Goal: Task Accomplishment & Management: Manage account settings

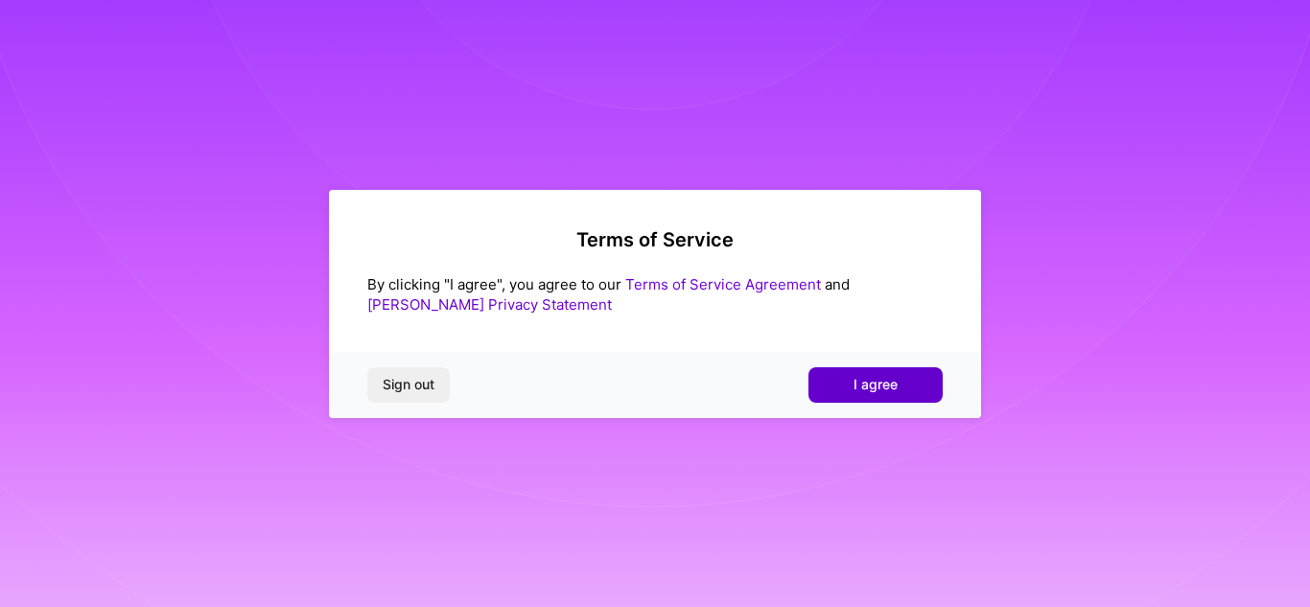
click at [881, 387] on span "I agree" at bounding box center [876, 384] width 44 height 19
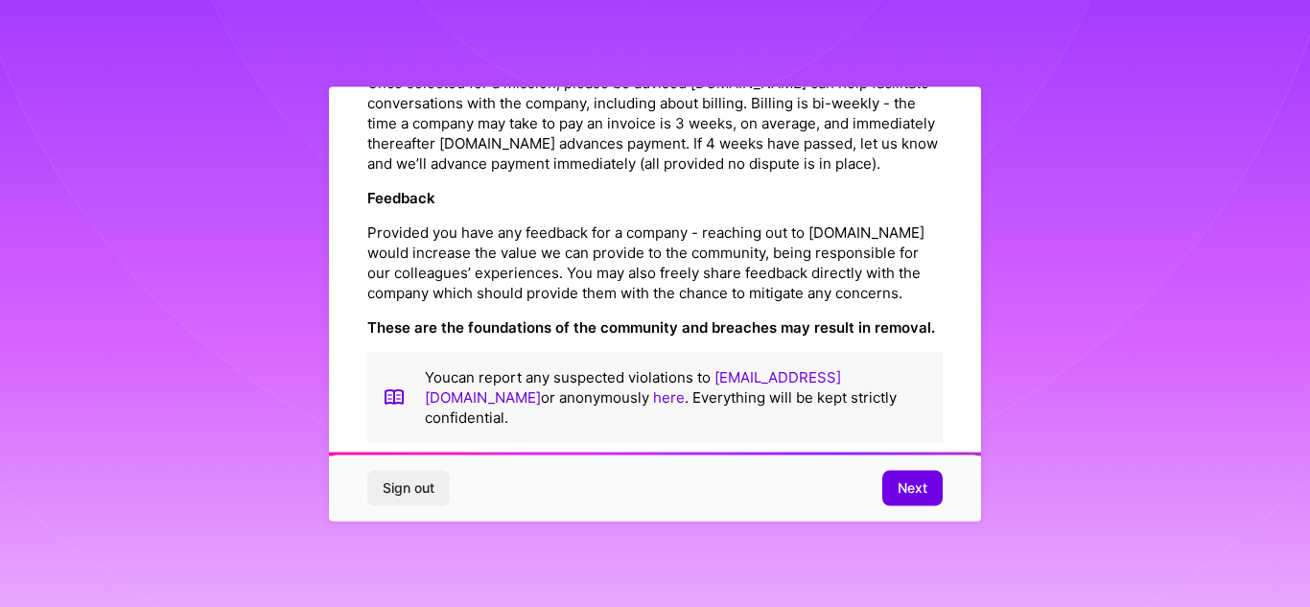
scroll to position [2285, 0]
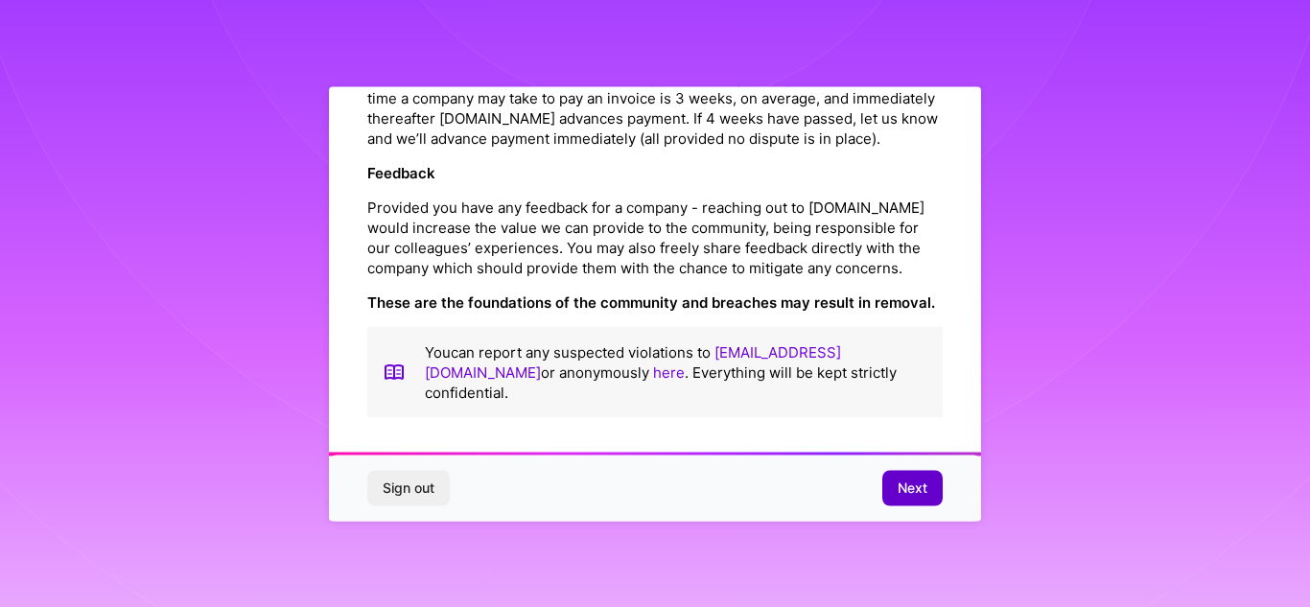
click at [914, 497] on span "Next" at bounding box center [913, 488] width 30 height 19
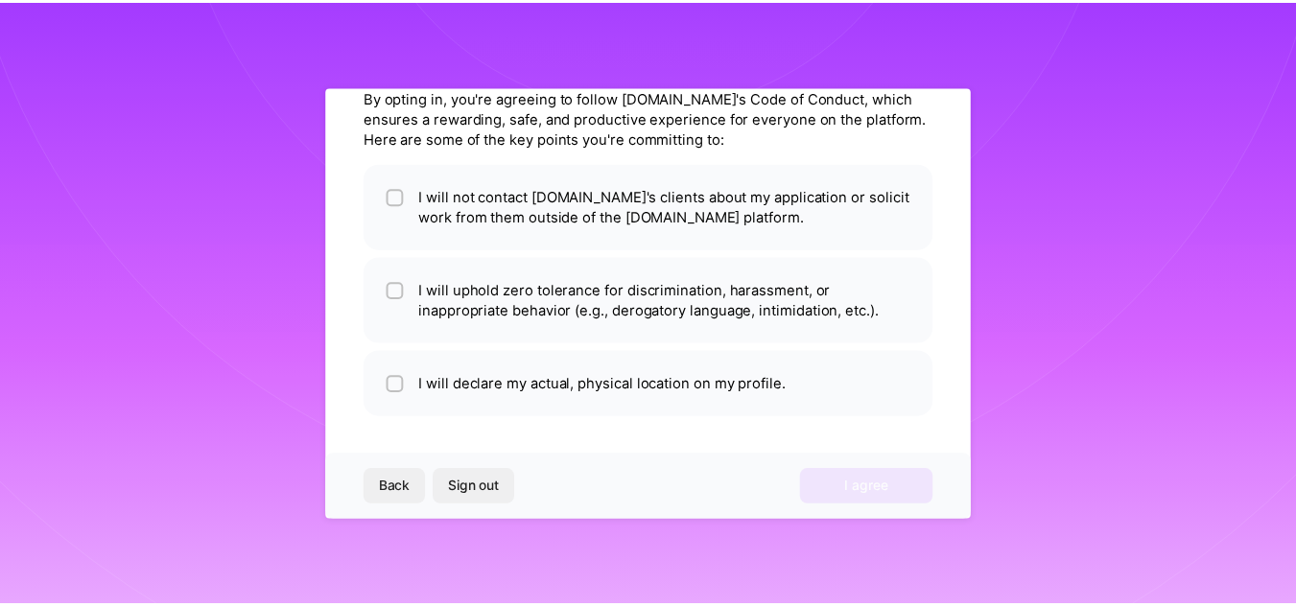
scroll to position [83, 0]
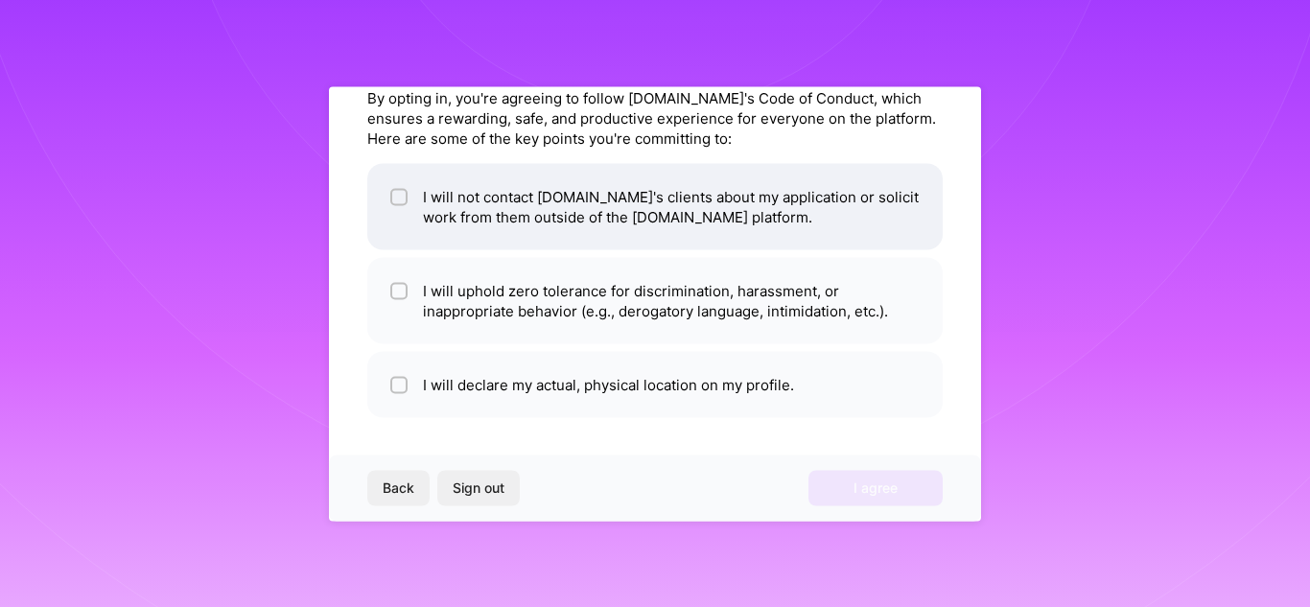
click at [400, 203] on div at bounding box center [398, 196] width 17 height 17
checkbox input "true"
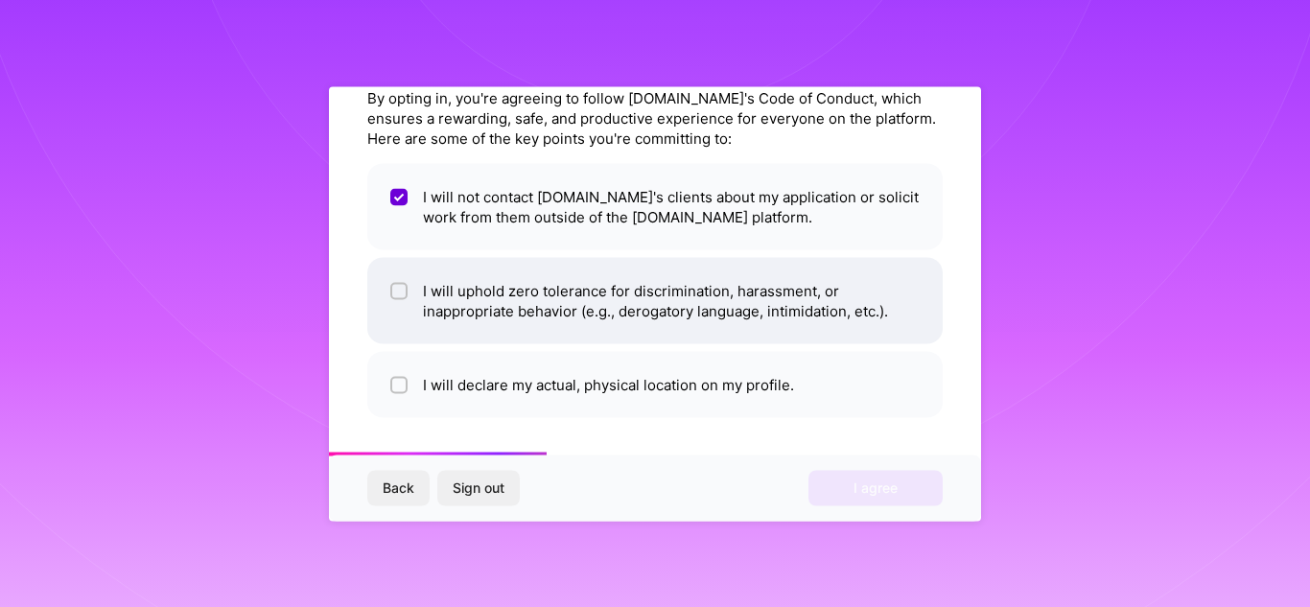
click at [405, 295] on input "checkbox" at bounding box center [400, 291] width 13 height 13
checkbox input "true"
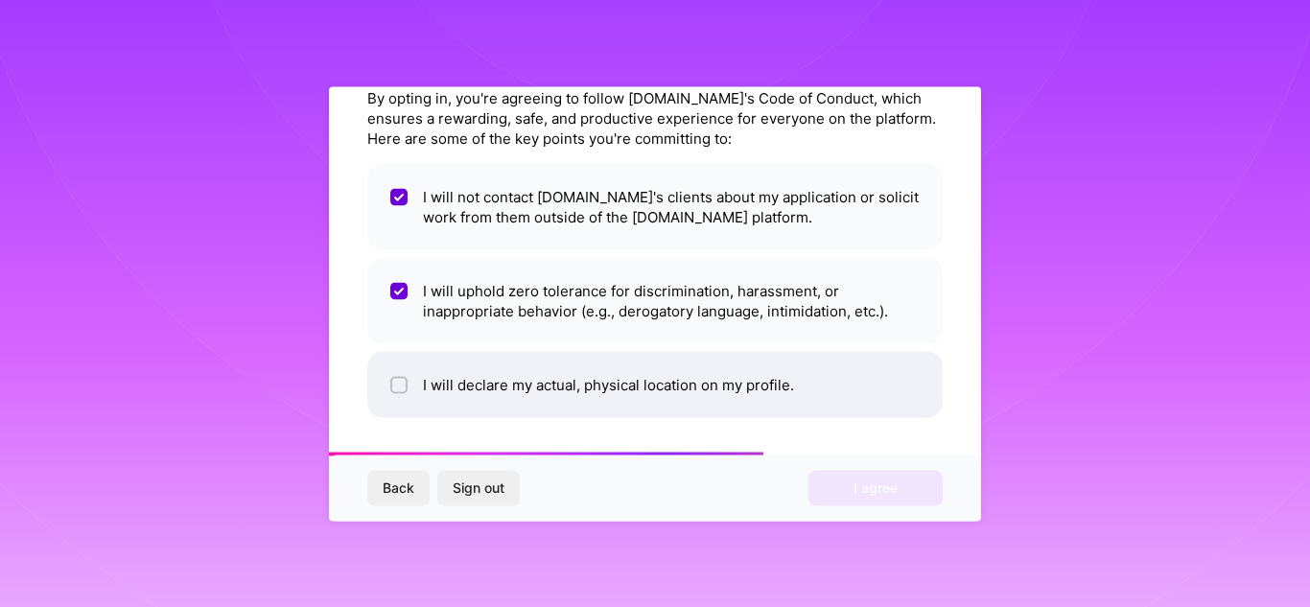
click at [405, 388] on input "checkbox" at bounding box center [400, 385] width 13 height 13
checkbox input "true"
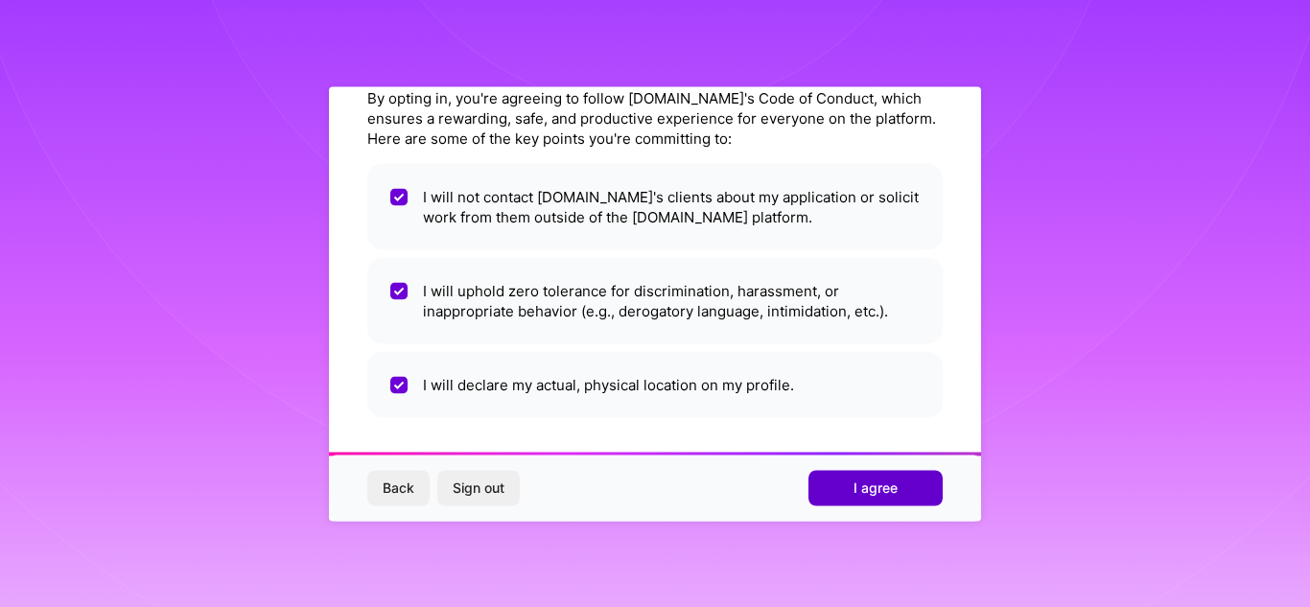
click at [864, 481] on span "I agree" at bounding box center [876, 488] width 44 height 19
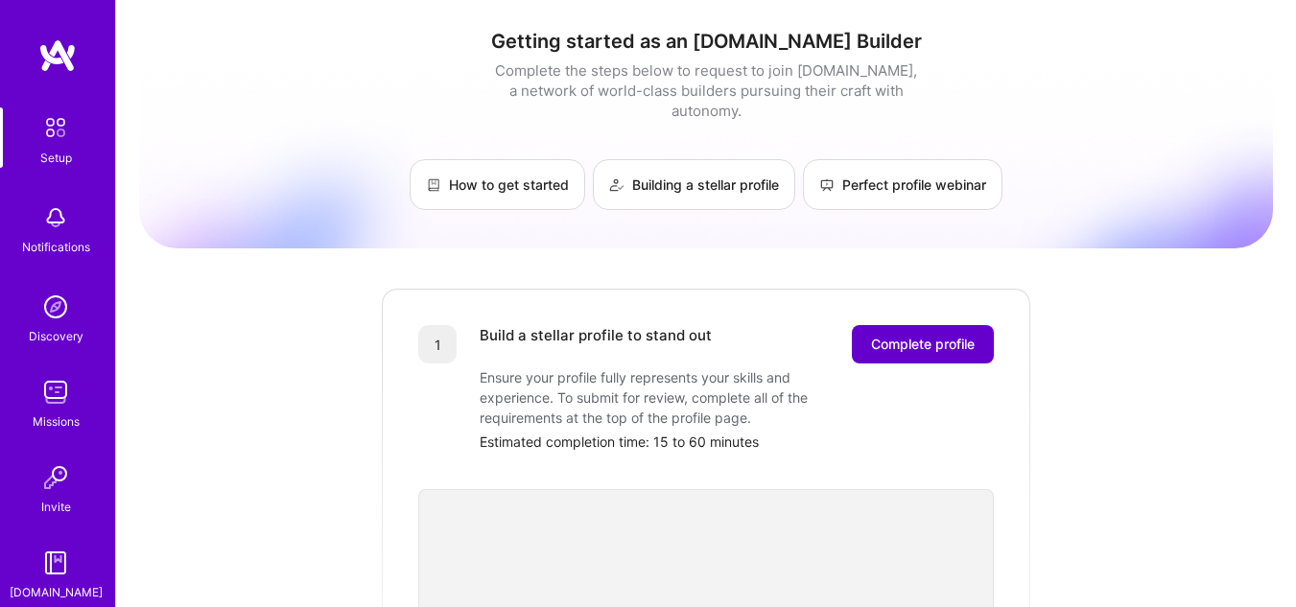
click at [914, 335] on span "Complete profile" at bounding box center [923, 344] width 104 height 19
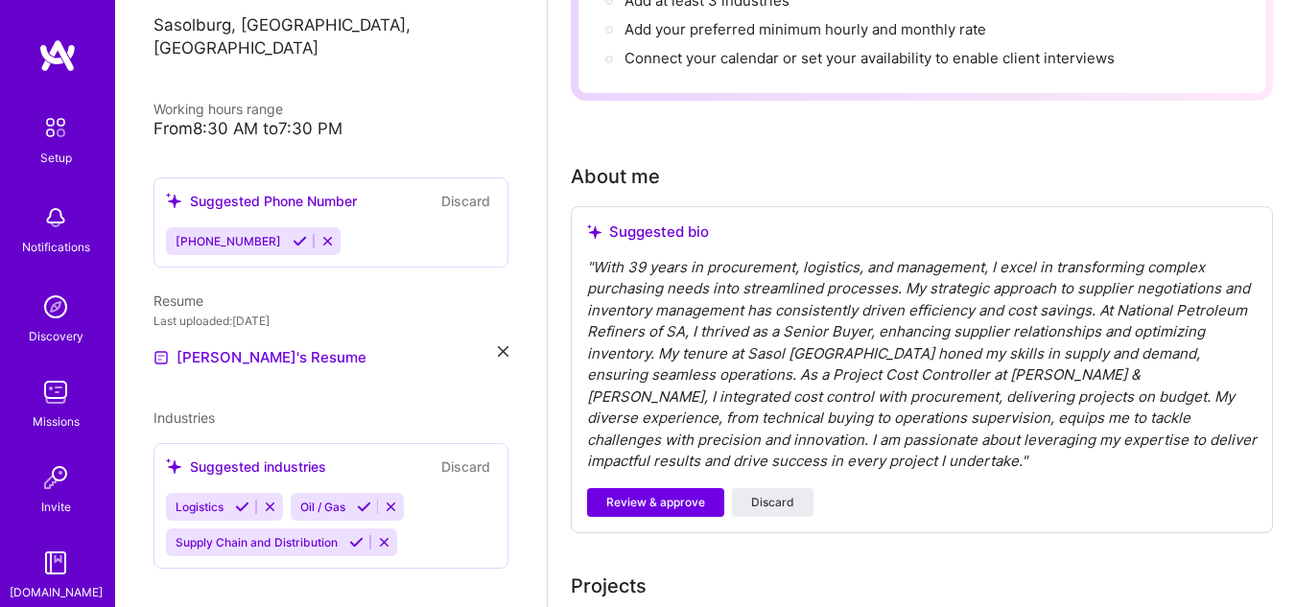
scroll to position [384, 0]
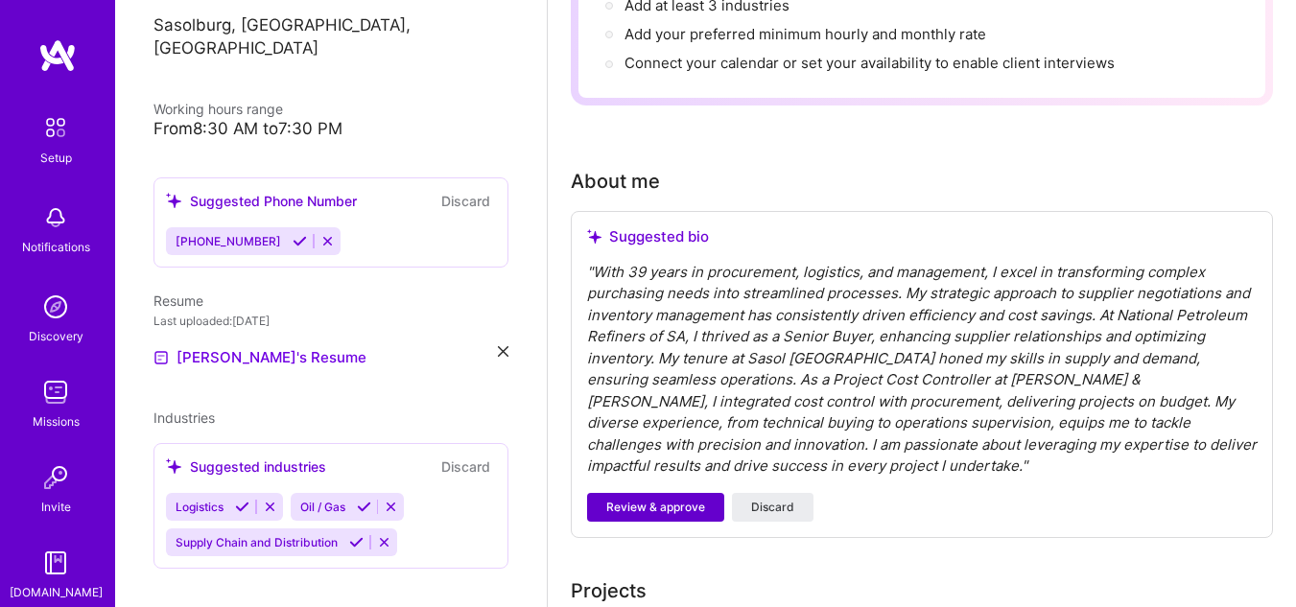
click at [676, 507] on span "Review & approve" at bounding box center [655, 507] width 99 height 17
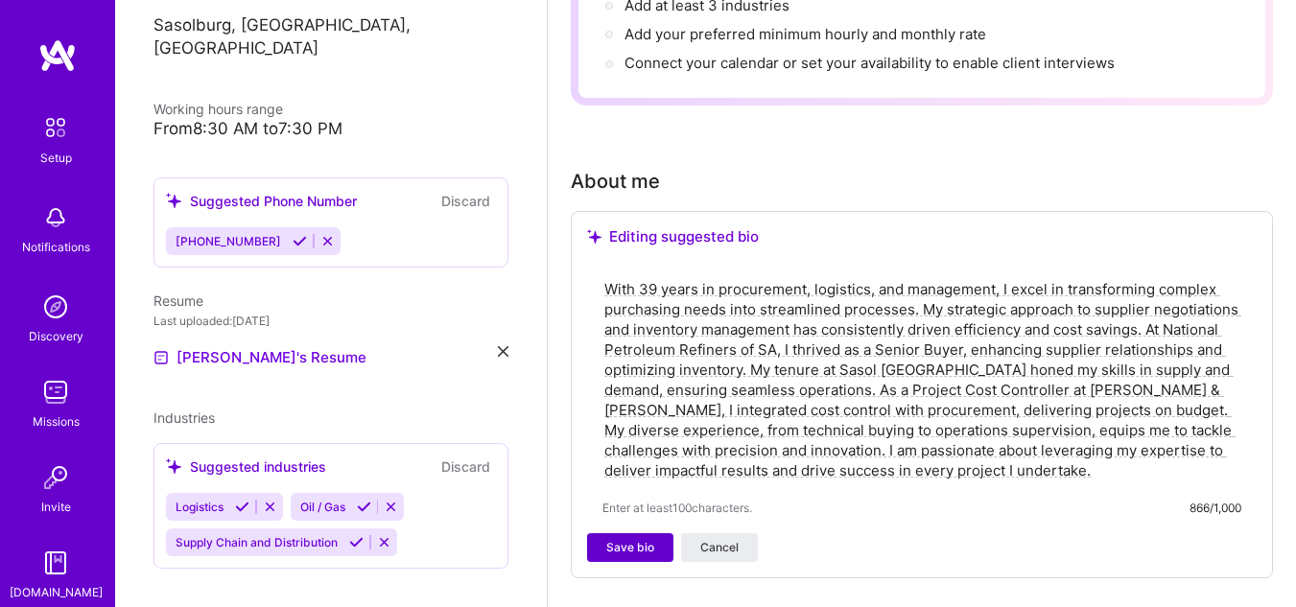
click at [631, 547] on span "Save bio" at bounding box center [630, 547] width 48 height 17
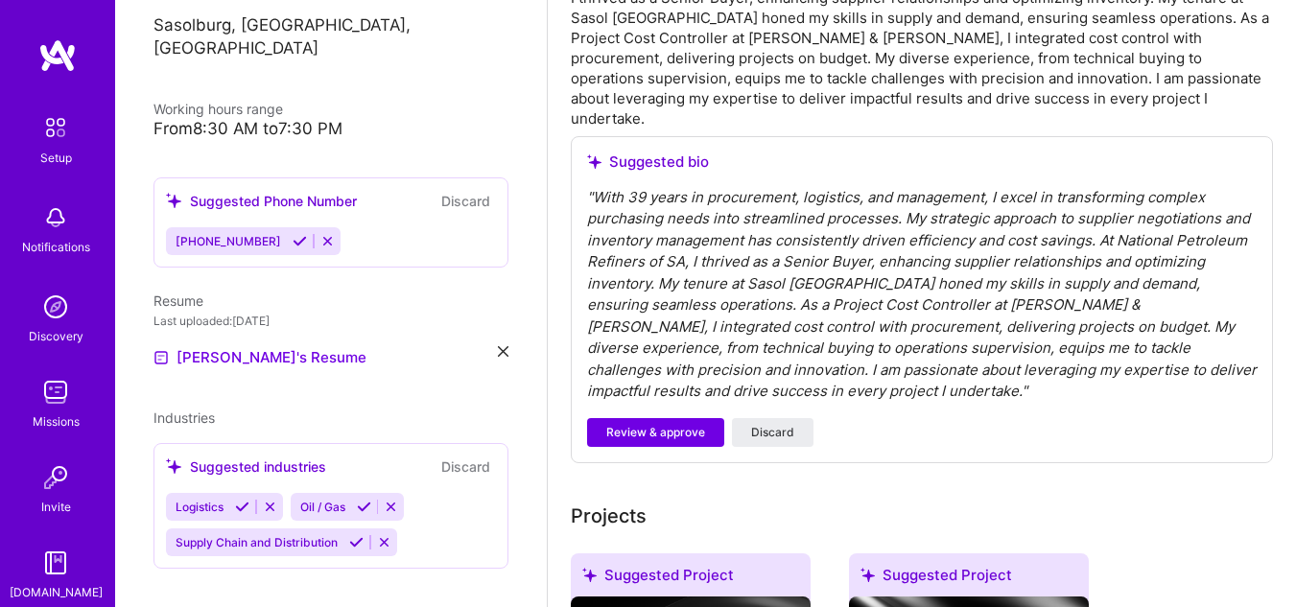
scroll to position [671, 0]
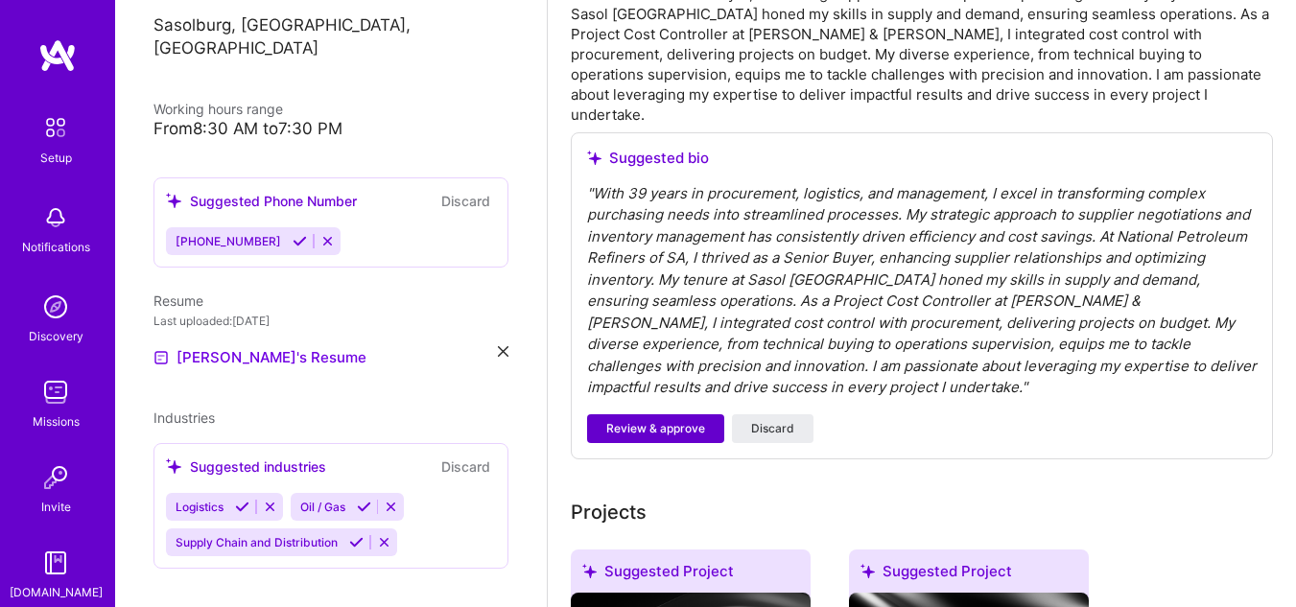
click at [681, 420] on span "Review & approve" at bounding box center [655, 428] width 99 height 17
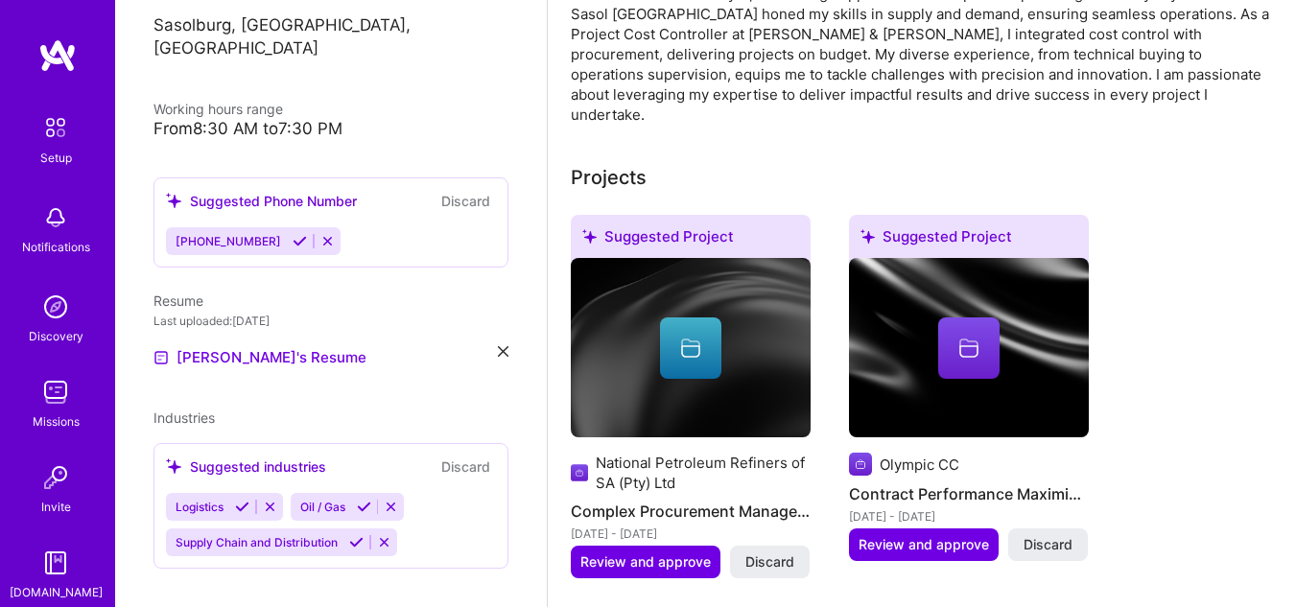
click at [644, 453] on div "National Petroleum Refiners of SA (Pty) Ltd" at bounding box center [703, 473] width 215 height 40
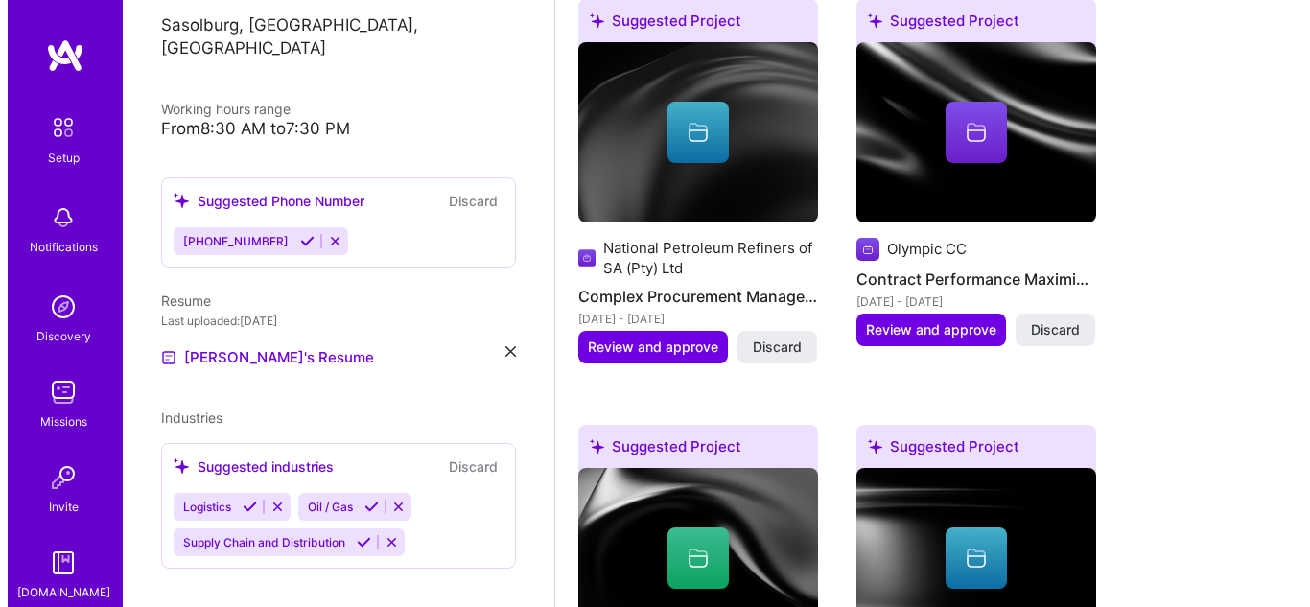
scroll to position [863, 0]
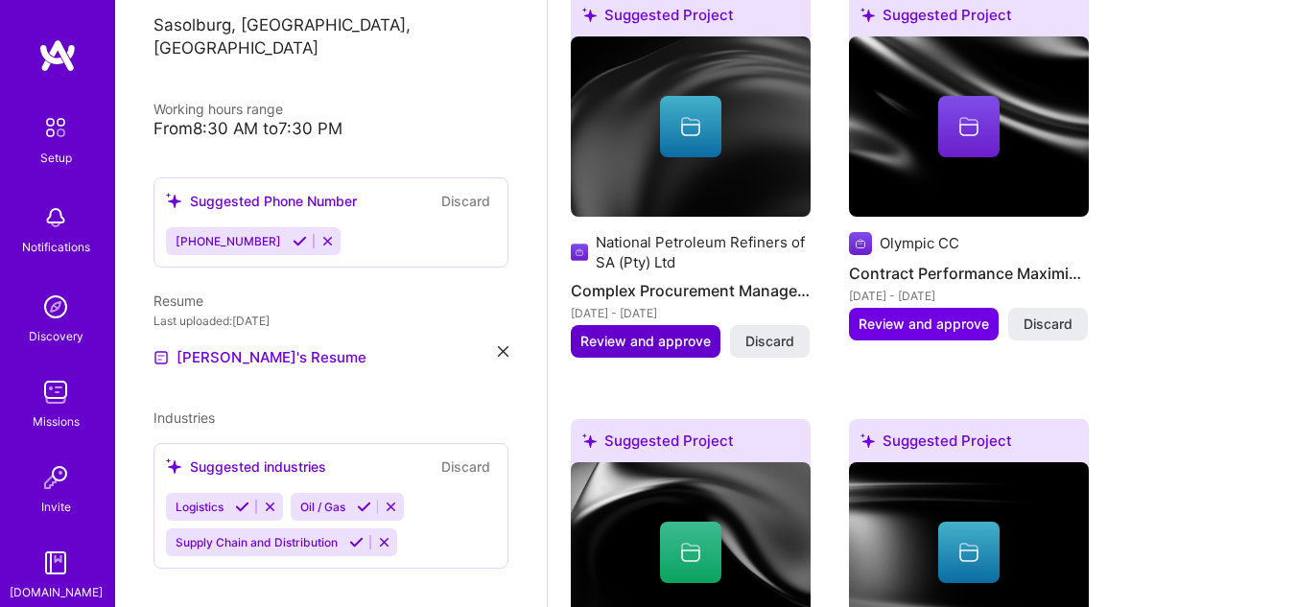
click at [621, 332] on span "Review and approve" at bounding box center [645, 341] width 130 height 19
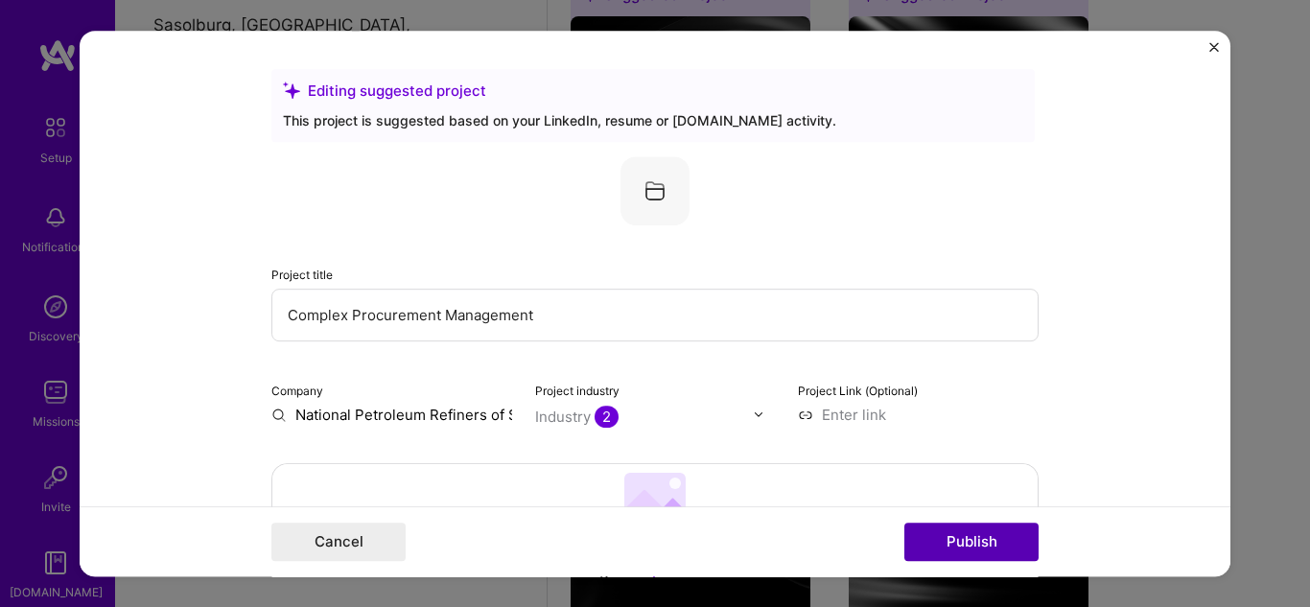
click at [950, 536] on button "Publish" at bounding box center [971, 542] width 134 height 38
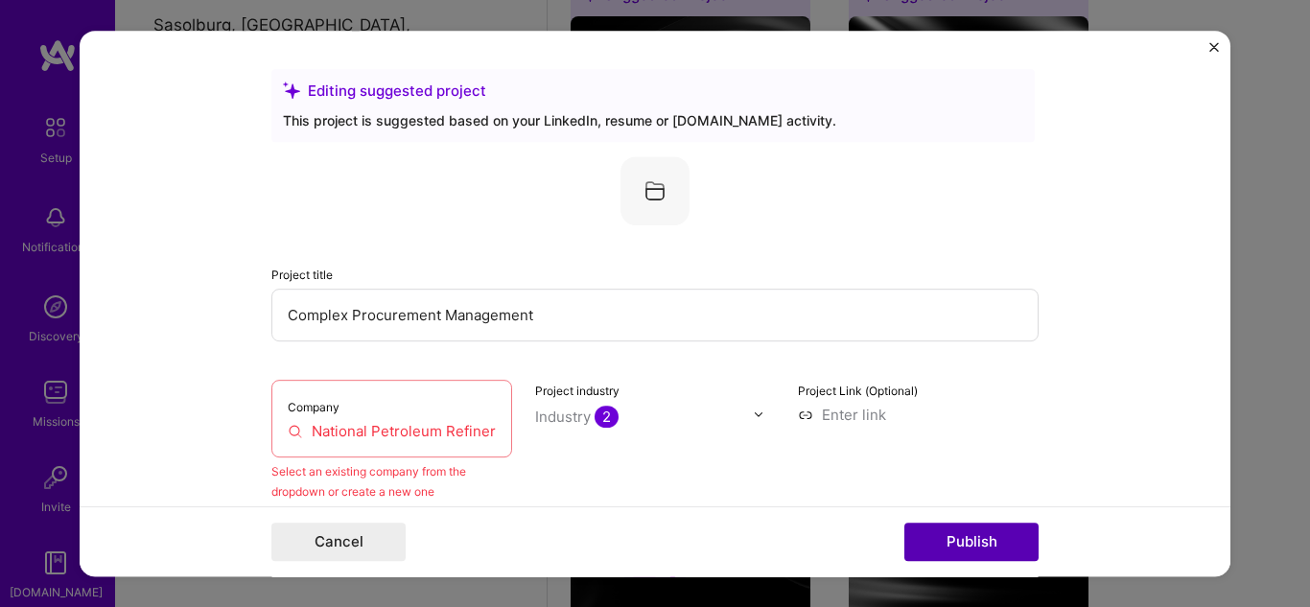
scroll to position [126, 0]
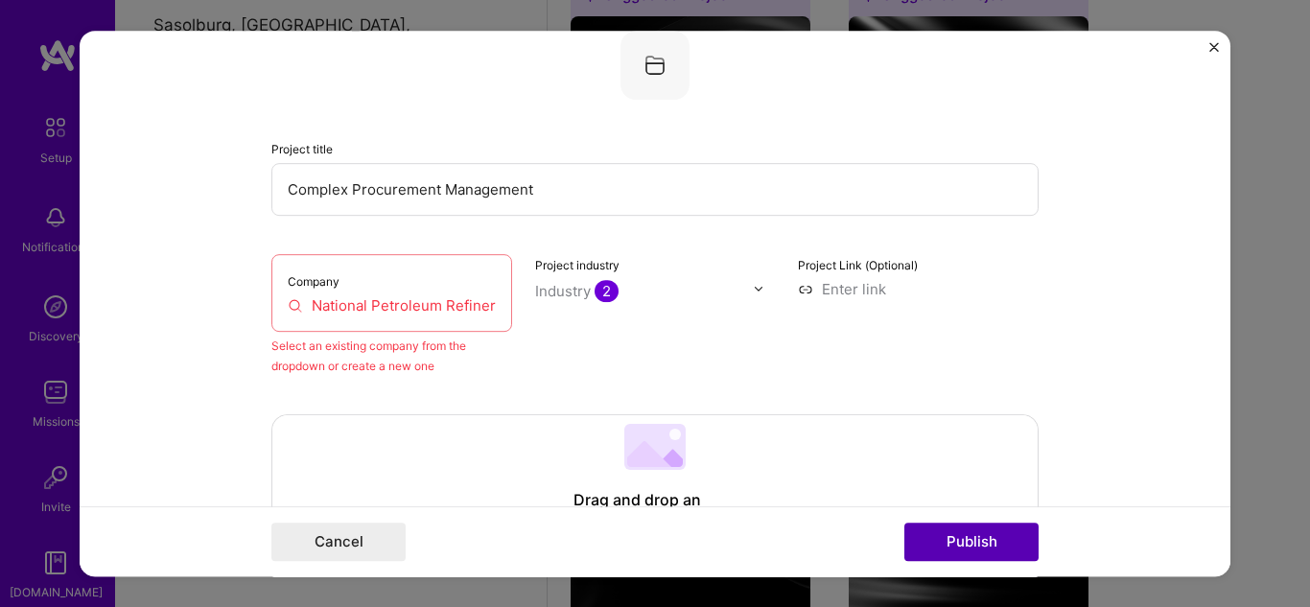
click at [974, 540] on button "Publish" at bounding box center [971, 542] width 134 height 38
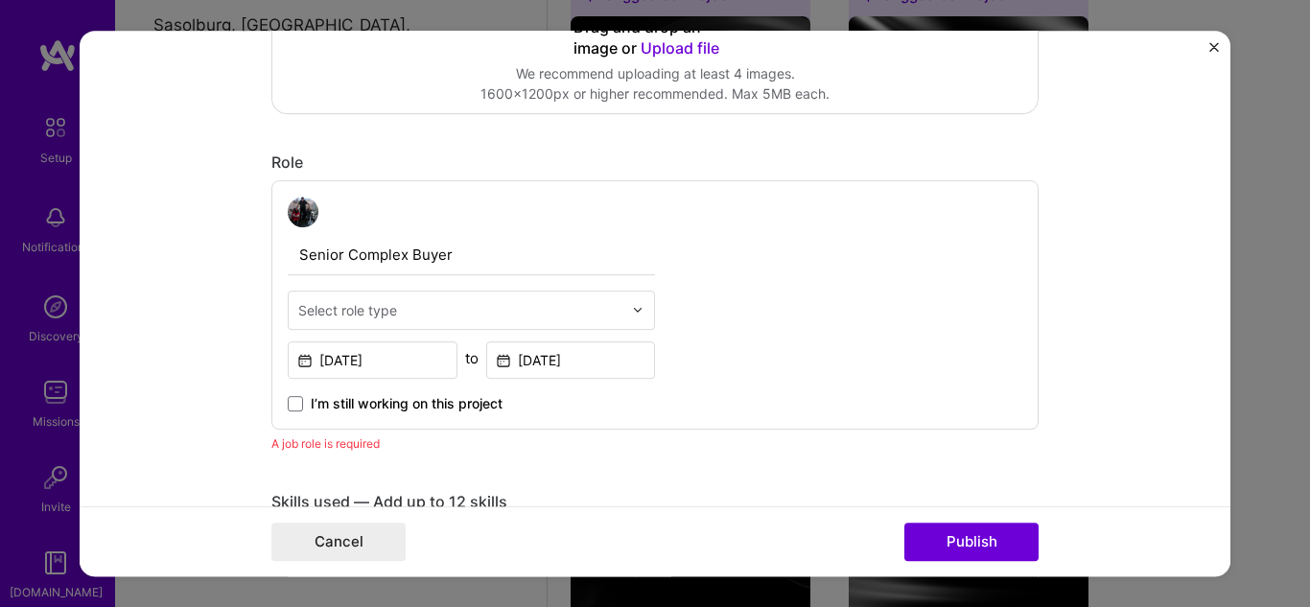
scroll to position [605, 0]
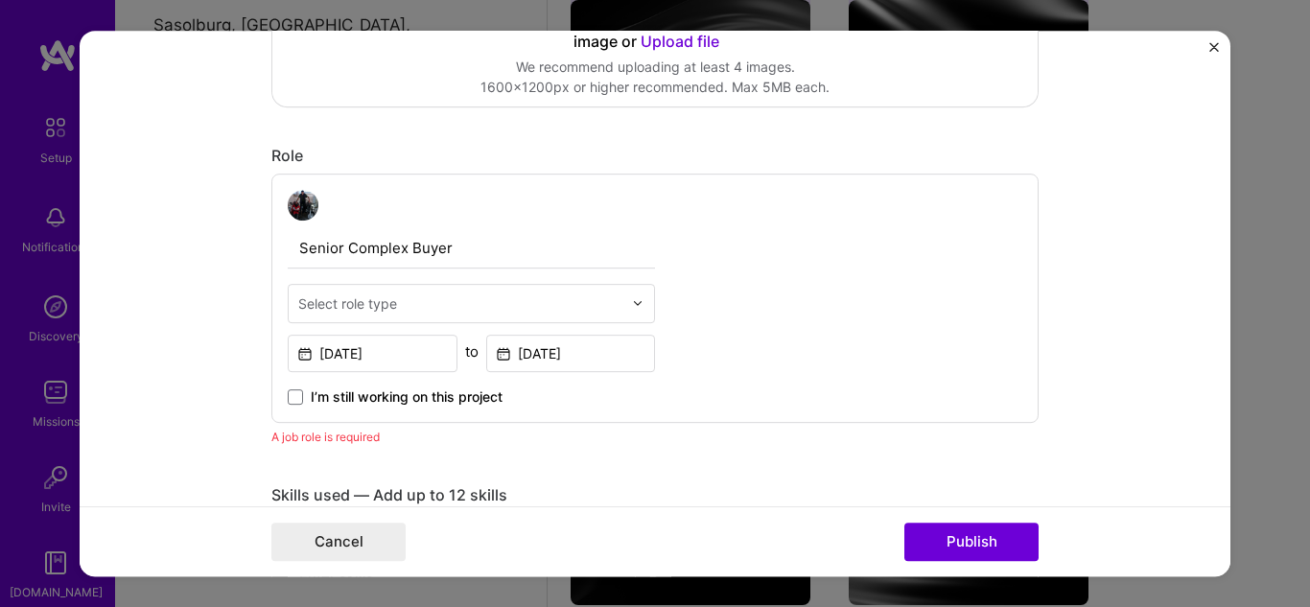
click at [516, 316] on div "Select role type" at bounding box center [460, 303] width 343 height 37
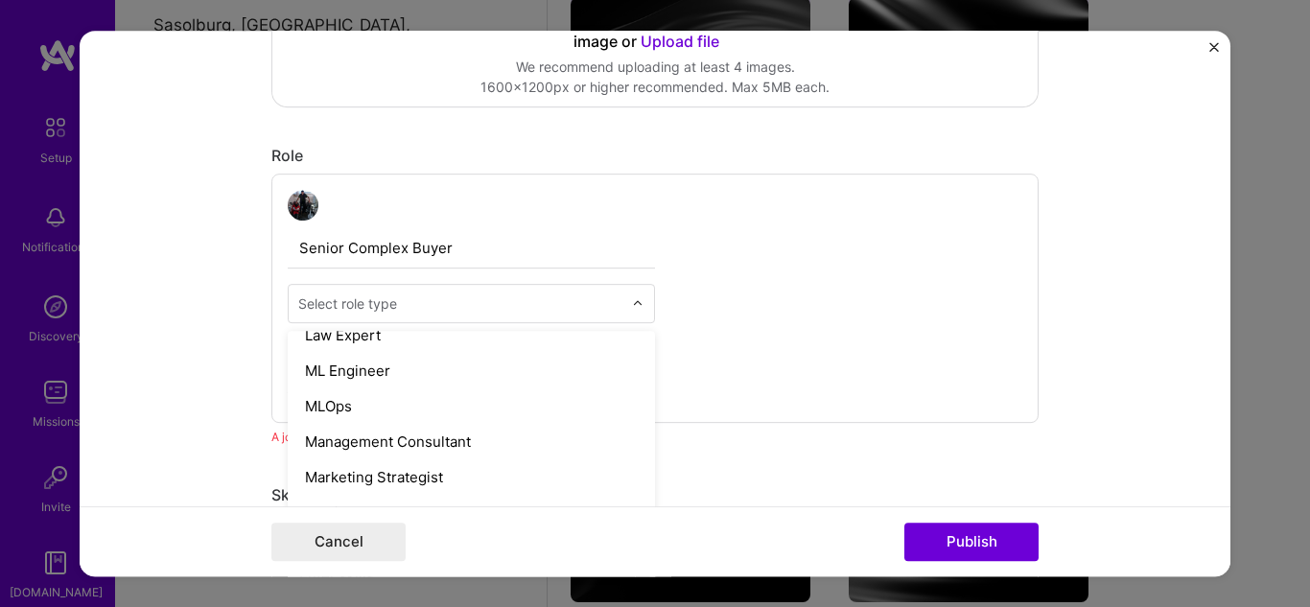
scroll to position [1535, 0]
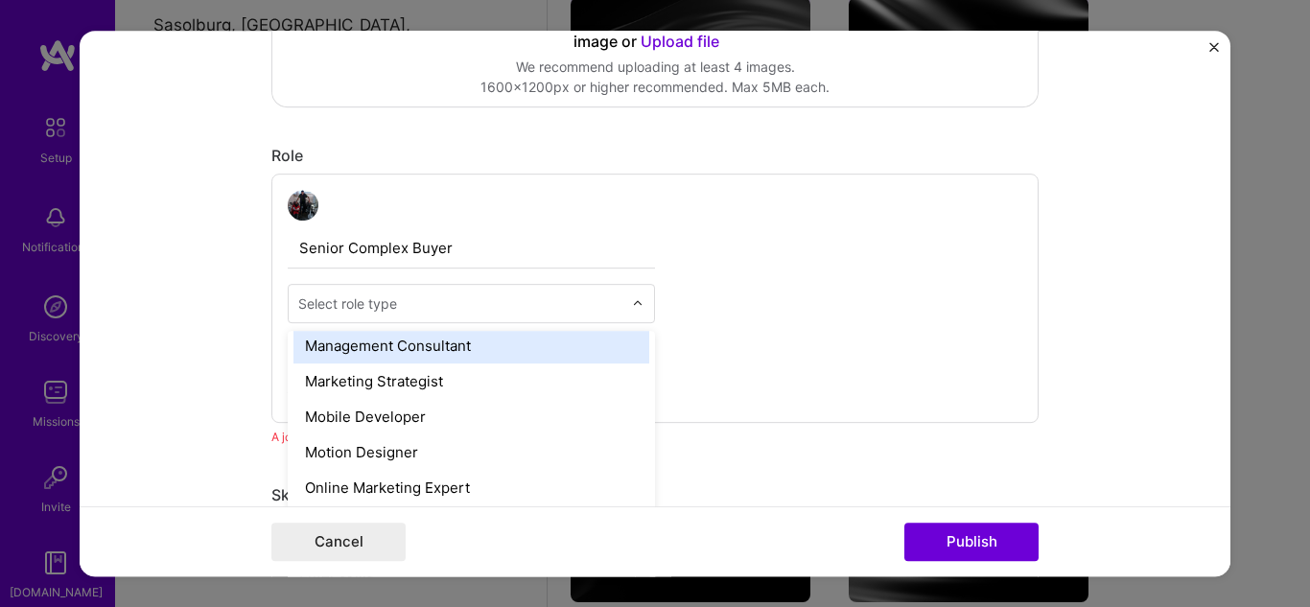
click at [477, 346] on div "Management Consultant" at bounding box center [471, 345] width 356 height 35
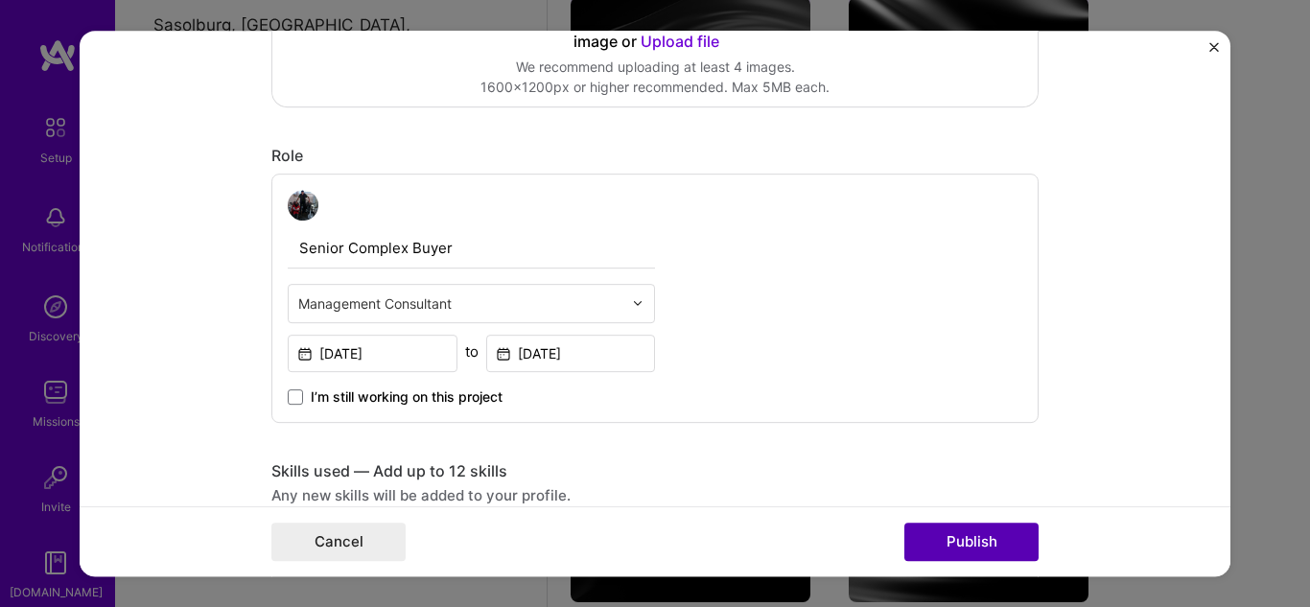
click at [960, 544] on button "Publish" at bounding box center [971, 542] width 134 height 38
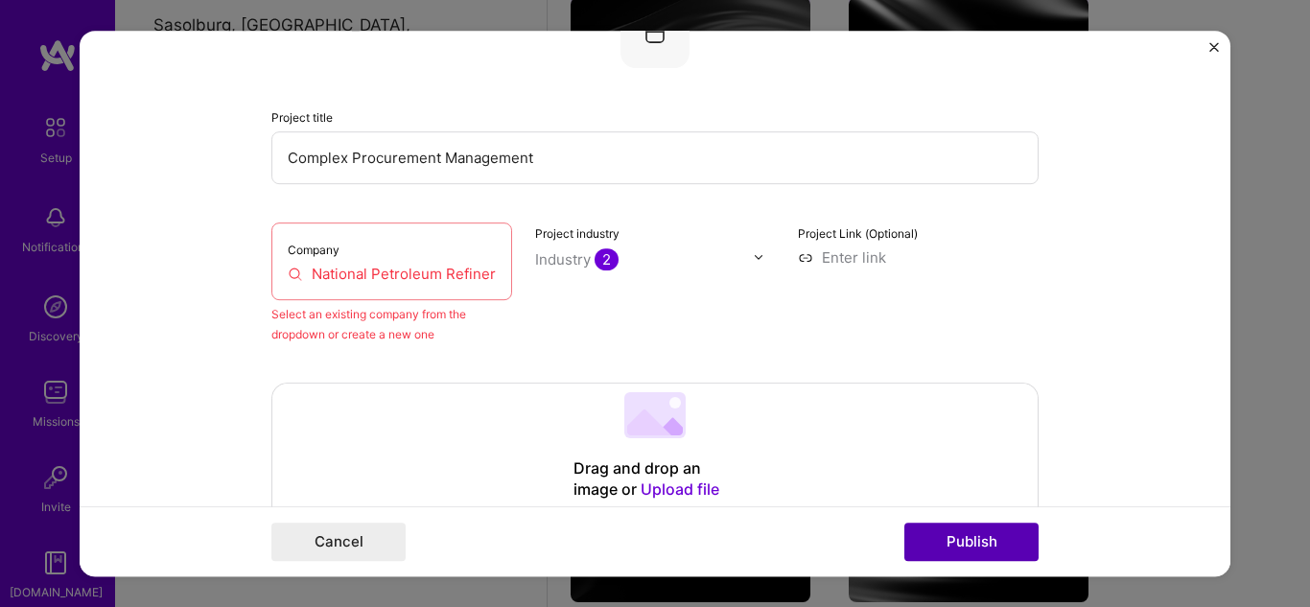
scroll to position [126, 0]
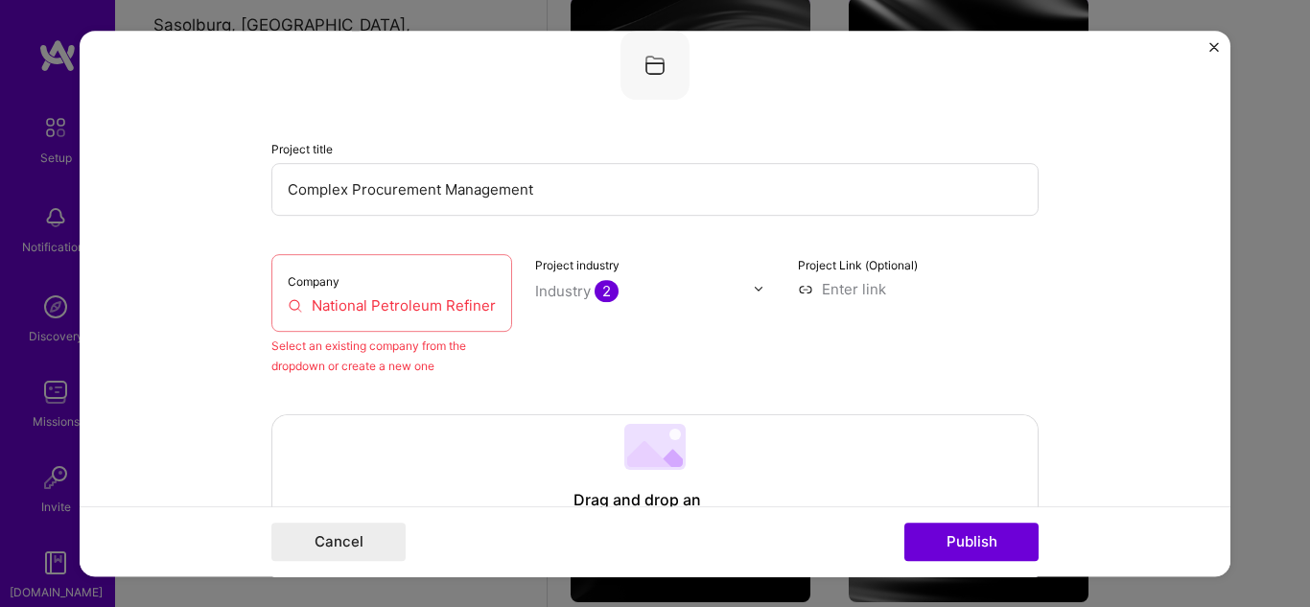
click at [332, 313] on input "National Petroleum Refiners of SA (Pty) Ltd" at bounding box center [392, 305] width 208 height 20
click at [489, 305] on div "Company National Petroleum Refiners of SA (Pty) Ltd" at bounding box center [391, 293] width 241 height 78
click at [484, 305] on input "National Petroleum Refiners of SA (Pty) Ltd" at bounding box center [392, 305] width 208 height 20
drag, startPoint x: 485, startPoint y: 305, endPoint x: 511, endPoint y: 313, distance: 27.0
click at [511, 313] on div "Company National Petroleum Refiners of SA (Pty) Ltd Select an existing company …" at bounding box center [654, 315] width 767 height 122
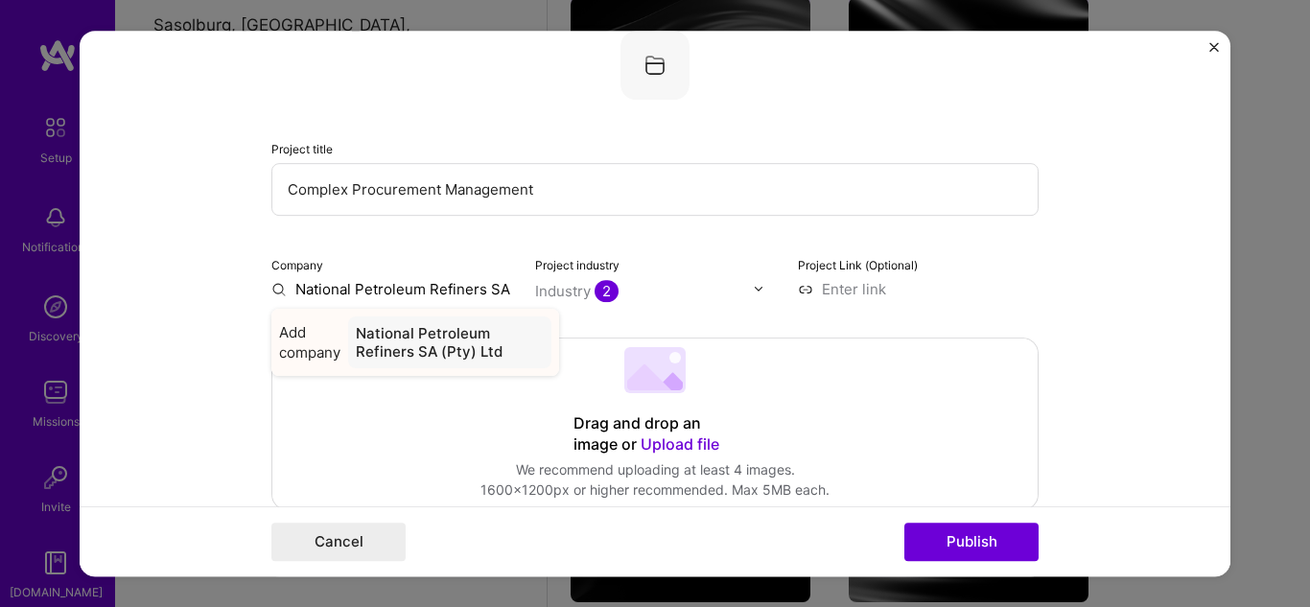
type input "National Petroleum Refiners SA (Pty) Ltd"
click at [430, 343] on div "National Petroleum Refiners SA (Pty) Ltd" at bounding box center [449, 343] width 203 height 52
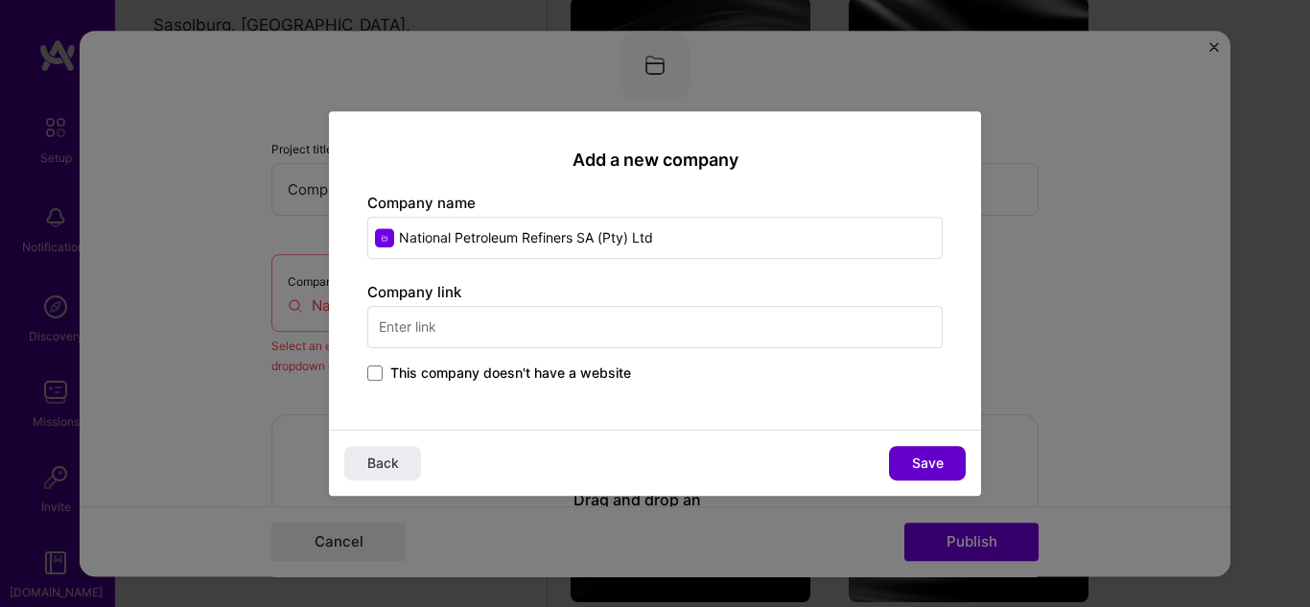
click at [933, 460] on span "Save" at bounding box center [928, 463] width 32 height 19
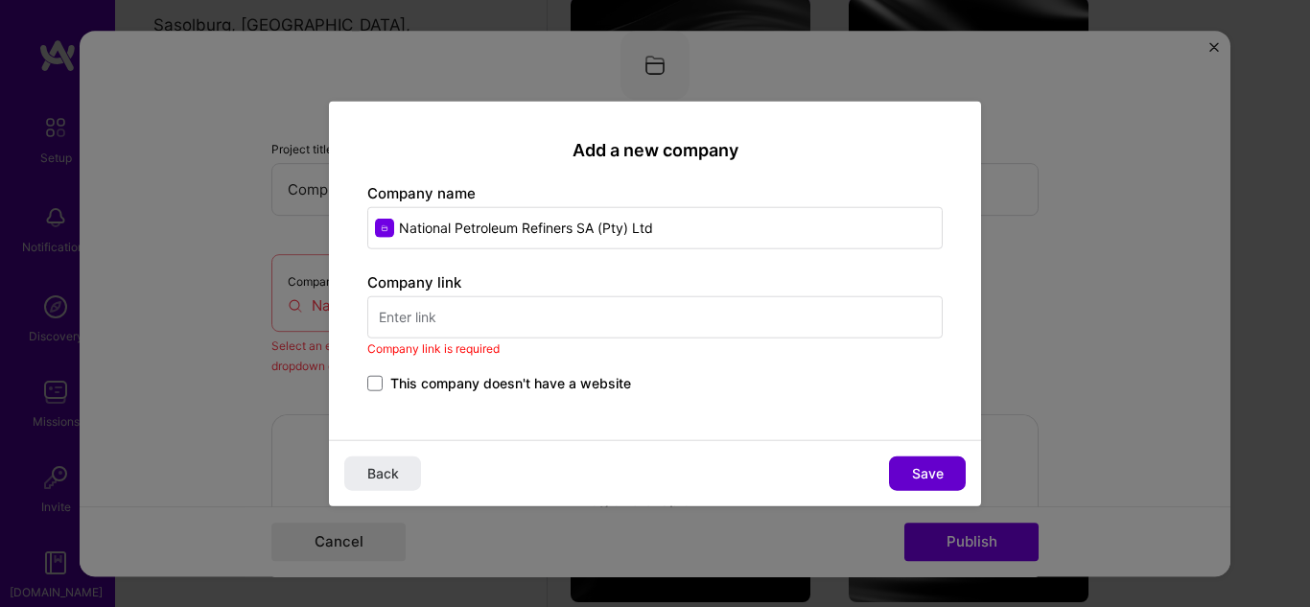
click at [923, 467] on span "Save" at bounding box center [928, 473] width 32 height 19
click at [439, 316] on input "text" at bounding box center [654, 317] width 575 height 42
click at [373, 384] on span at bounding box center [374, 383] width 15 height 15
click at [0, 0] on input "This company doesn't have a website" at bounding box center [0, 0] width 0 height 0
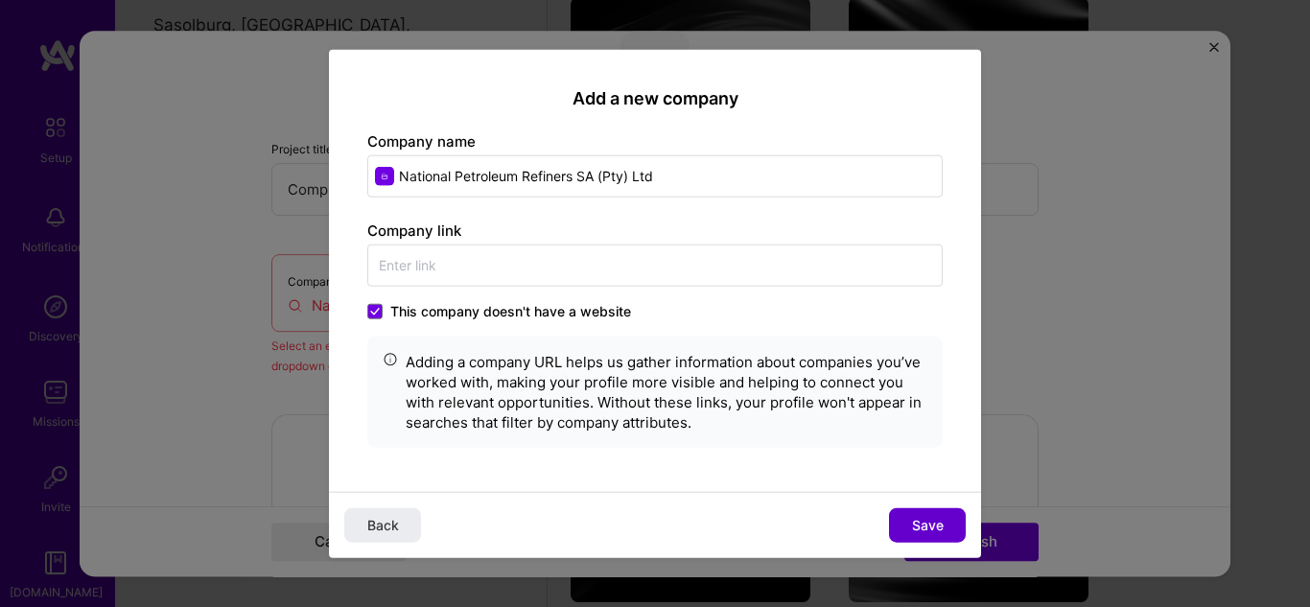
click at [927, 525] on span "Save" at bounding box center [928, 525] width 32 height 19
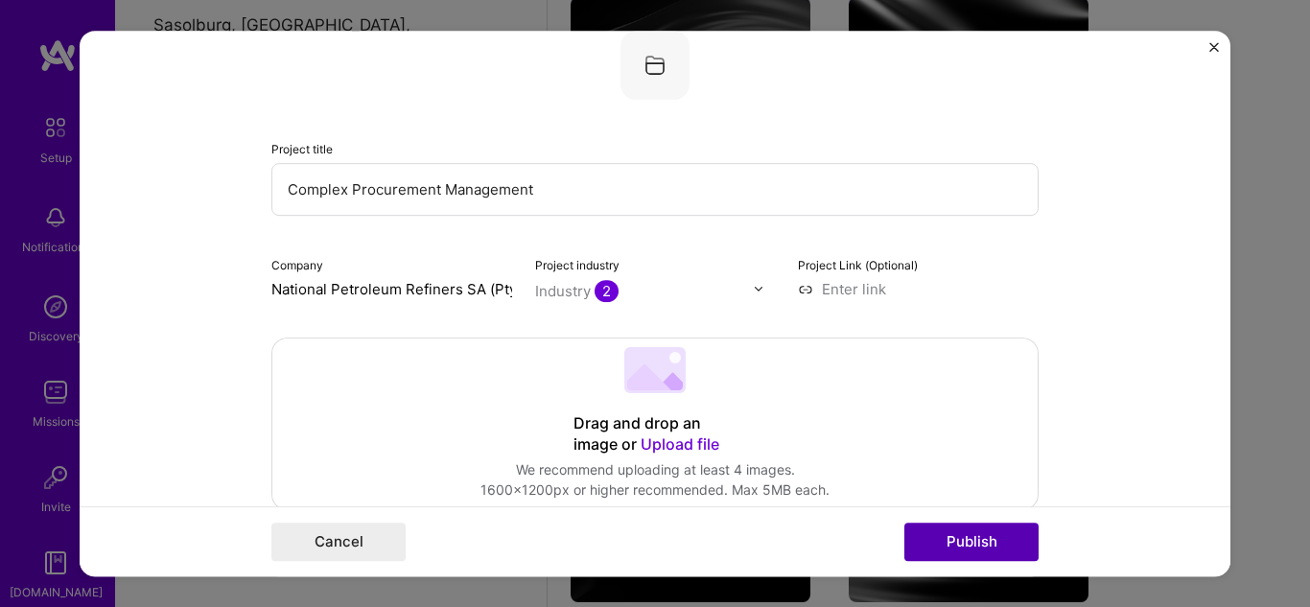
click at [964, 542] on button "Publish" at bounding box center [971, 542] width 134 height 38
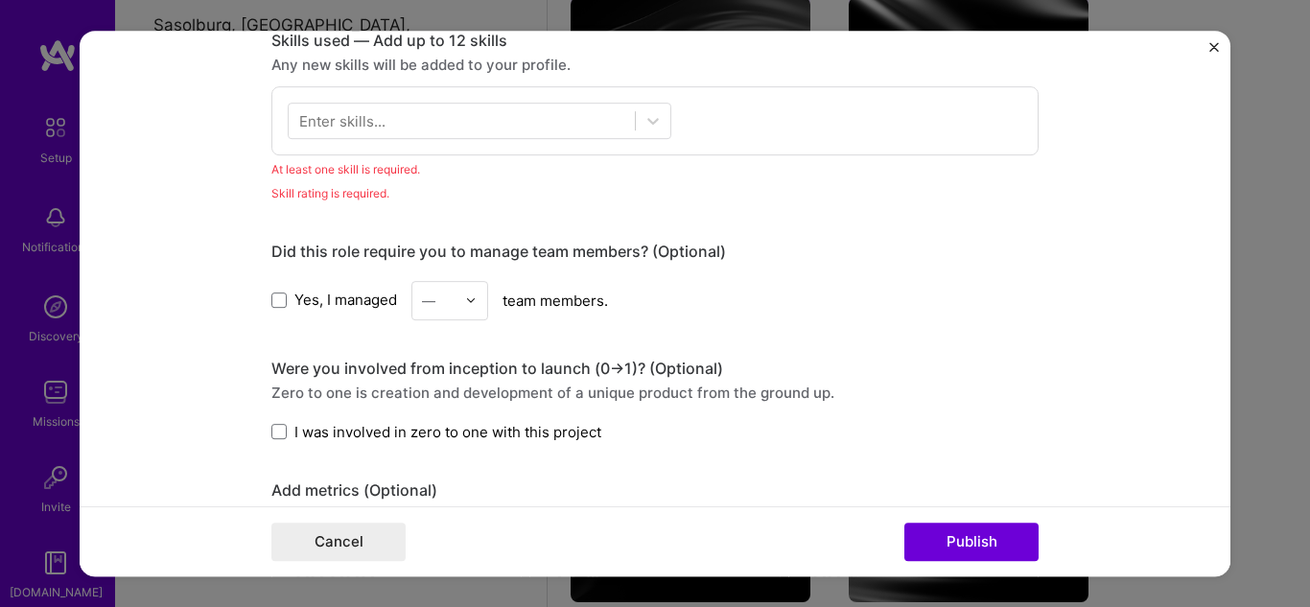
scroll to position [863, 0]
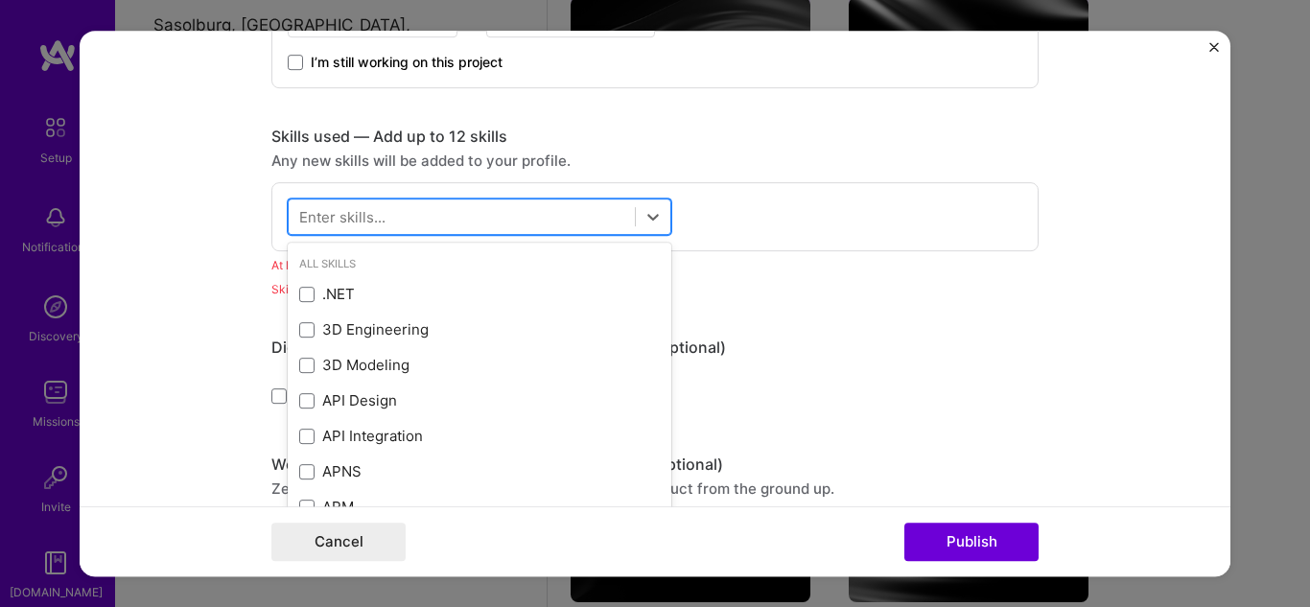
click at [450, 222] on div at bounding box center [462, 216] width 346 height 32
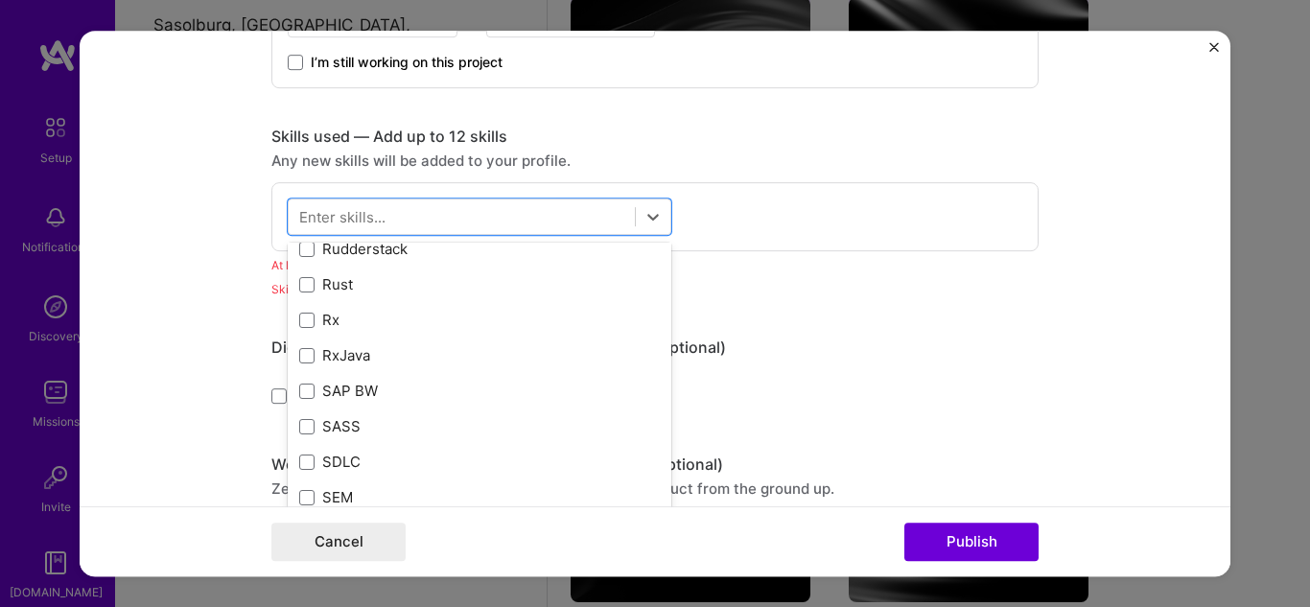
scroll to position [10078, 0]
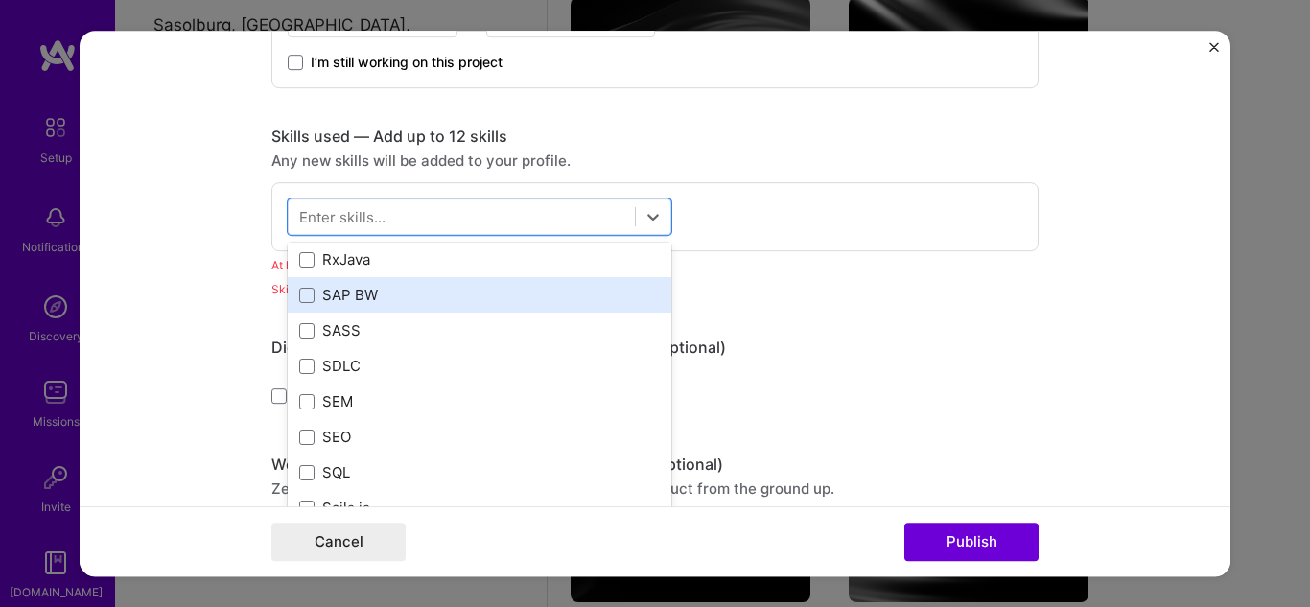
click at [363, 293] on div "SAP BW" at bounding box center [479, 295] width 361 height 20
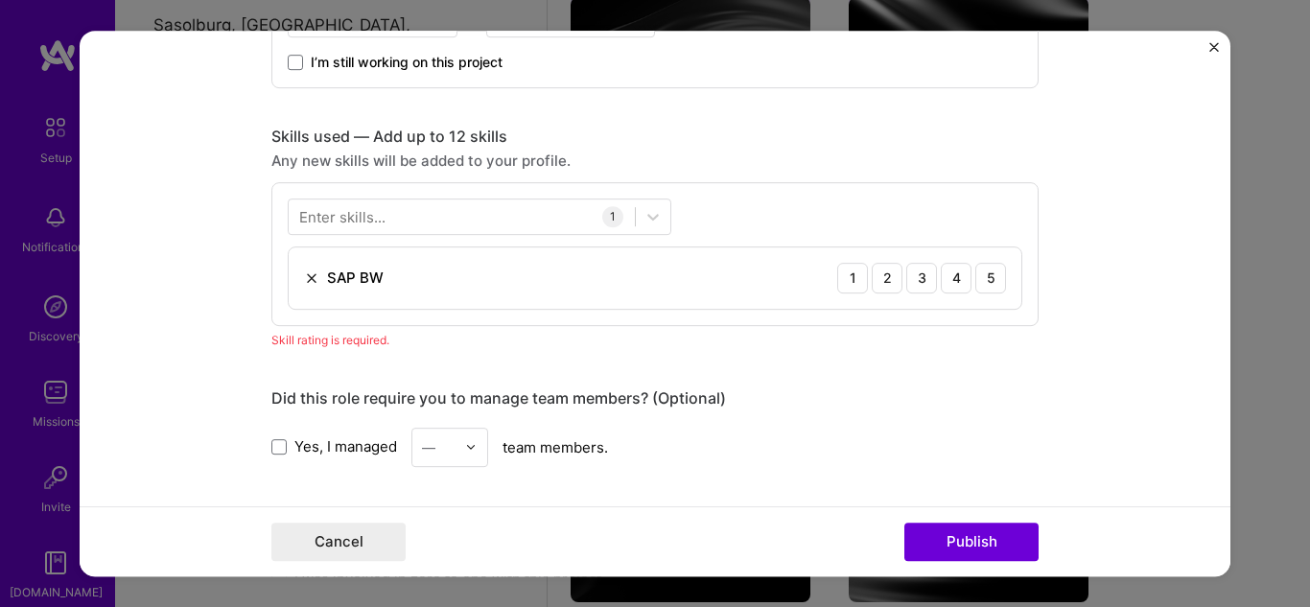
click at [819, 387] on div "Editing suggested project This project is suggested based on your LinkedIn, res…" at bounding box center [654, 250] width 767 height 2088
click at [275, 448] on span at bounding box center [278, 446] width 15 height 15
click at [0, 0] on input "Yes, I managed" at bounding box center [0, 0] width 0 height 0
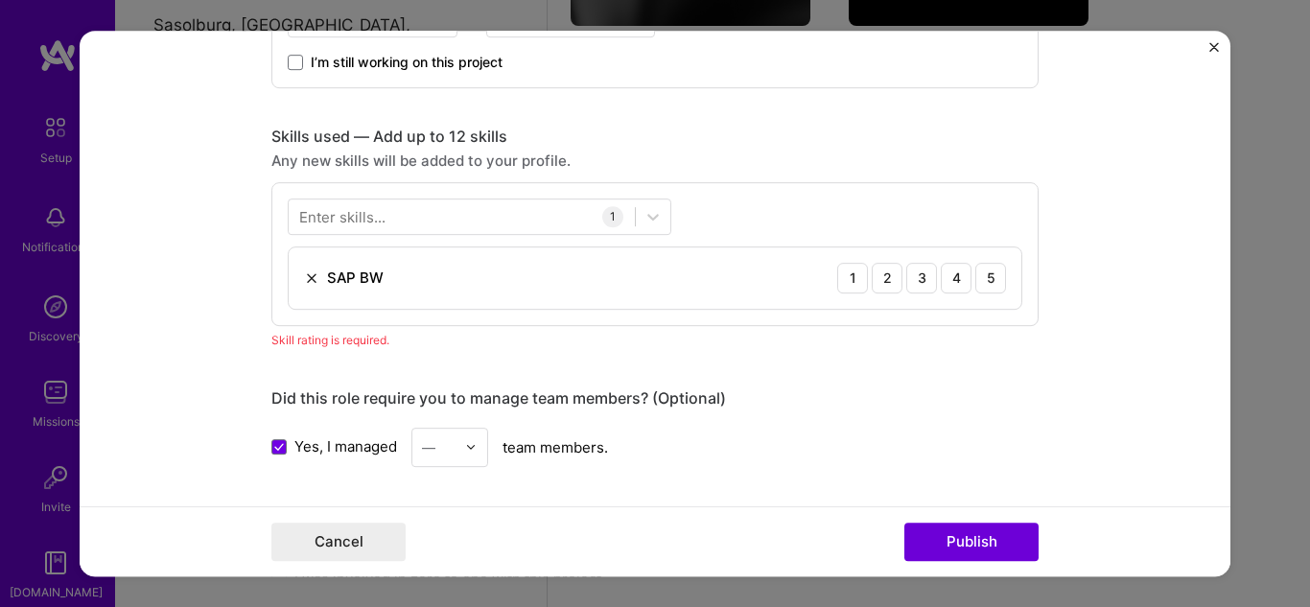
click at [468, 450] on img at bounding box center [471, 447] width 12 height 12
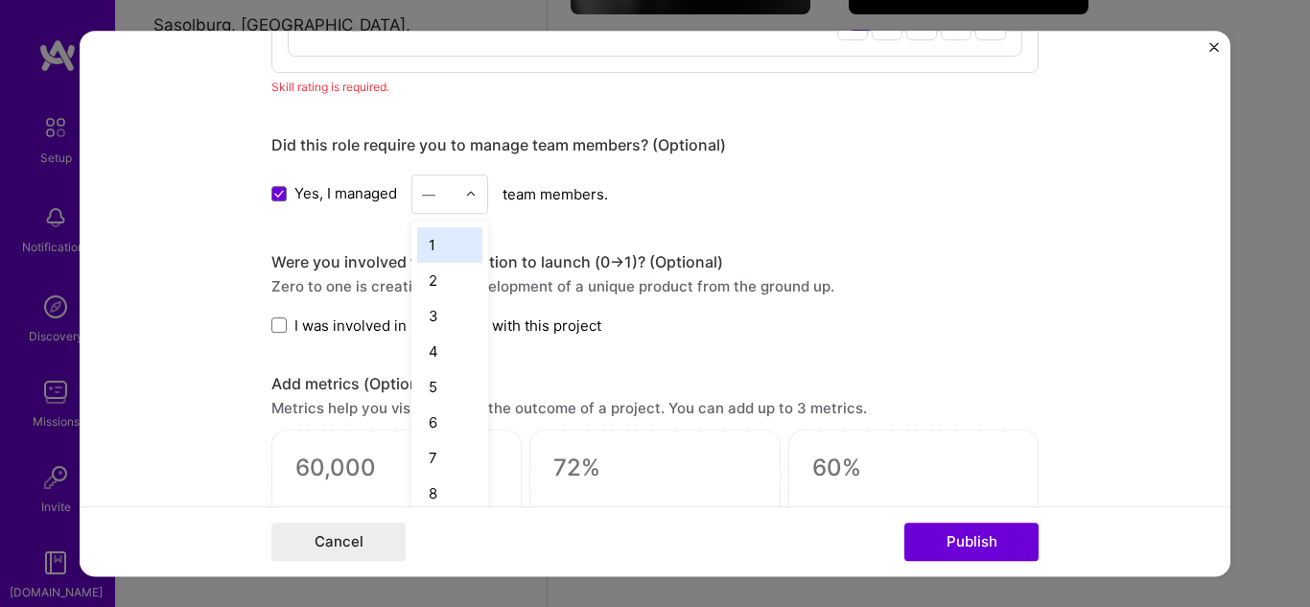
scroll to position [1151, 0]
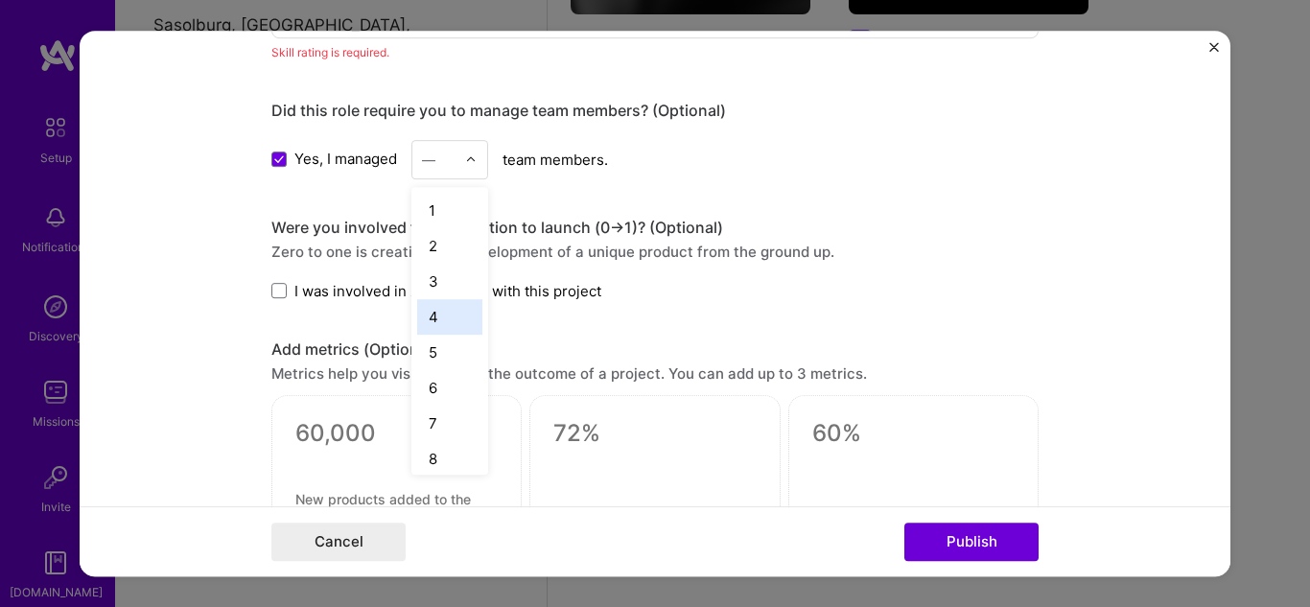
click at [433, 317] on div "4" at bounding box center [449, 316] width 65 height 35
click at [398, 430] on textarea at bounding box center [396, 433] width 202 height 29
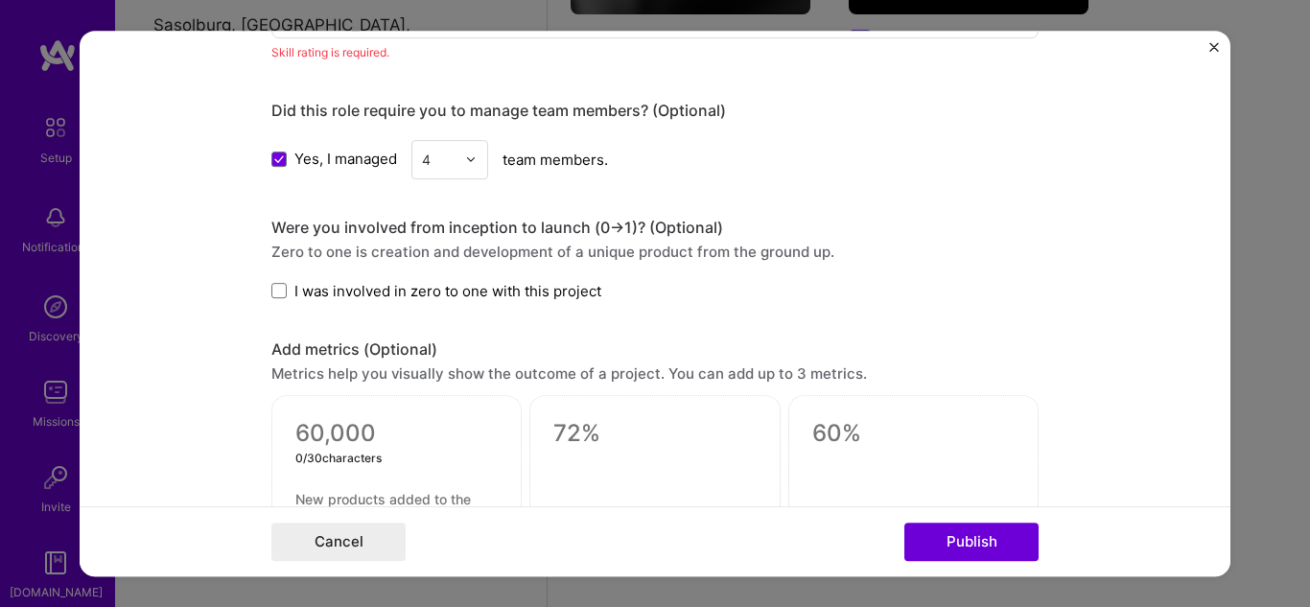
click at [398, 434] on textarea at bounding box center [396, 433] width 202 height 29
click at [321, 432] on textarea at bounding box center [396, 433] width 202 height 29
type textarea "0"
click at [330, 431] on textarea "500000000" at bounding box center [396, 437] width 202 height 37
type textarea "500000000"
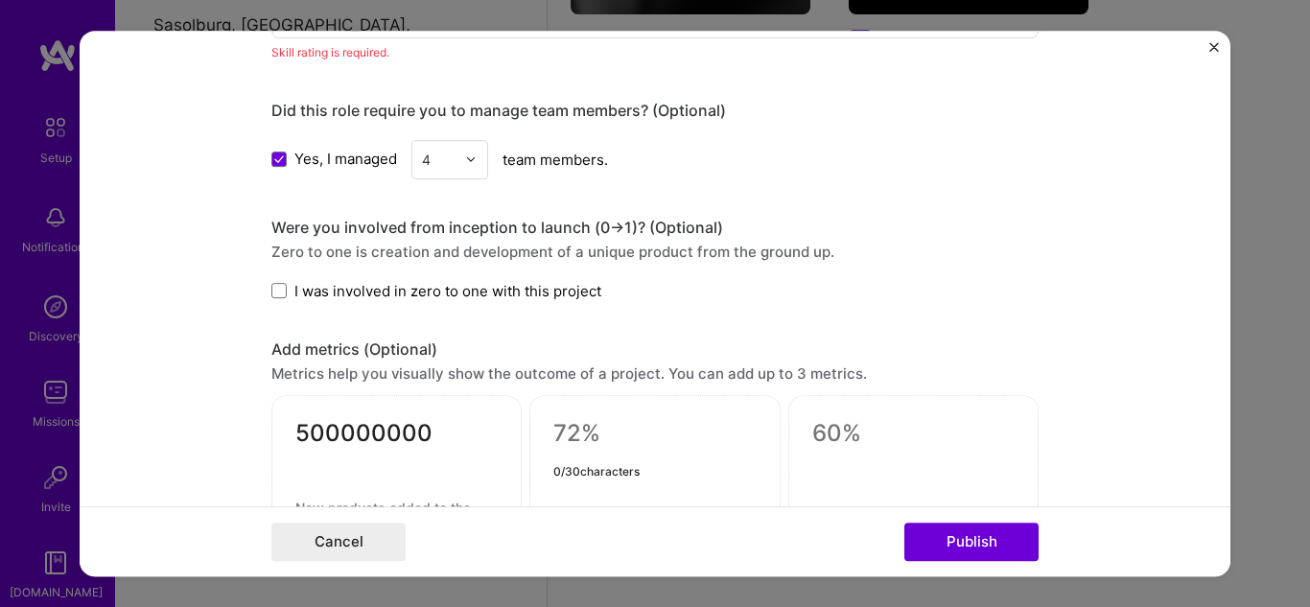
click at [629, 434] on textarea at bounding box center [654, 433] width 202 height 29
click at [1056, 423] on form "Editing suggested project This project is suggested based on your LinkedIn, res…" at bounding box center [655, 304] width 1151 height 547
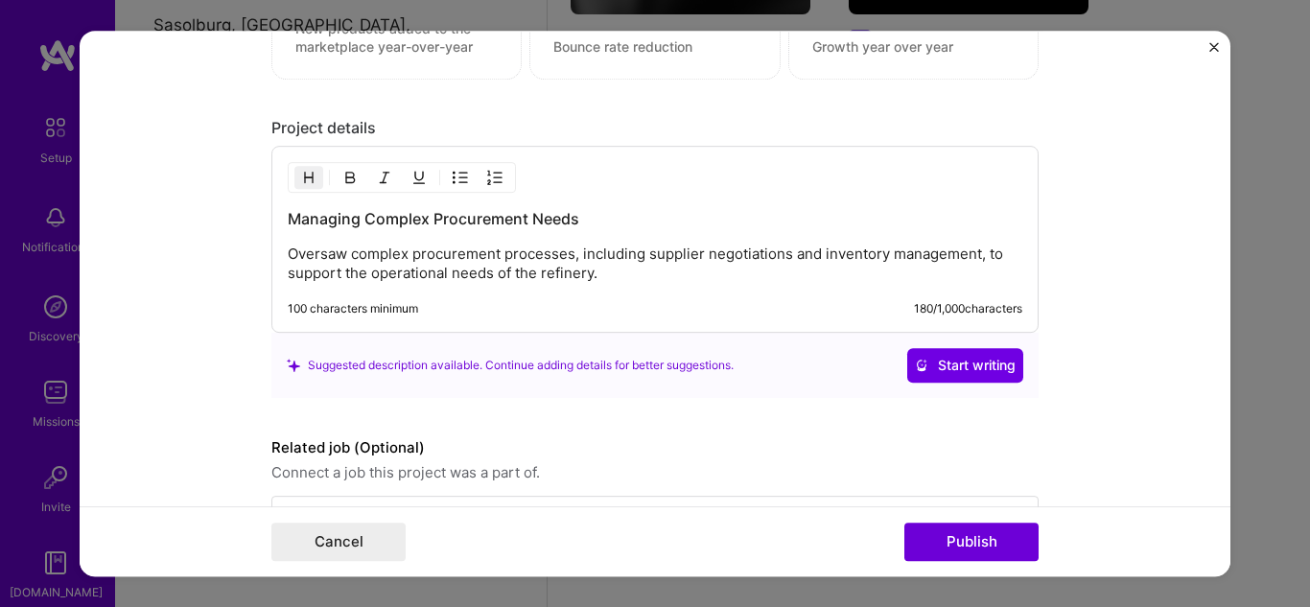
scroll to position [1694, 0]
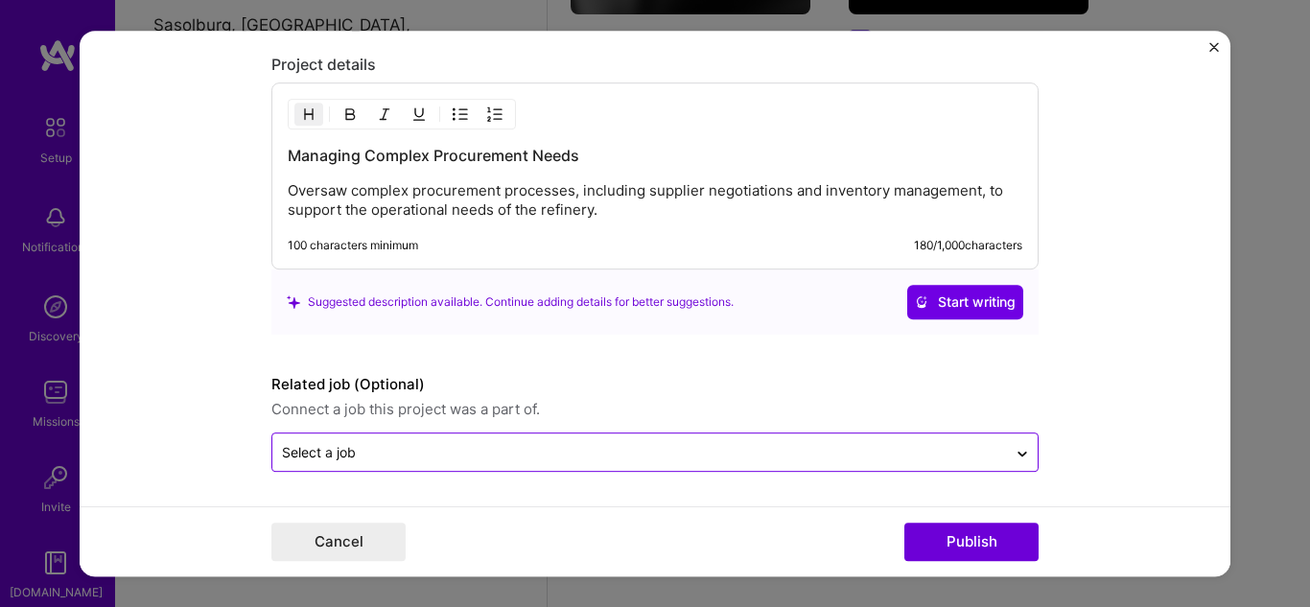
click at [368, 450] on input "text" at bounding box center [640, 452] width 716 height 20
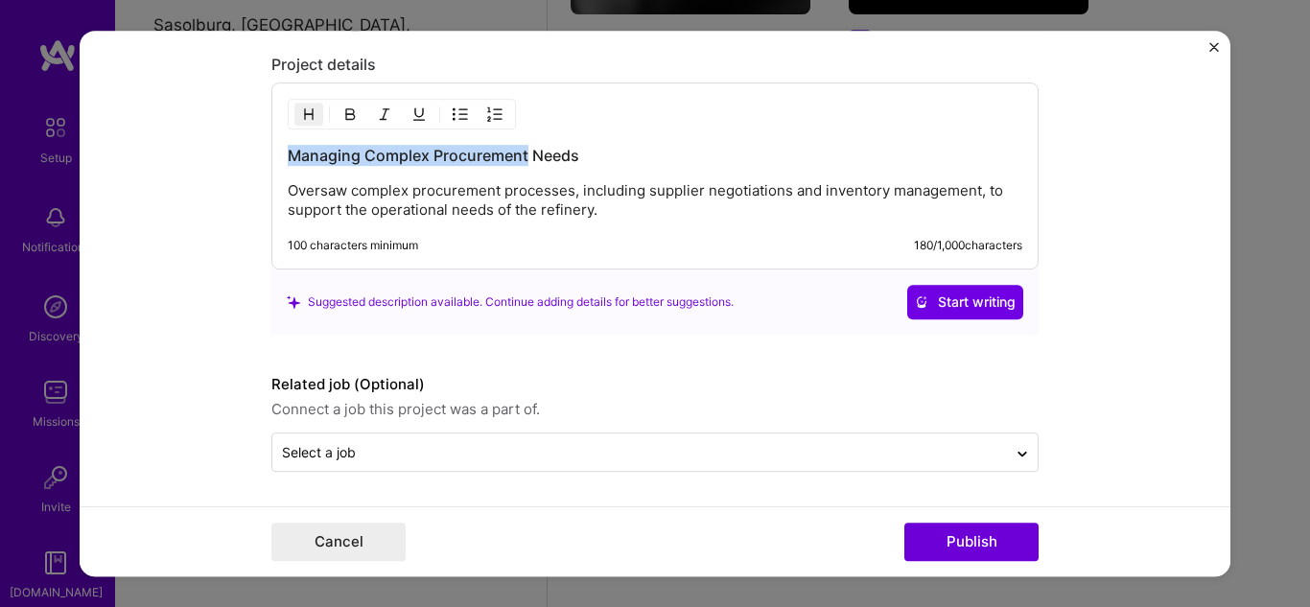
drag, startPoint x: 521, startPoint y: 152, endPoint x: 226, endPoint y: 156, distance: 294.5
click at [226, 156] on form "Editing suggested project This project is suggested based on your LinkedIn, res…" at bounding box center [655, 304] width 1151 height 547
copy h3 "Managing Complex Procurement"
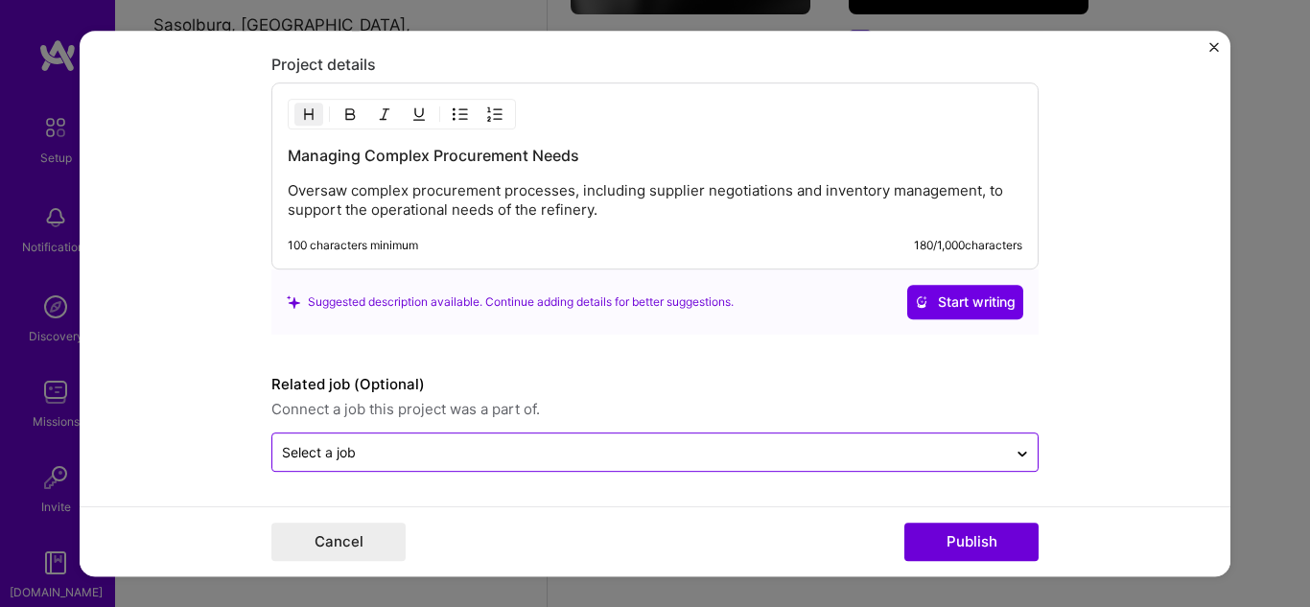
click at [291, 440] on div at bounding box center [640, 452] width 716 height 24
paste input "Managing Complex Procurement"
type input "Managing Complex Procurement"
click at [1018, 453] on icon at bounding box center [1022, 454] width 9 height 5
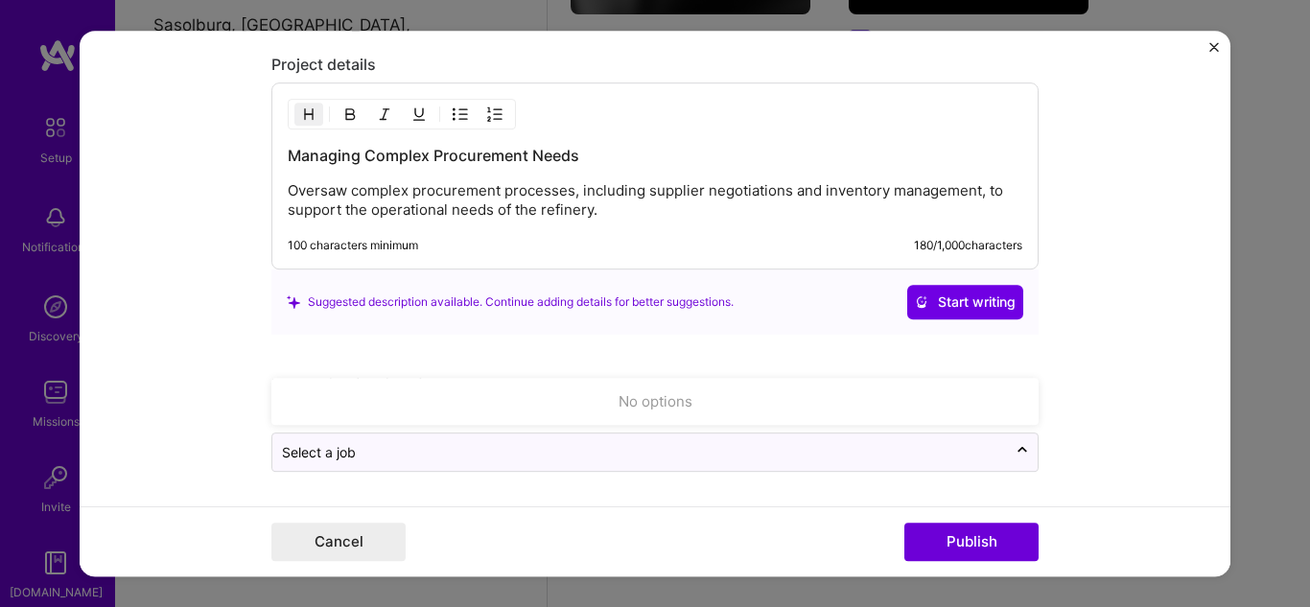
click at [383, 455] on input "text" at bounding box center [640, 452] width 716 height 20
paste input "Managing Complex Procurement"
click at [636, 448] on input "Managing Complex Procurement" at bounding box center [640, 452] width 716 height 20
type input "Managing Complex Procurement"
click at [645, 497] on form "Editing suggested project This project is suggested based on your LinkedIn, res…" at bounding box center [655, 304] width 1151 height 547
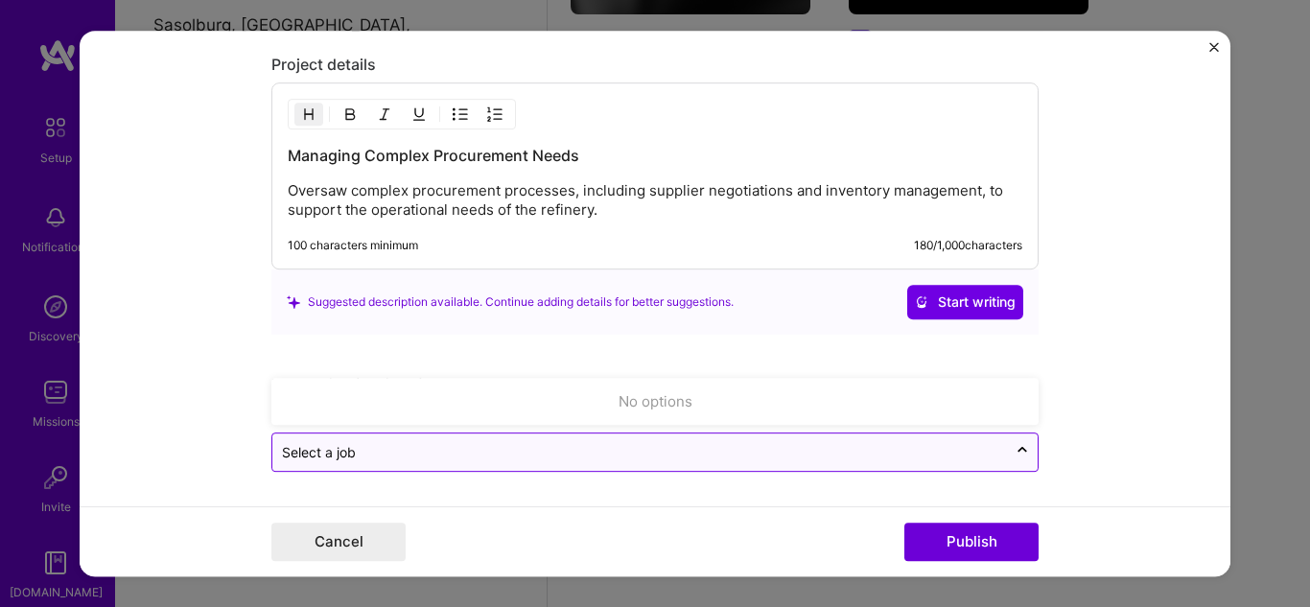
click at [389, 450] on input "text" at bounding box center [640, 452] width 716 height 20
type input "supply"
click at [1016, 453] on icon at bounding box center [1022, 454] width 15 height 19
click at [375, 446] on input "text" at bounding box center [640, 452] width 716 height 20
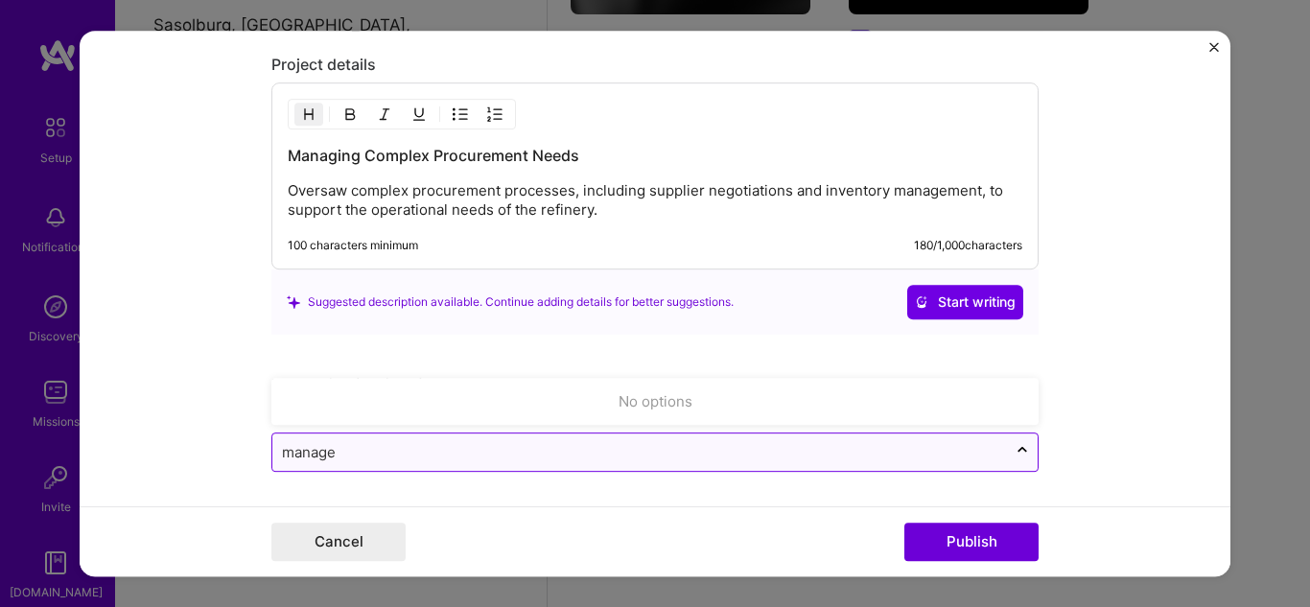
type input "manager"
click at [462, 451] on input "manager" at bounding box center [640, 452] width 716 height 20
click at [1016, 453] on icon at bounding box center [1022, 454] width 15 height 19
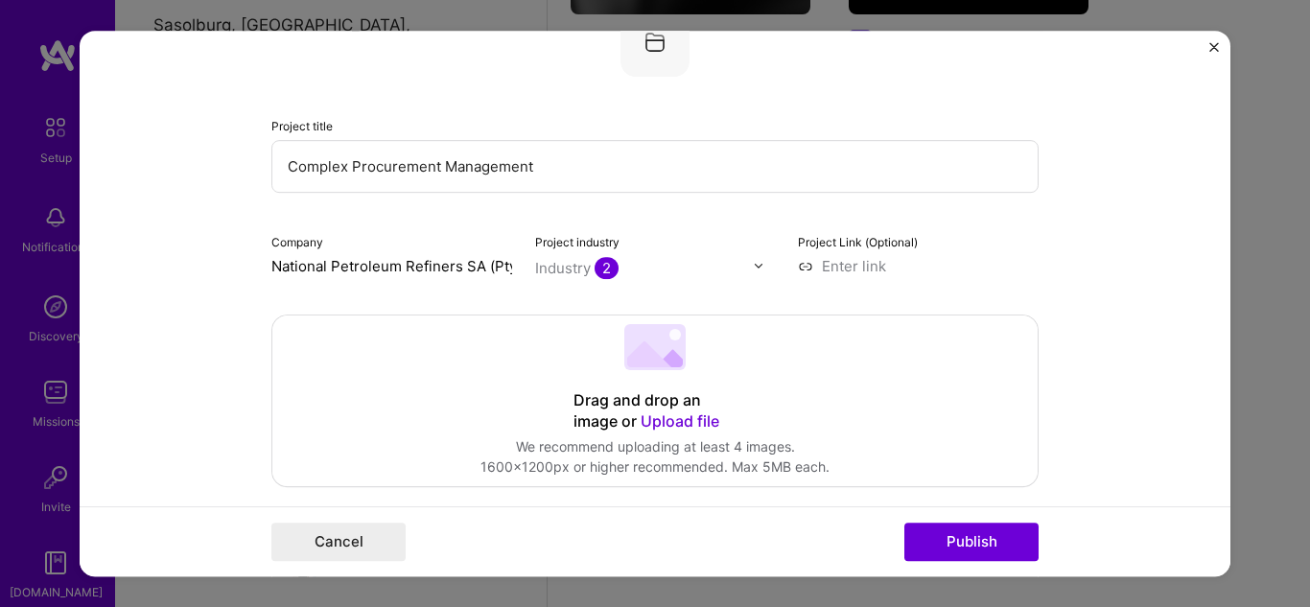
scroll to position [0, 0]
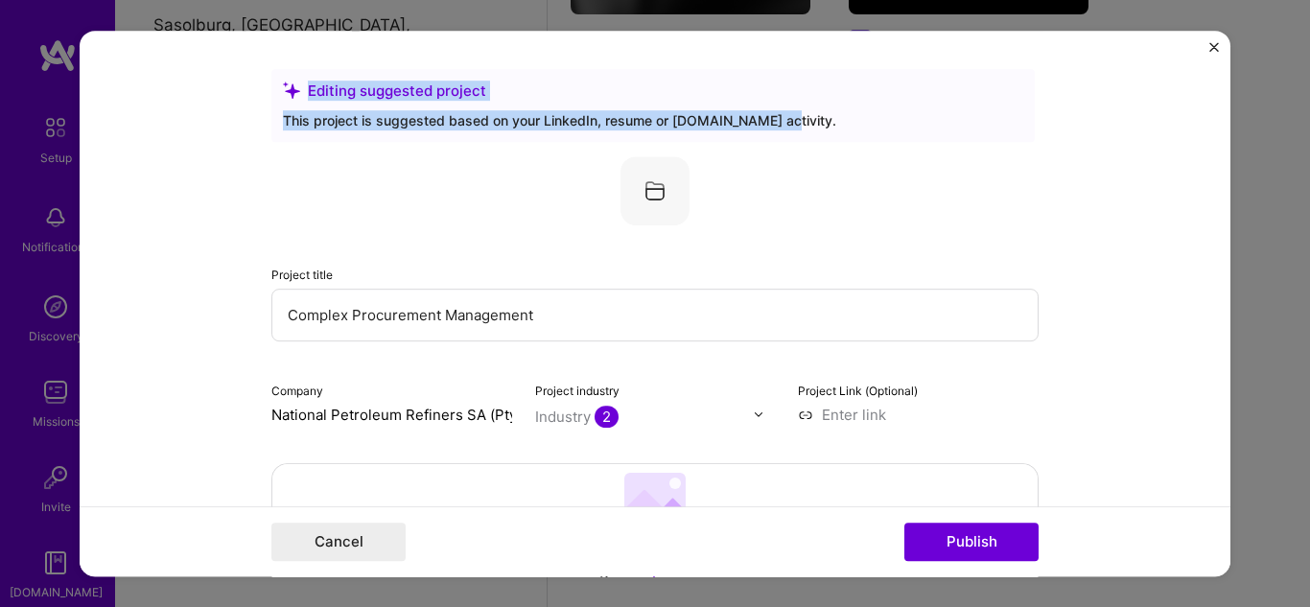
drag, startPoint x: 906, startPoint y: 47, endPoint x: 1006, endPoint y: 135, distance: 133.2
click at [1006, 135] on form "Editing suggested project This project is suggested based on your LinkedIn, res…" at bounding box center [655, 304] width 1151 height 547
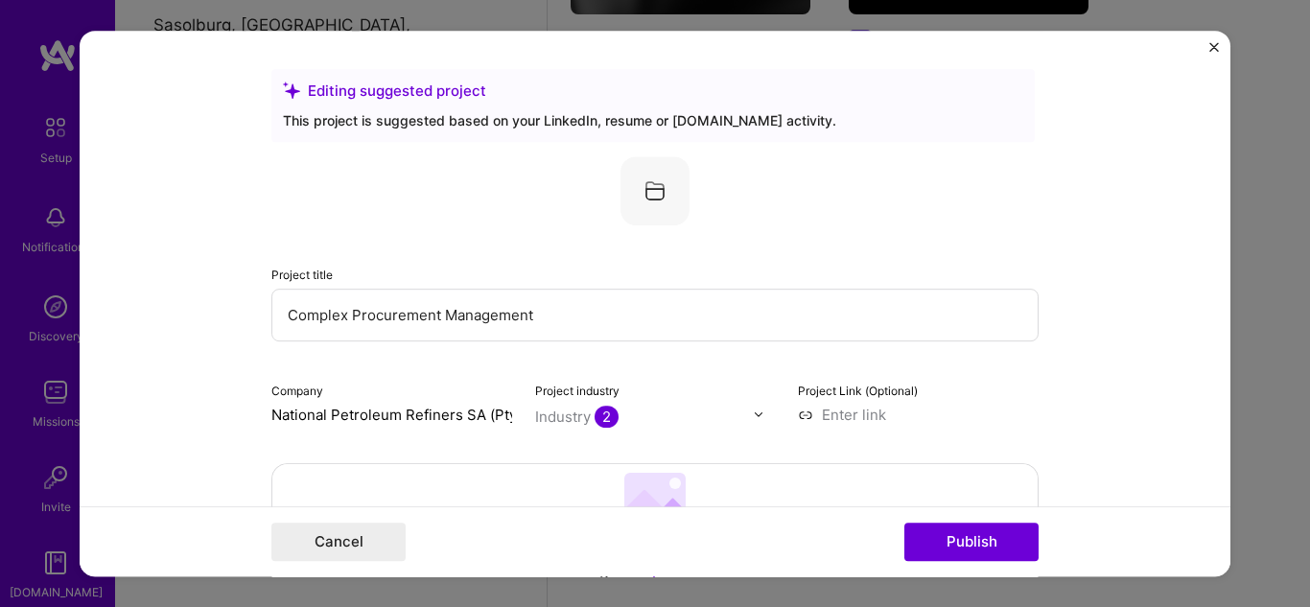
click at [1068, 178] on form "Editing suggested project This project is suggested based on your LinkedIn, res…" at bounding box center [655, 304] width 1151 height 547
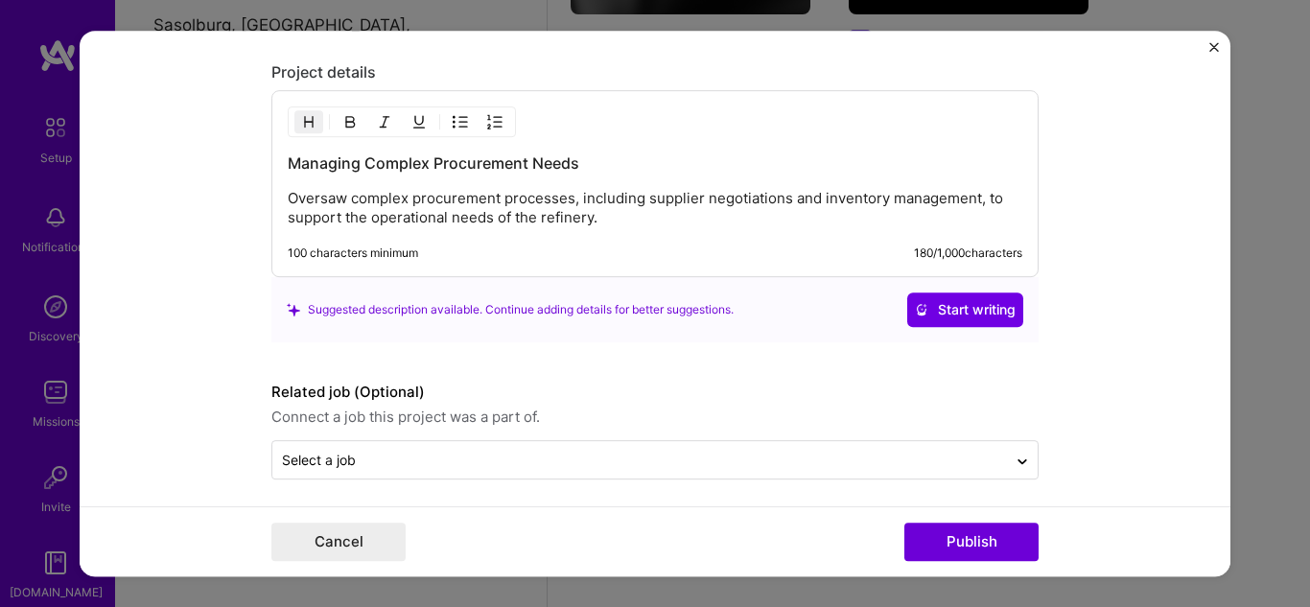
scroll to position [1694, 0]
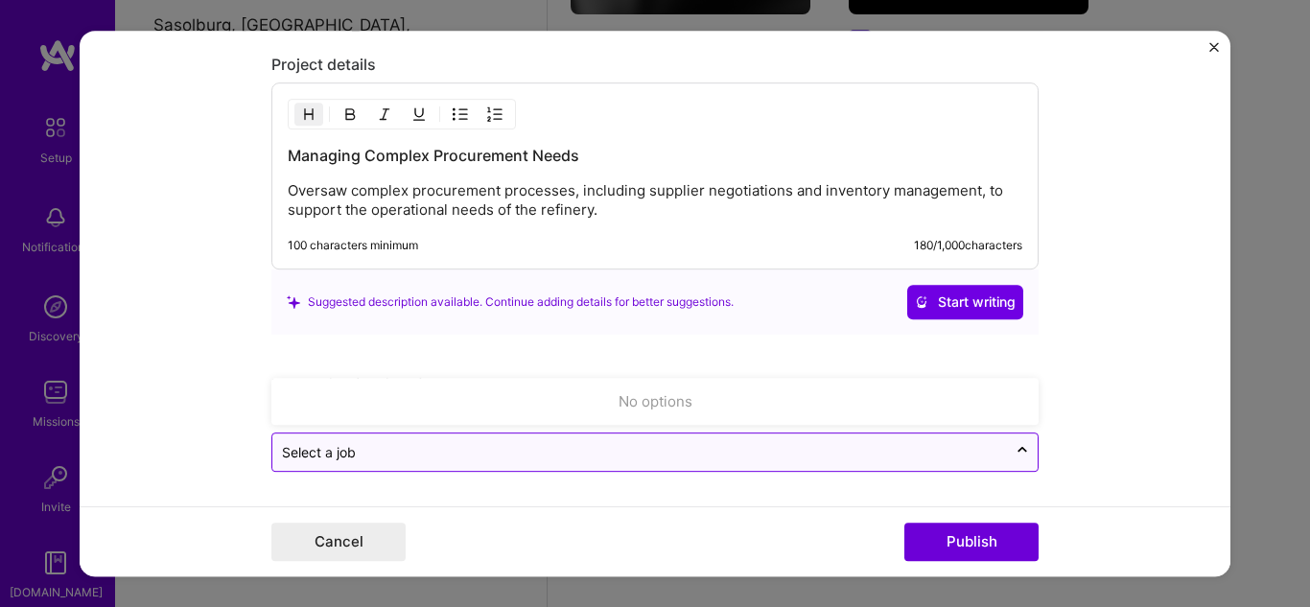
click at [358, 453] on input "text" at bounding box center [640, 452] width 716 height 20
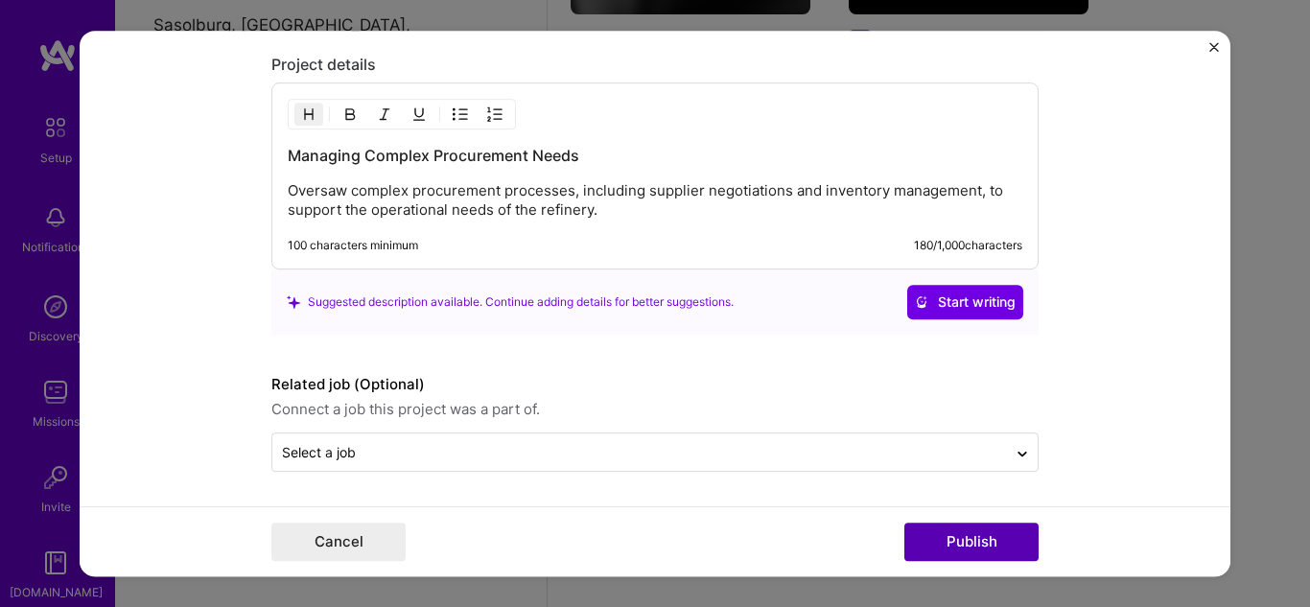
click at [957, 534] on button "Publish" at bounding box center [971, 542] width 134 height 38
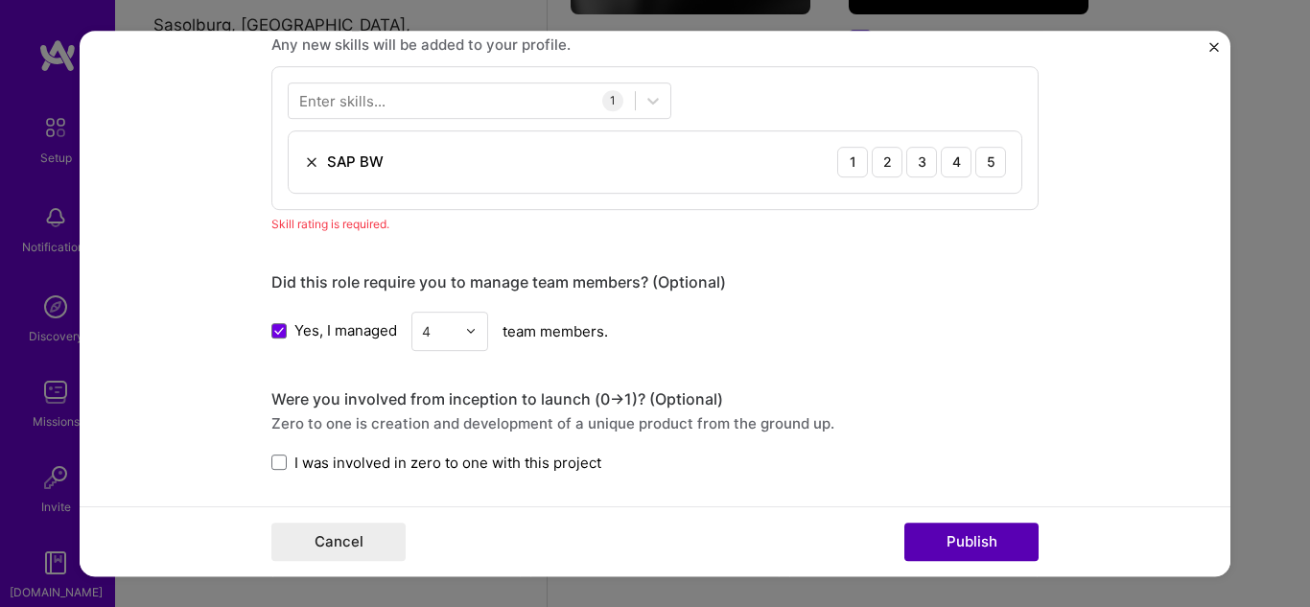
scroll to position [959, 0]
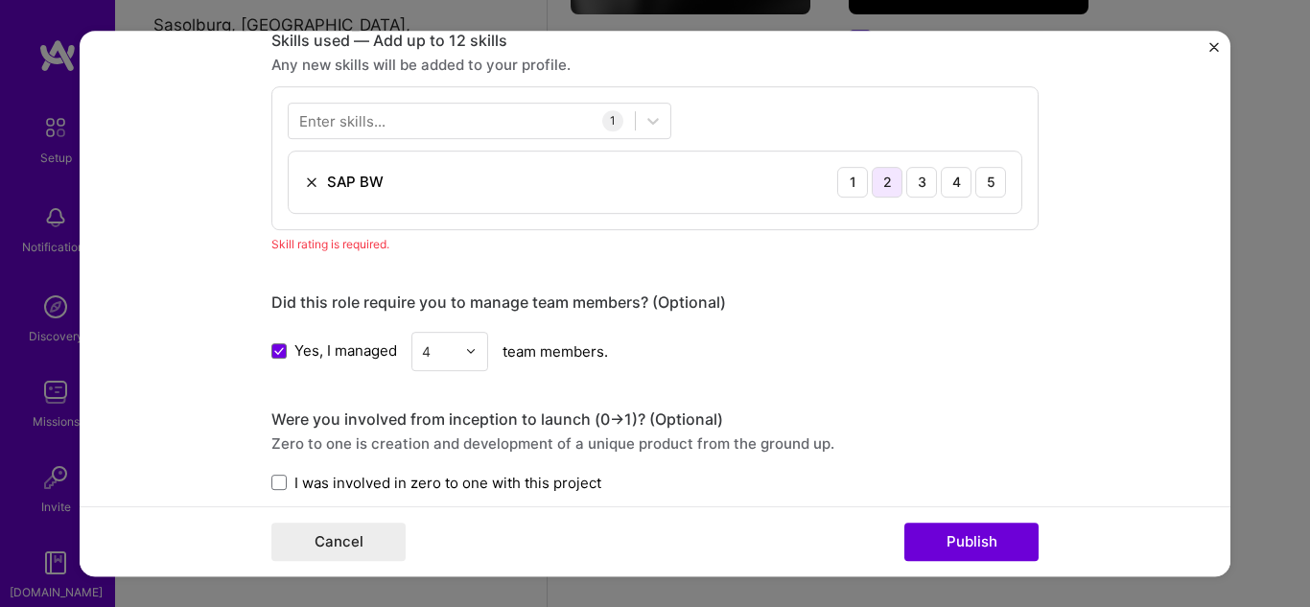
click at [882, 179] on div "2" at bounding box center [887, 182] width 31 height 31
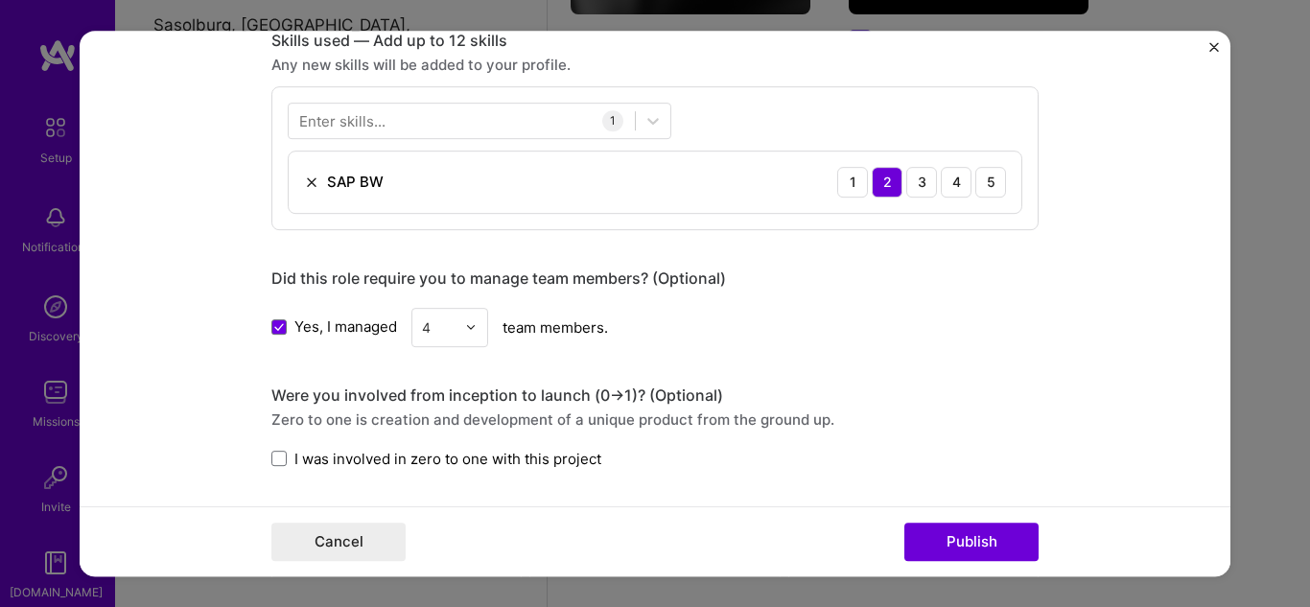
click at [884, 180] on div "2" at bounding box center [887, 182] width 31 height 31
click at [624, 203] on div "SAP BW 1 2 3 4 5" at bounding box center [655, 182] width 733 height 61
click at [622, 179] on div "SAP BW 1 2 3 4 5" at bounding box center [655, 182] width 733 height 61
click at [849, 180] on div "1" at bounding box center [852, 182] width 31 height 31
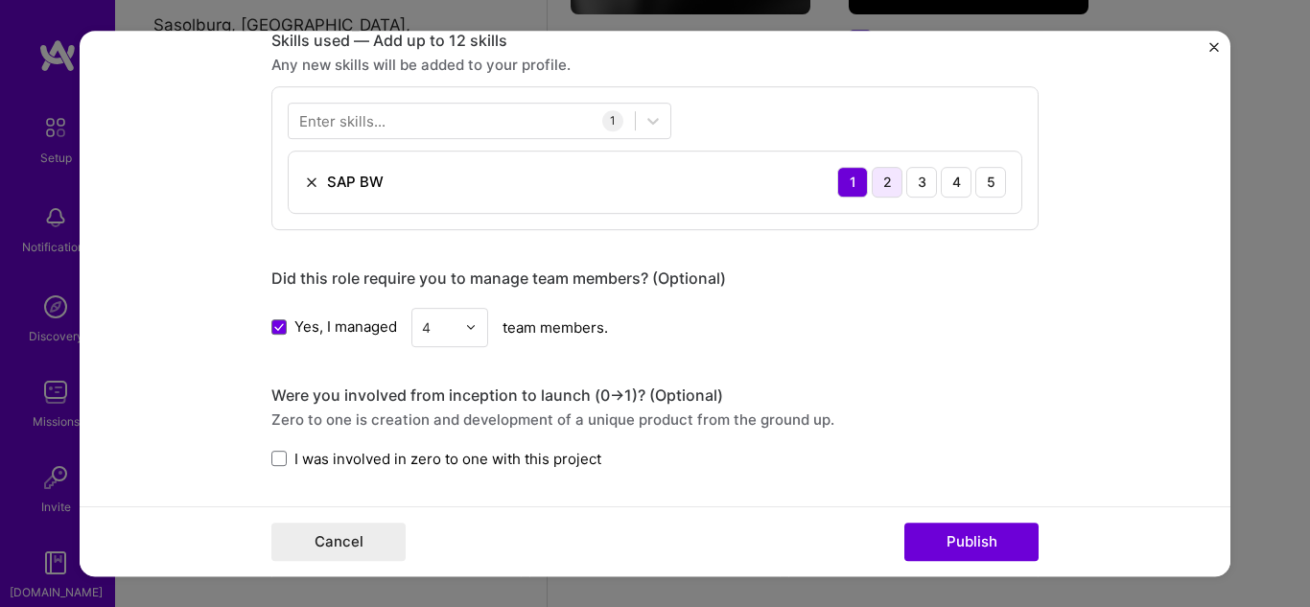
click at [880, 181] on div "2" at bounding box center [887, 182] width 31 height 31
click at [927, 190] on div "3" at bounding box center [921, 182] width 31 height 31
click at [989, 184] on div "5" at bounding box center [990, 182] width 31 height 31
click at [972, 536] on button "Publish" at bounding box center [971, 542] width 134 height 38
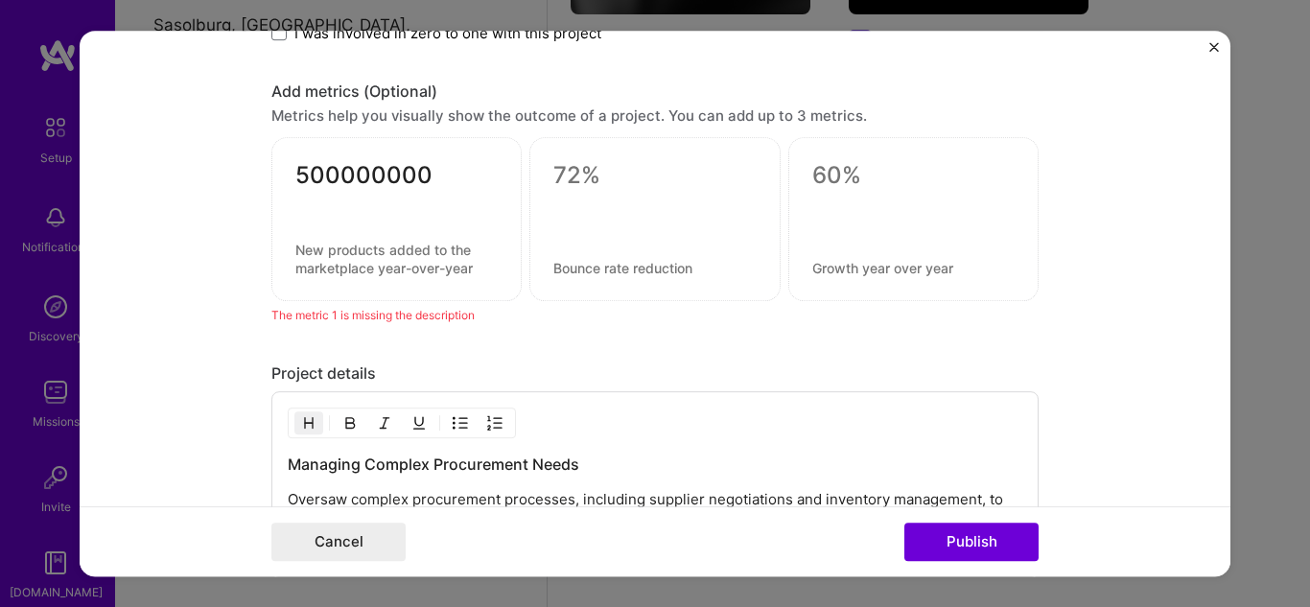
scroll to position [1340, 0]
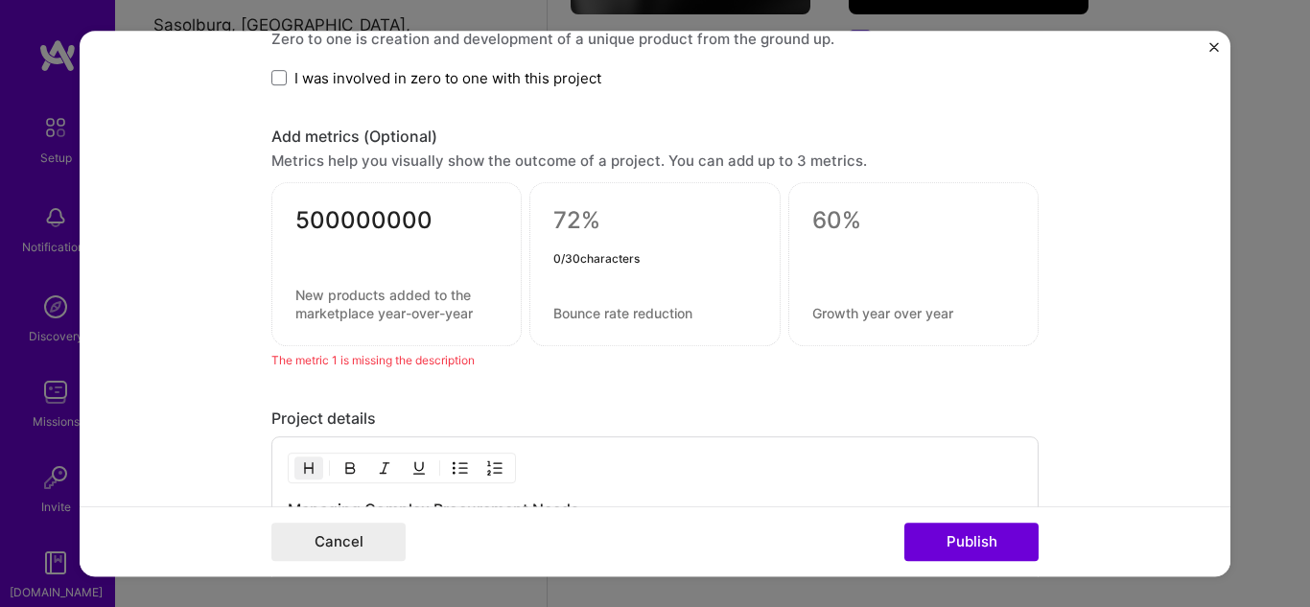
click at [599, 229] on textarea at bounding box center [654, 220] width 202 height 29
drag, startPoint x: 572, startPoint y: 216, endPoint x: 540, endPoint y: 208, distance: 32.6
click at [540, 208] on div "0 / 30 characters" at bounding box center [654, 264] width 250 height 164
type textarea "15"
click at [827, 236] on div at bounding box center [913, 264] width 250 height 164
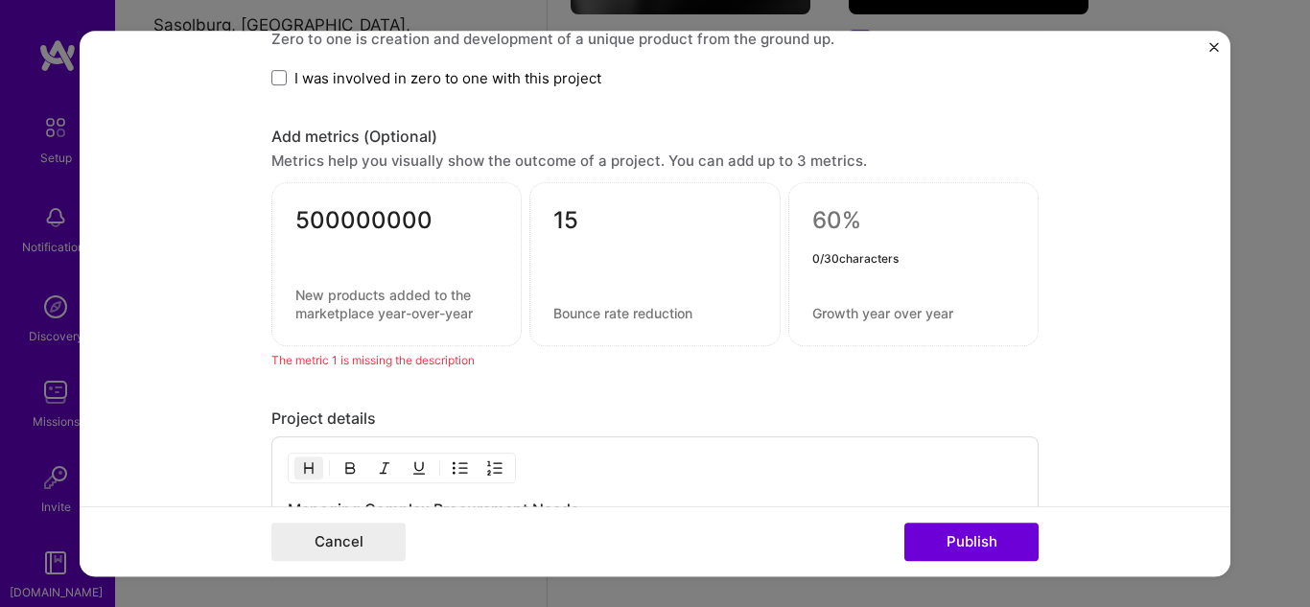
drag, startPoint x: 830, startPoint y: 215, endPoint x: 804, endPoint y: 214, distance: 25.9
click at [804, 214] on div "0 / 30 characters" at bounding box center [913, 264] width 250 height 164
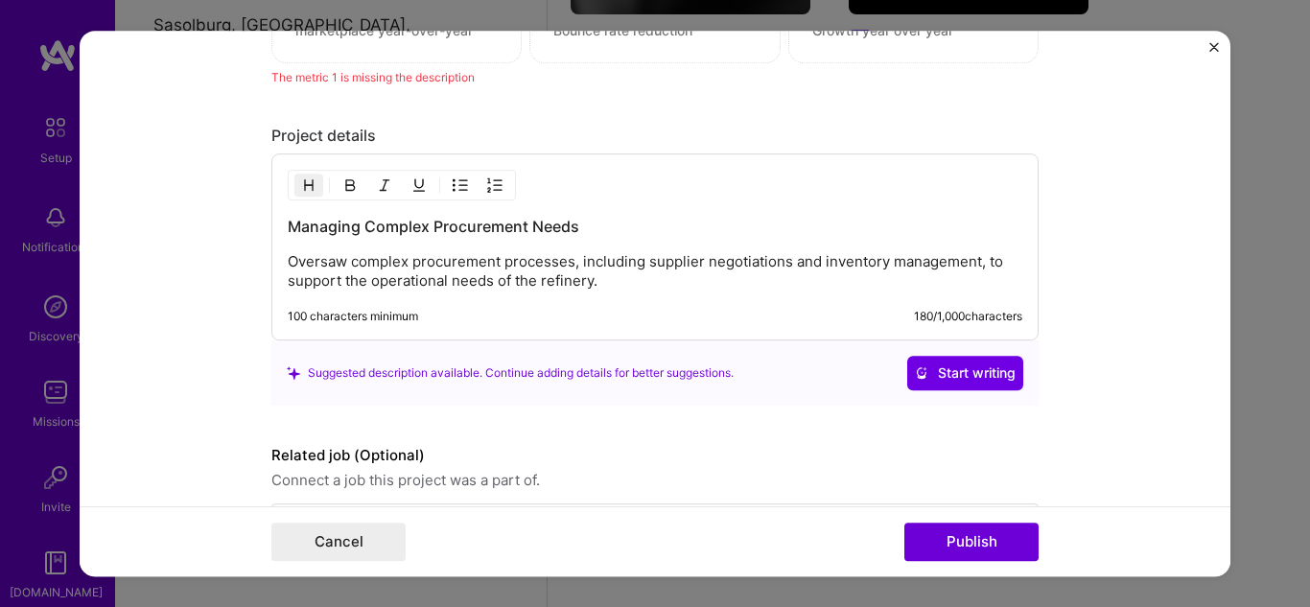
scroll to position [1628, 0]
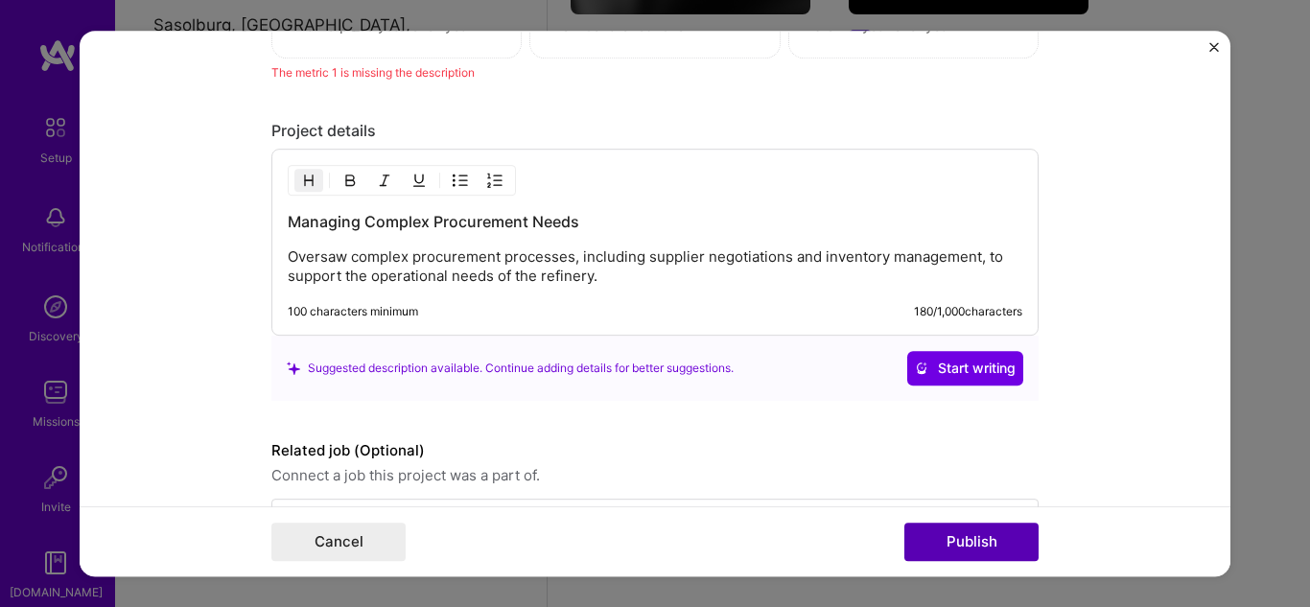
type textarea "70"
click at [976, 538] on button "Publish" at bounding box center [971, 542] width 134 height 38
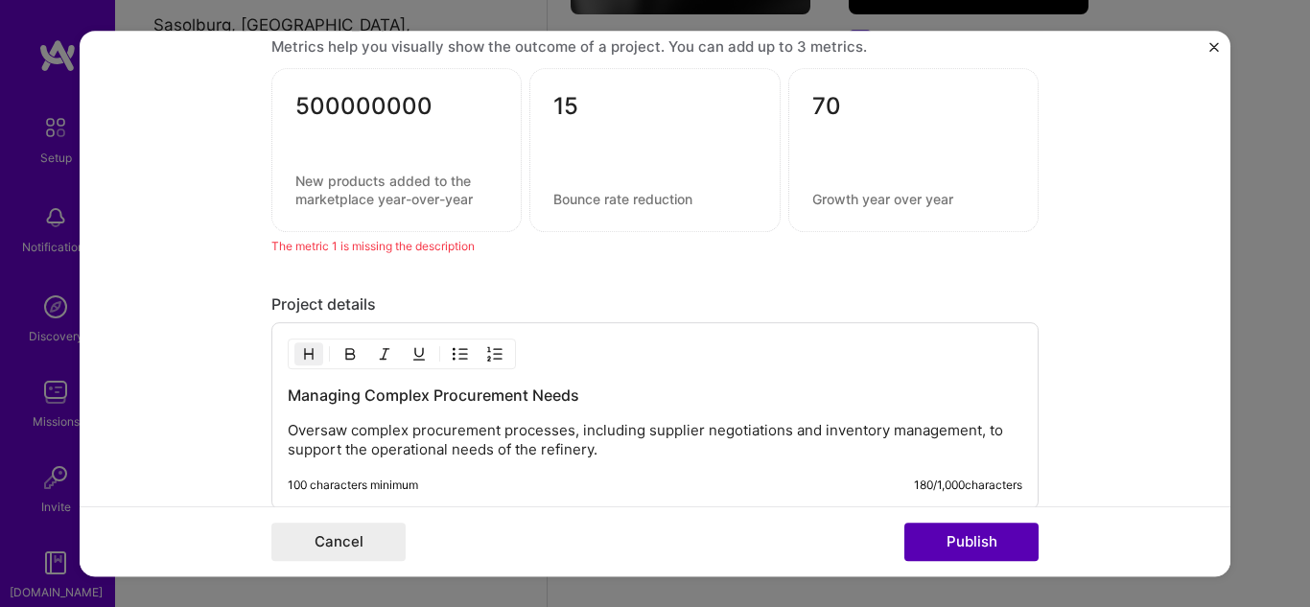
scroll to position [1436, 0]
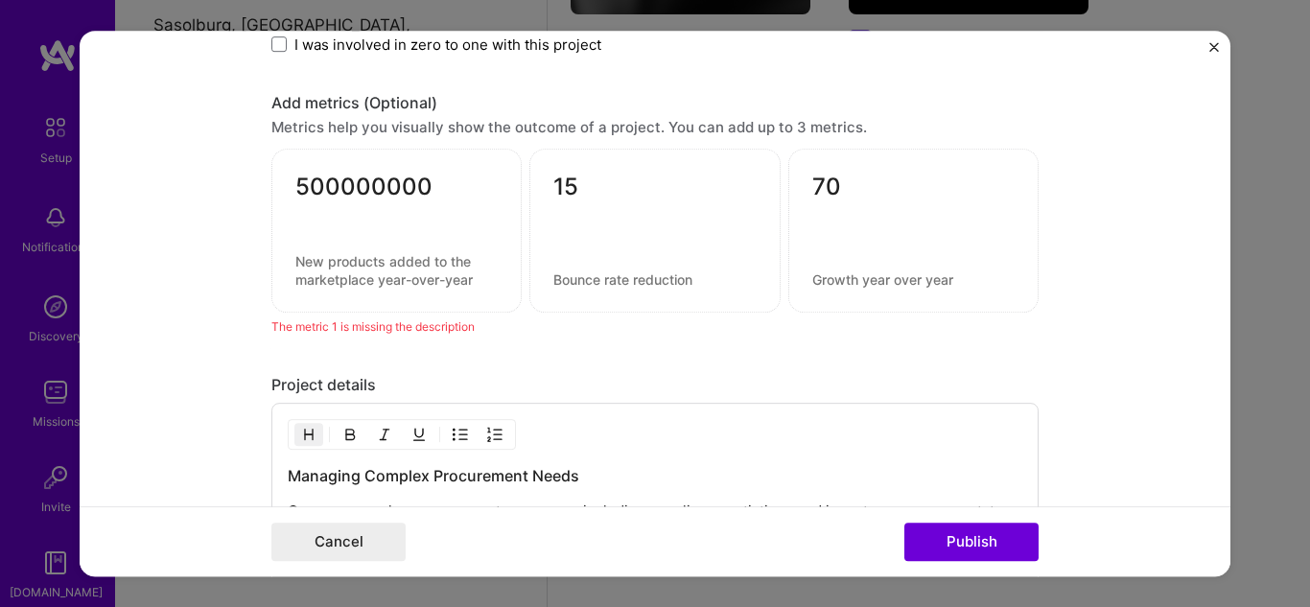
scroll to position [1340, 0]
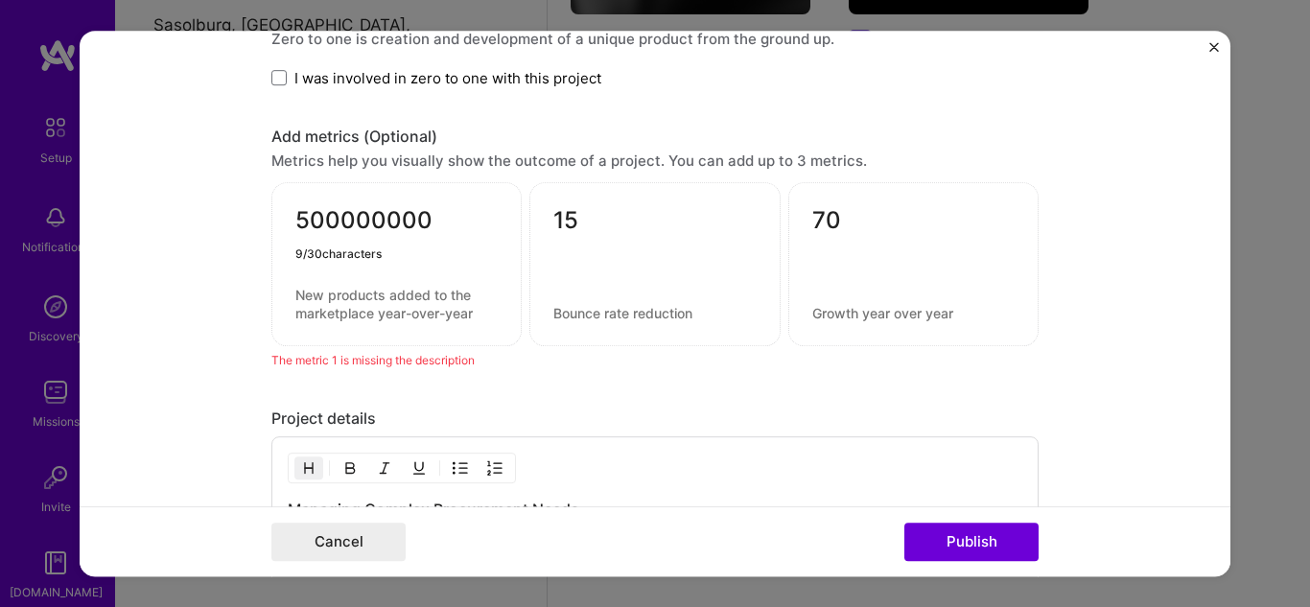
click at [338, 222] on textarea "500000000" at bounding box center [396, 224] width 202 height 37
click at [333, 223] on textarea "500000000" at bounding box center [396, 224] width 202 height 37
click at [381, 228] on textarea "500.000000" at bounding box center [396, 224] width 202 height 37
type textarea "500.000.000"
drag, startPoint x: 560, startPoint y: 214, endPoint x: 518, endPoint y: 199, distance: 44.9
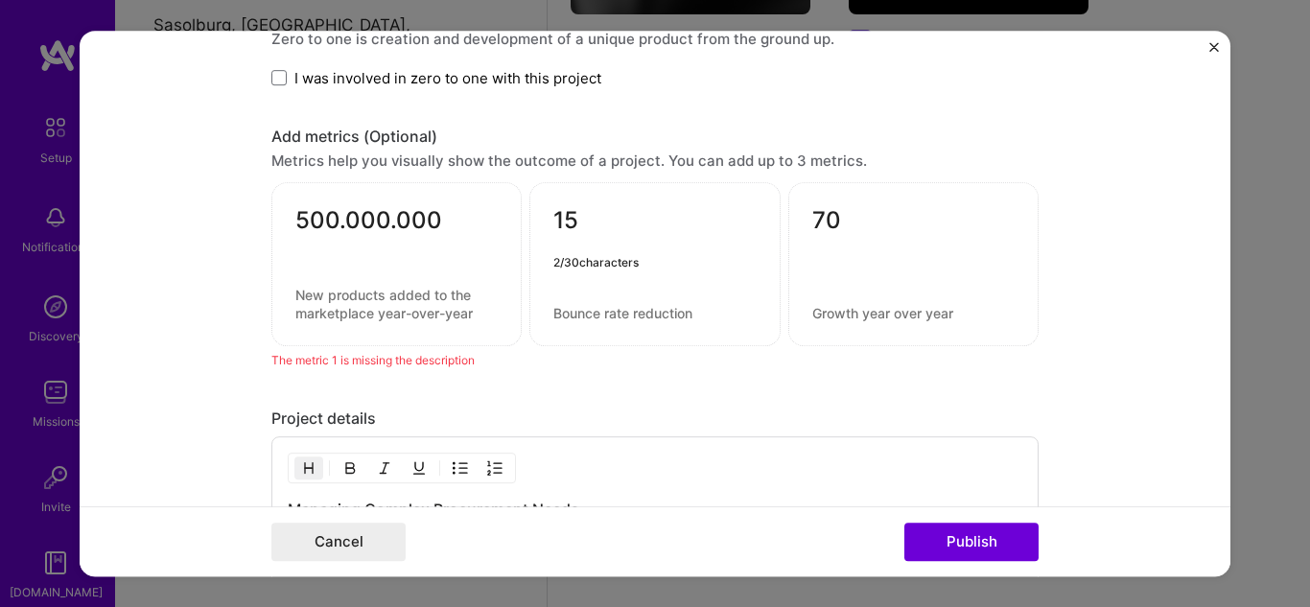
click at [518, 199] on div "500.000.000 15 2 / 30 characters 70" at bounding box center [654, 264] width 767 height 164
type textarea "60"
click at [971, 537] on button "Publish" at bounding box center [971, 542] width 134 height 38
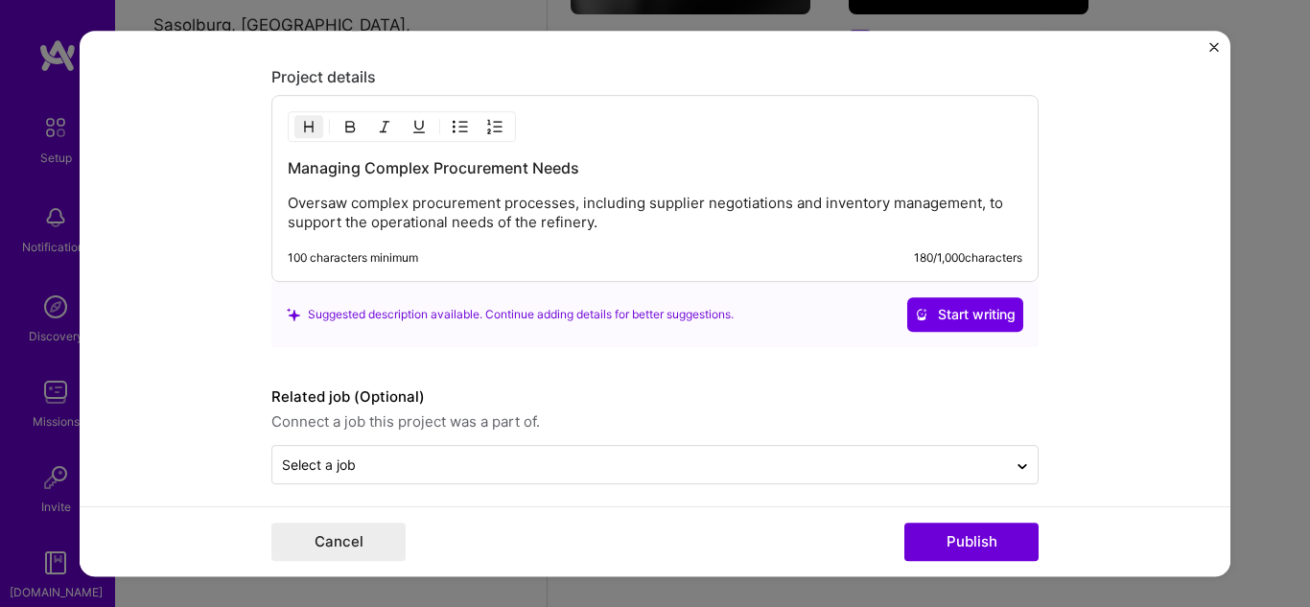
scroll to position [1694, 0]
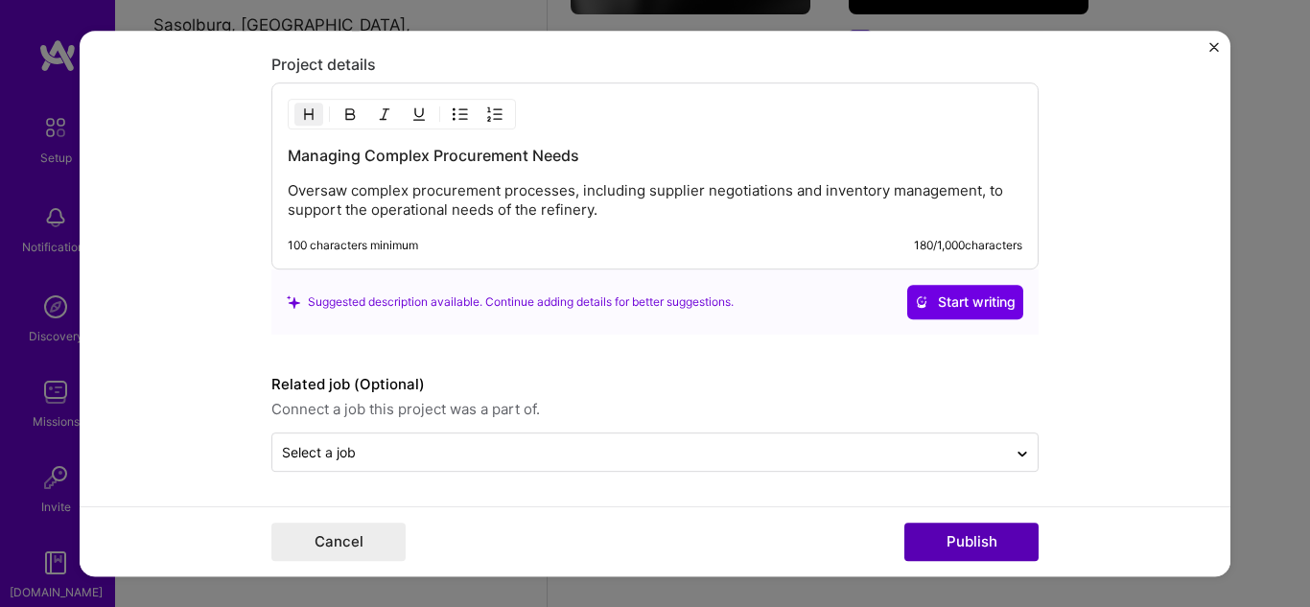
click at [983, 543] on button "Publish" at bounding box center [971, 542] width 134 height 38
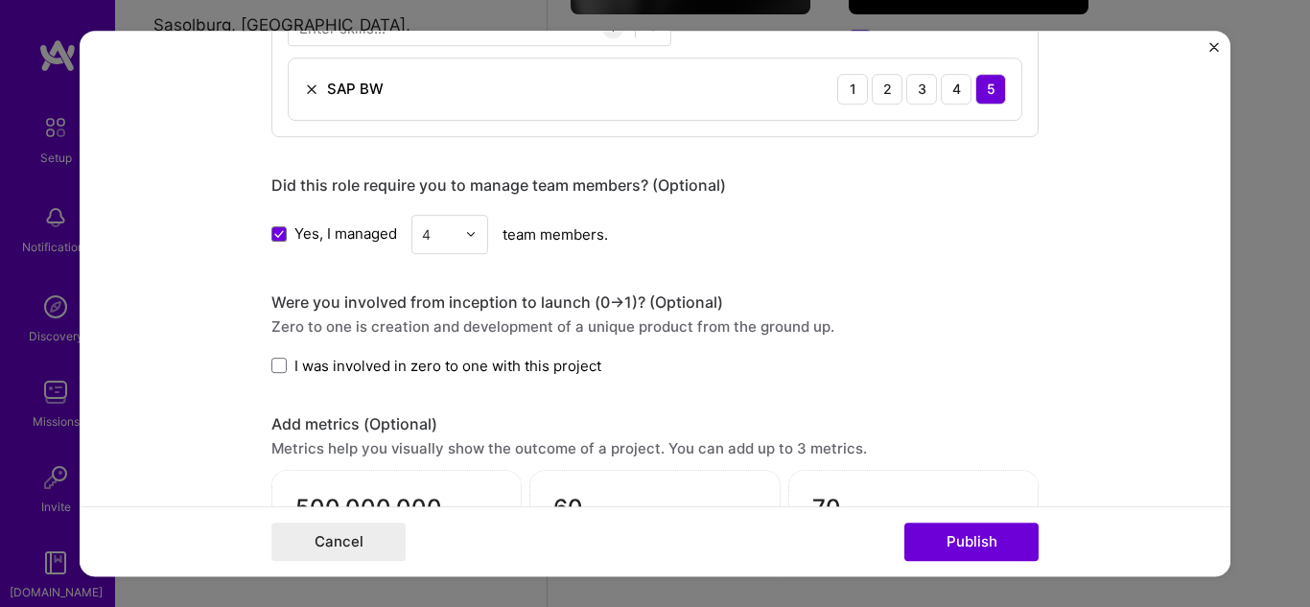
scroll to position [1148, 0]
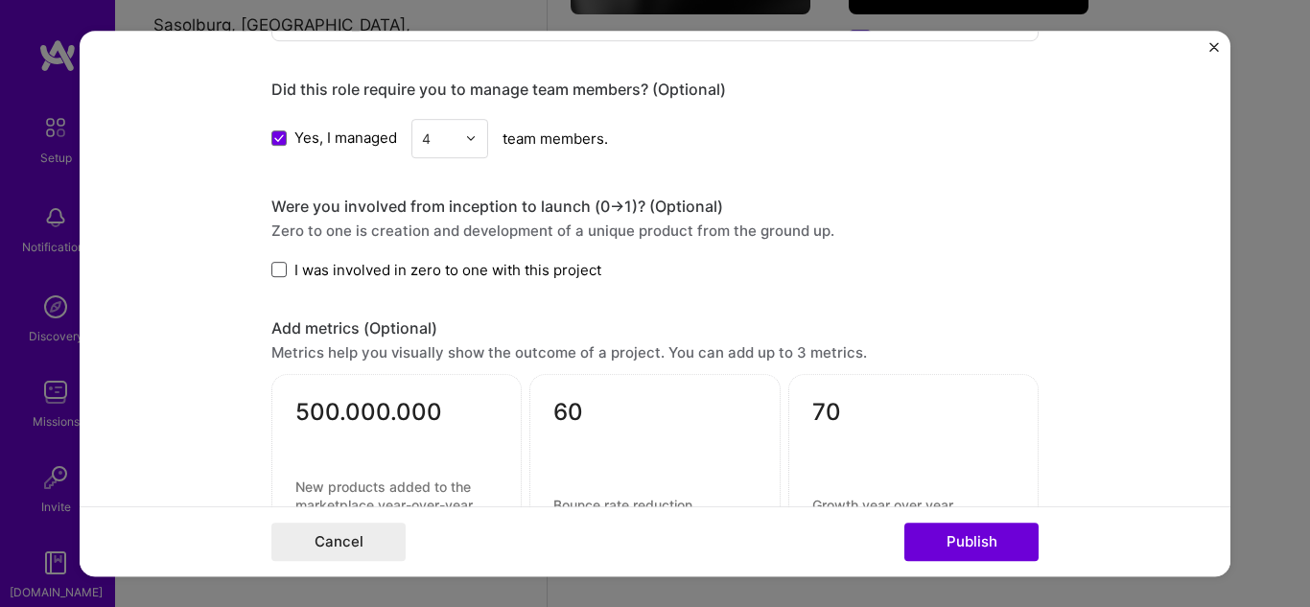
click at [274, 271] on span at bounding box center [278, 269] width 15 height 15
click at [0, 0] on input "I was involved in zero to one with this project" at bounding box center [0, 0] width 0 height 0
click at [979, 544] on button "Publish" at bounding box center [971, 542] width 134 height 38
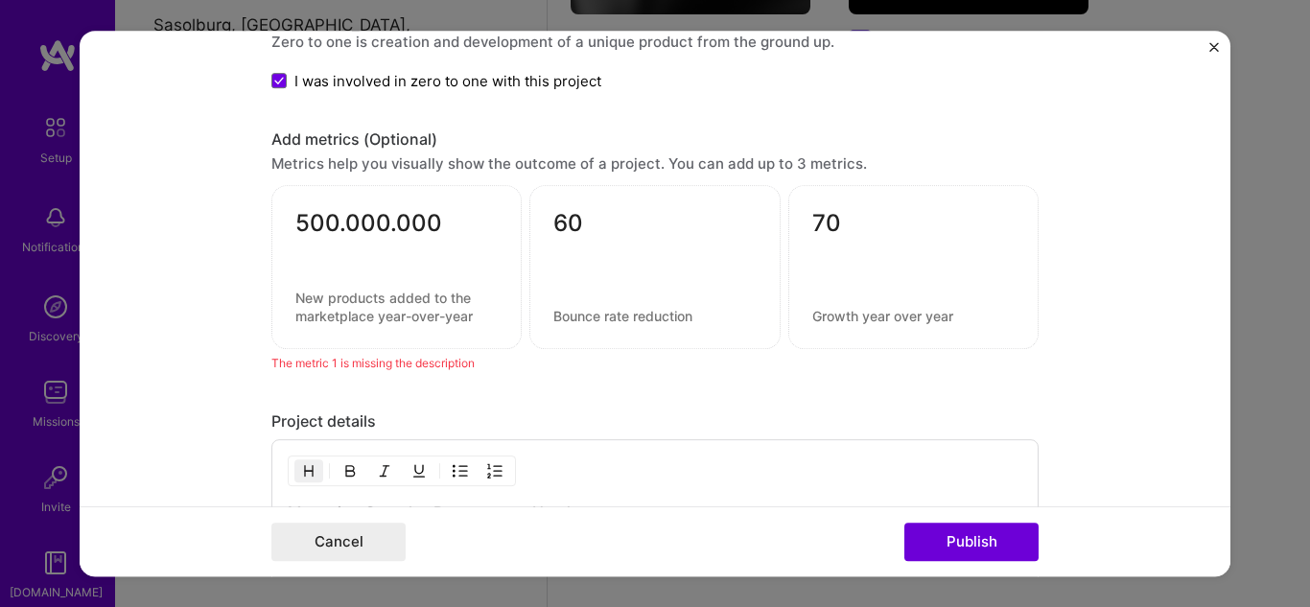
scroll to position [1244, 0]
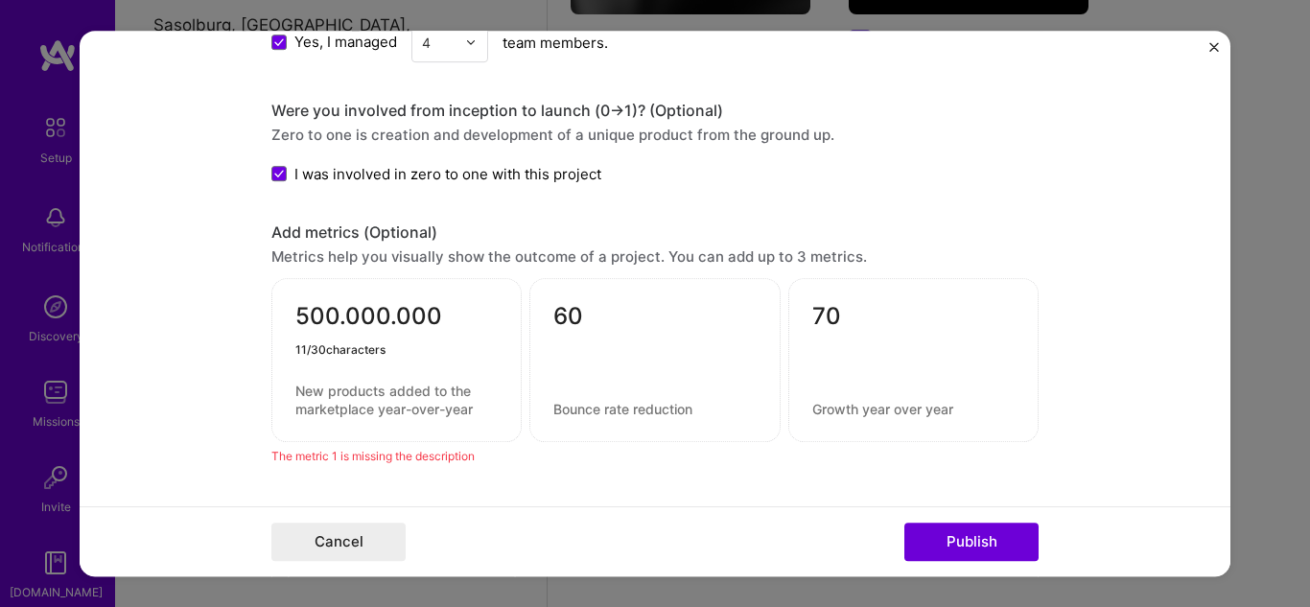
drag, startPoint x: 435, startPoint y: 315, endPoint x: 186, endPoint y: 253, distance: 256.8
click at [195, 266] on form "Editing suggested project This project is suggested based on your LinkedIn, res…" at bounding box center [655, 304] width 1151 height 547
click at [961, 543] on button "Publish" at bounding box center [971, 542] width 134 height 38
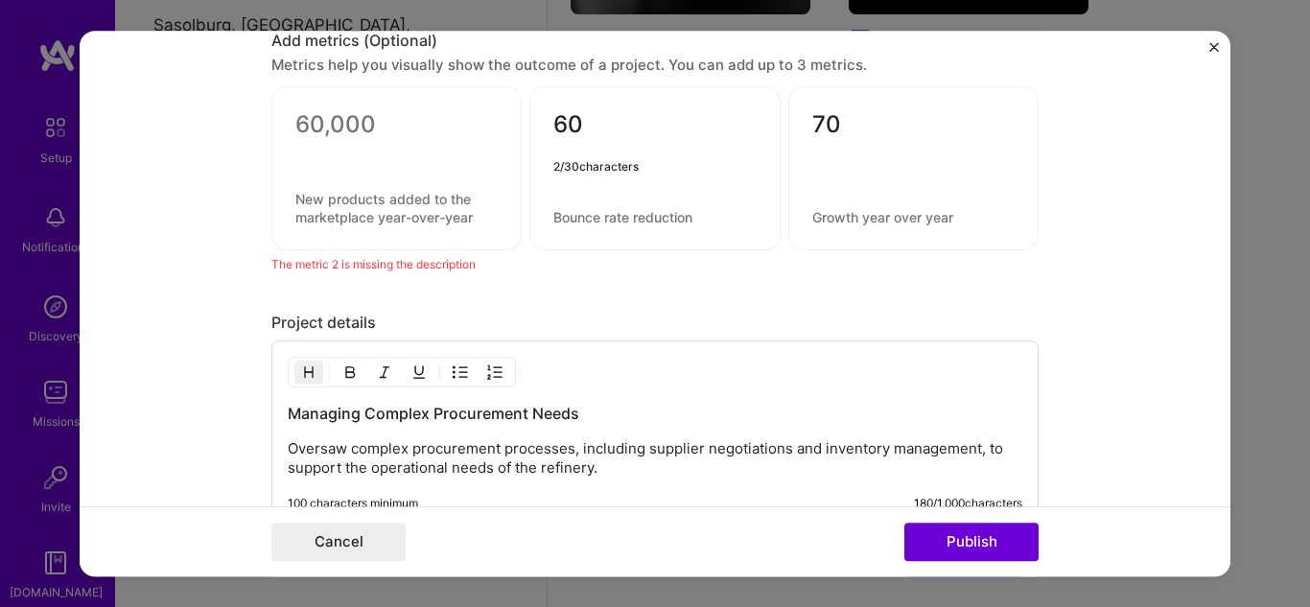
drag, startPoint x: 599, startPoint y: 124, endPoint x: 484, endPoint y: 99, distance: 116.8
click at [486, 109] on div "60 2 / 30 characters 70" at bounding box center [654, 168] width 767 height 164
drag, startPoint x: 859, startPoint y: 108, endPoint x: 810, endPoint y: 110, distance: 49.9
click at [807, 109] on div "70" at bounding box center [913, 168] width 250 height 164
drag, startPoint x: 848, startPoint y: 125, endPoint x: 770, endPoint y: 109, distance: 79.2
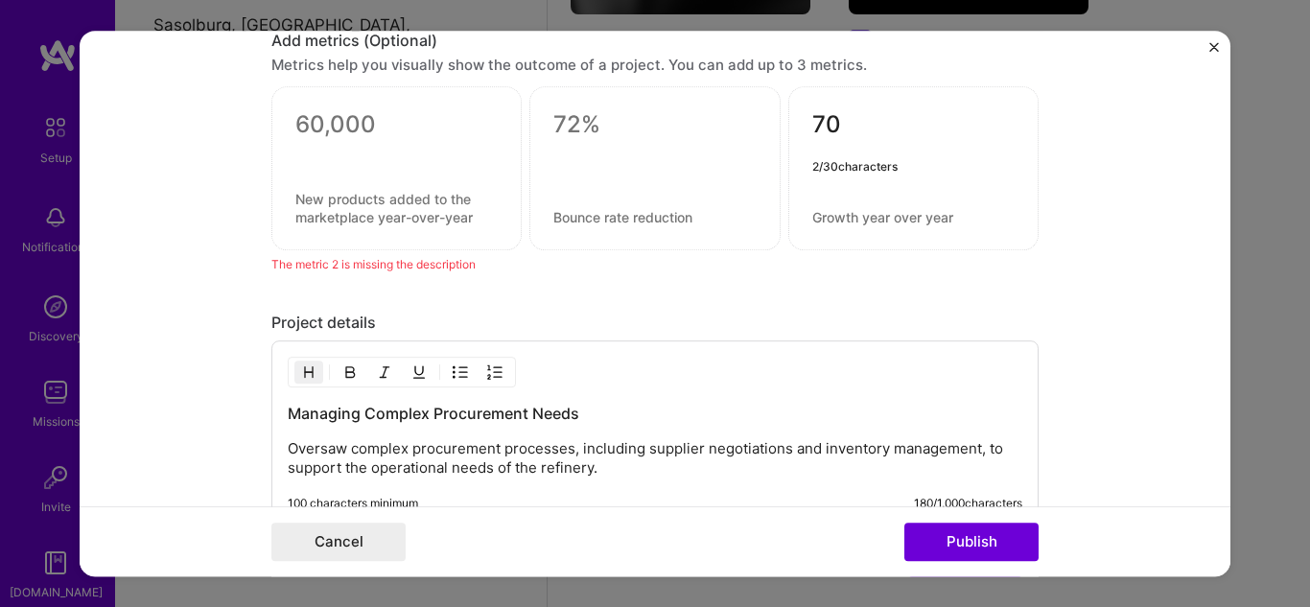
click at [773, 110] on div "70 2 / 30 characters" at bounding box center [654, 168] width 767 height 164
click at [965, 540] on button "Publish" at bounding box center [971, 542] width 134 height 38
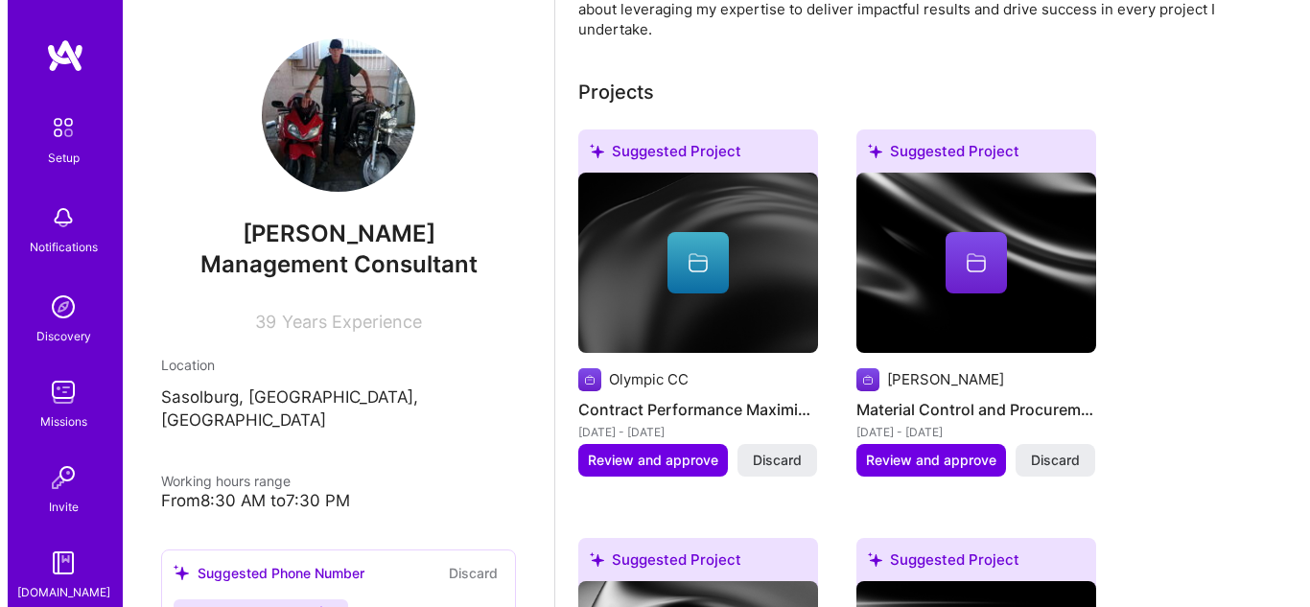
scroll to position [758, 0]
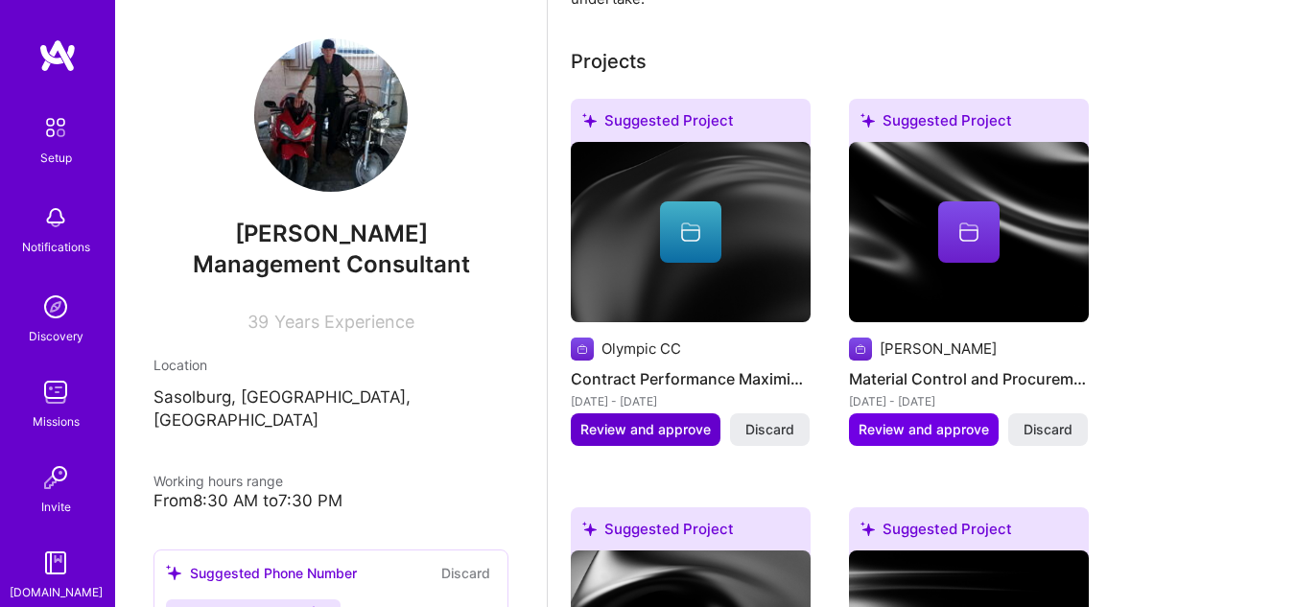
click at [653, 420] on span "Review and approve" at bounding box center [645, 429] width 130 height 19
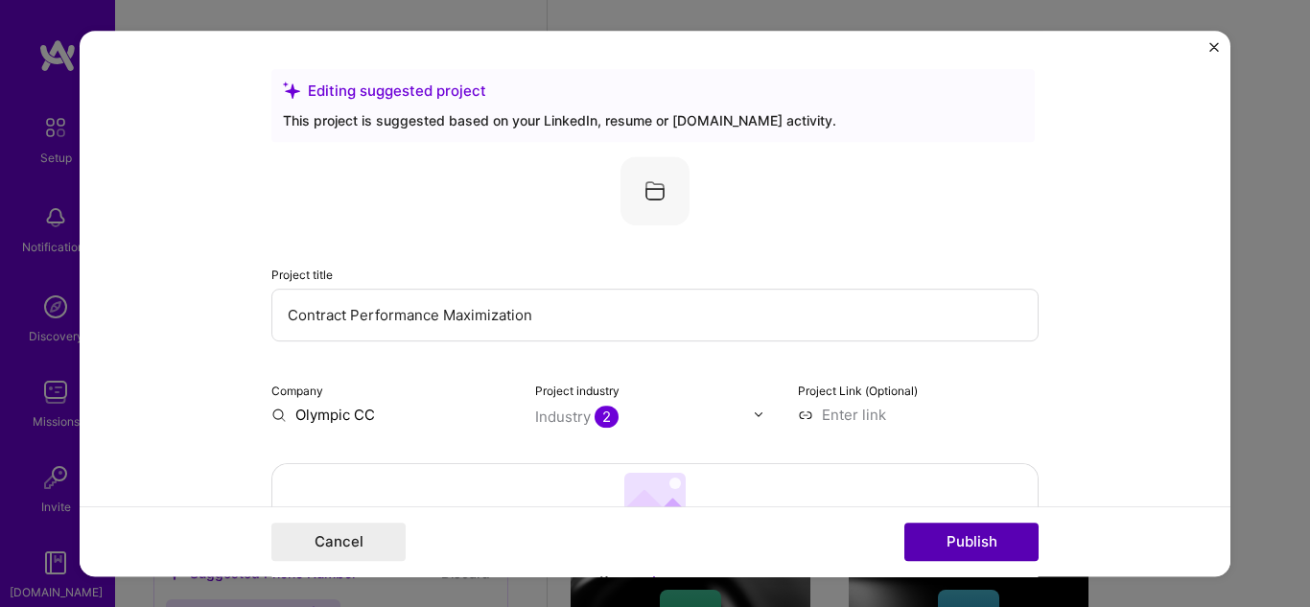
click at [964, 542] on button "Publish" at bounding box center [971, 542] width 134 height 38
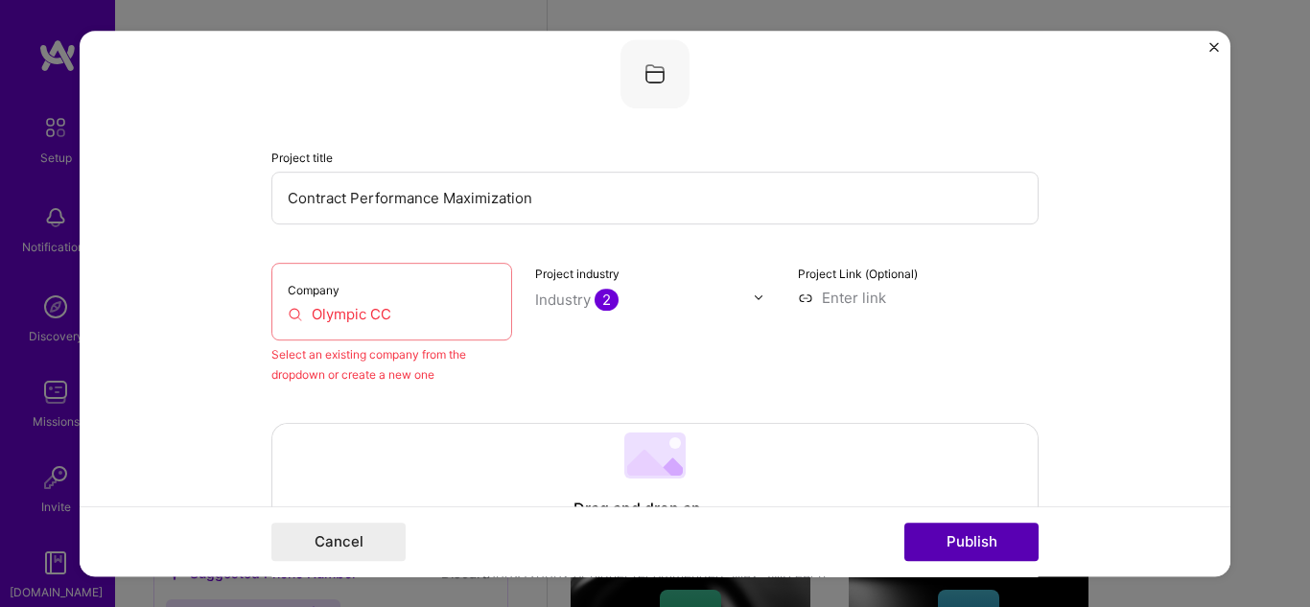
scroll to position [126, 0]
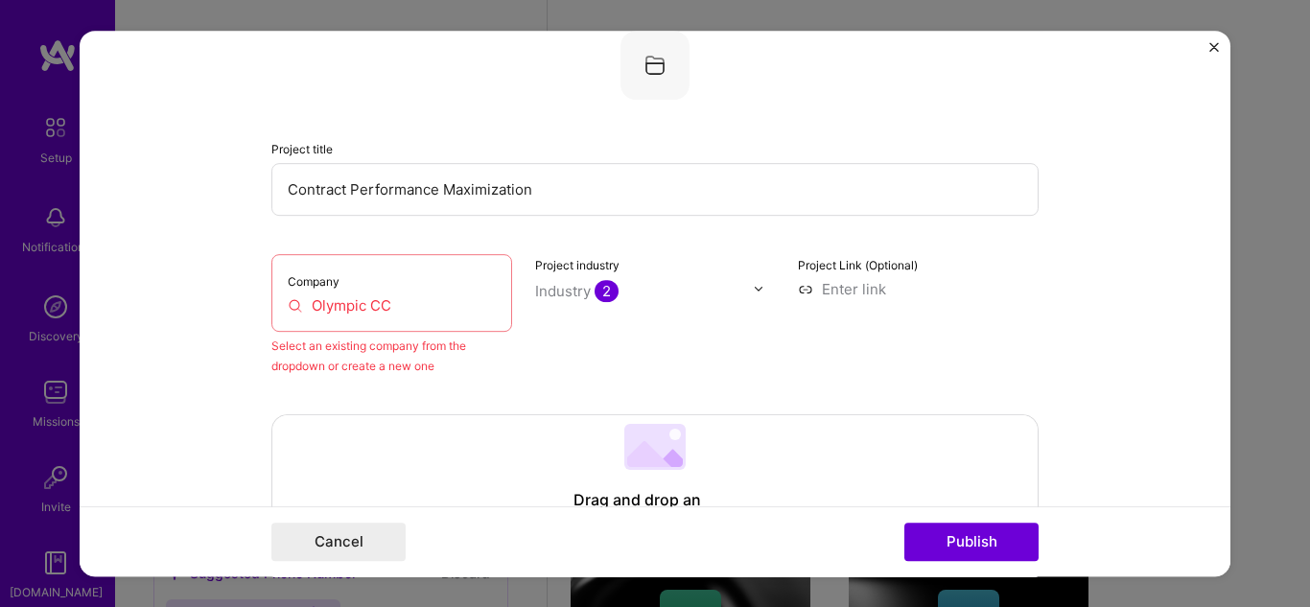
click at [417, 305] on input "Olympic CC" at bounding box center [392, 305] width 208 height 20
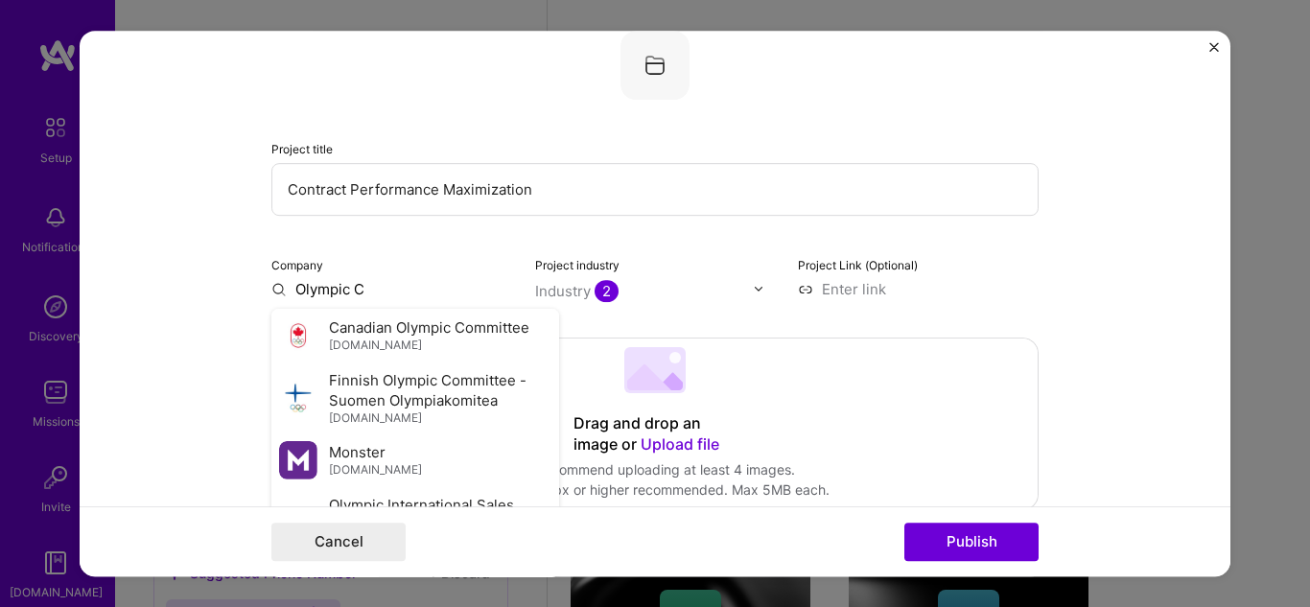
type input "Olympic CC"
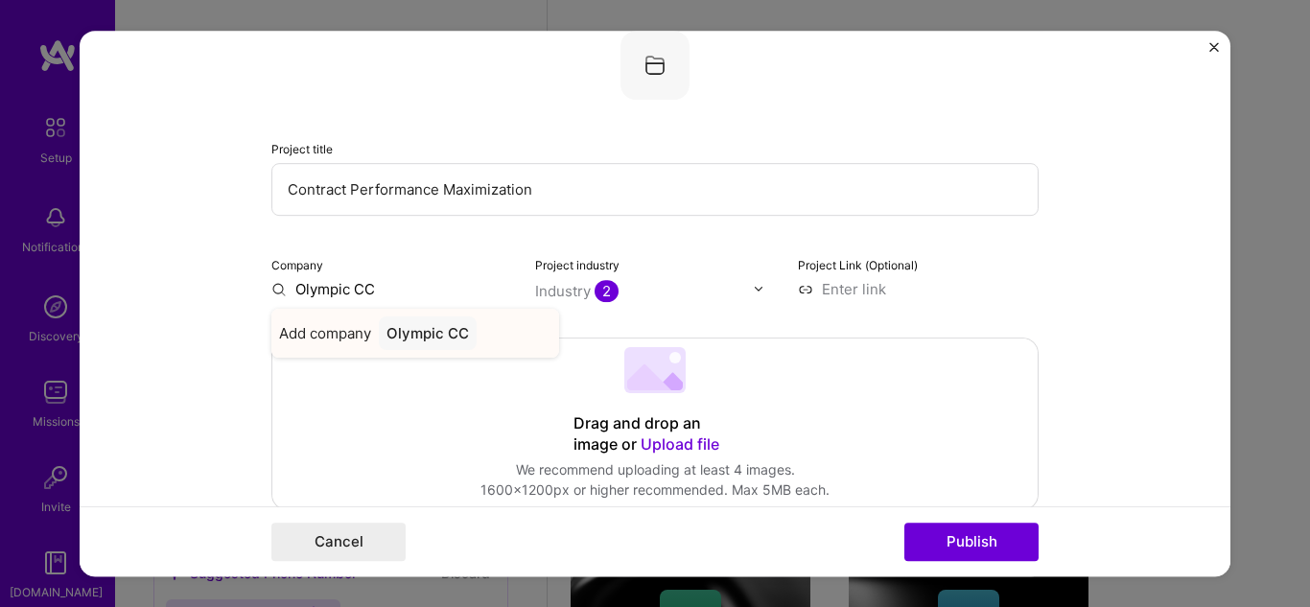
click at [405, 332] on div "Olympic CC" at bounding box center [428, 334] width 98 height 34
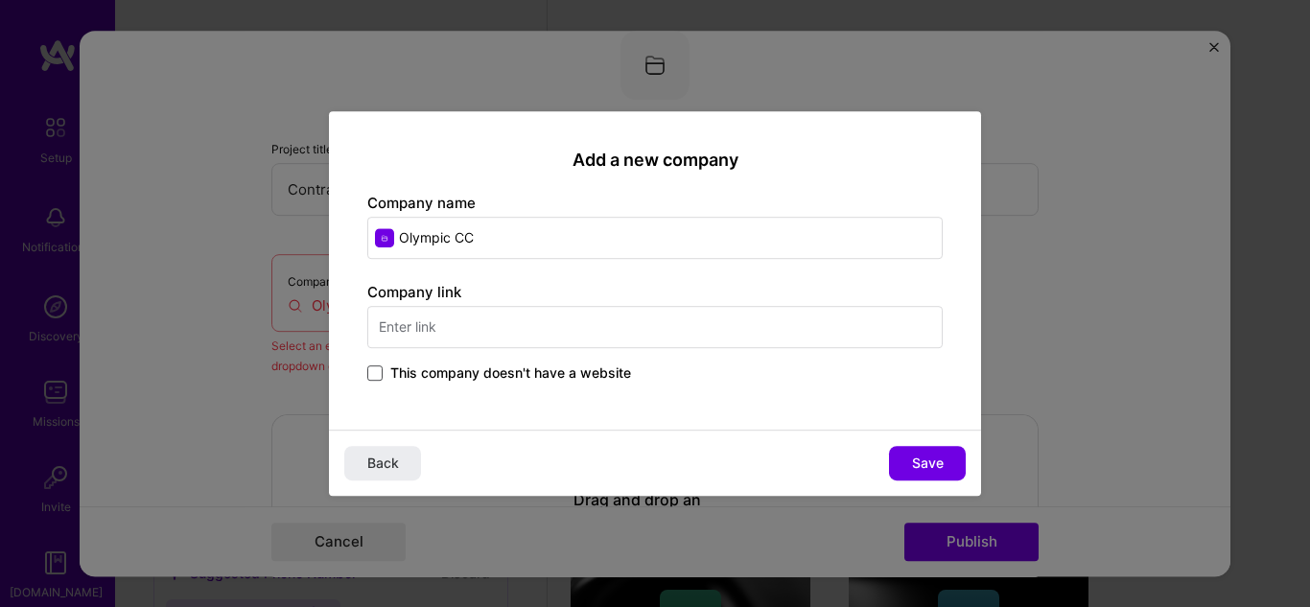
click at [371, 372] on span at bounding box center [374, 372] width 15 height 15
click at [0, 0] on input "This company doesn't have a website" at bounding box center [0, 0] width 0 height 0
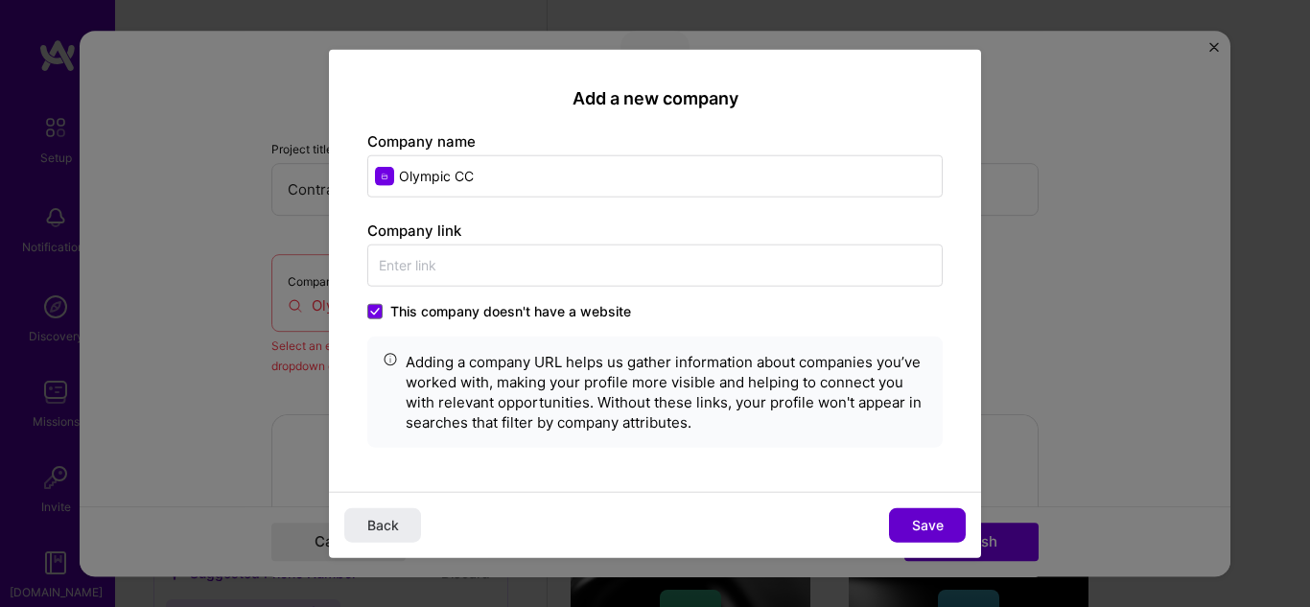
click at [926, 517] on span "Save" at bounding box center [928, 525] width 32 height 19
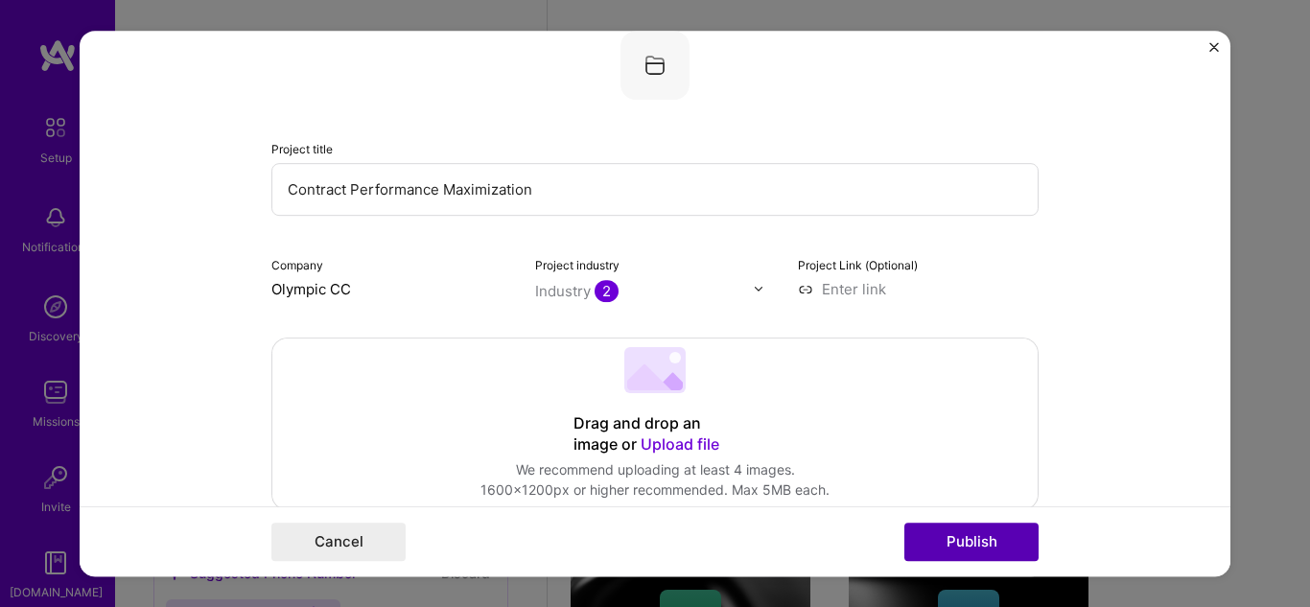
click at [965, 545] on button "Publish" at bounding box center [971, 542] width 134 height 38
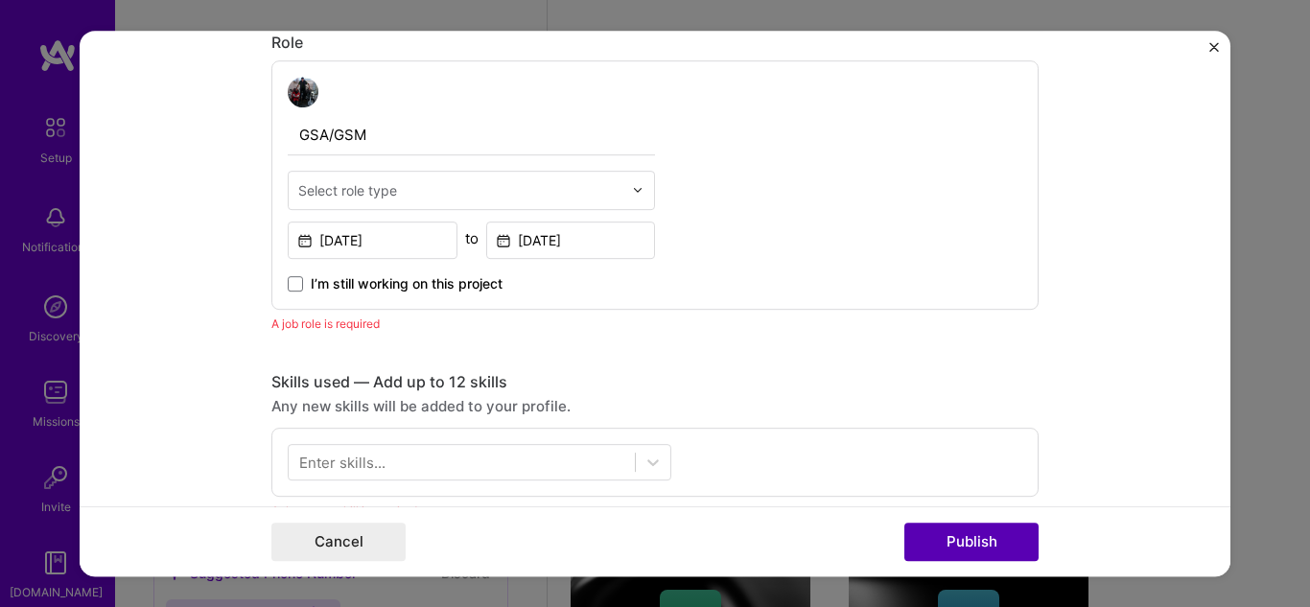
scroll to position [644, 0]
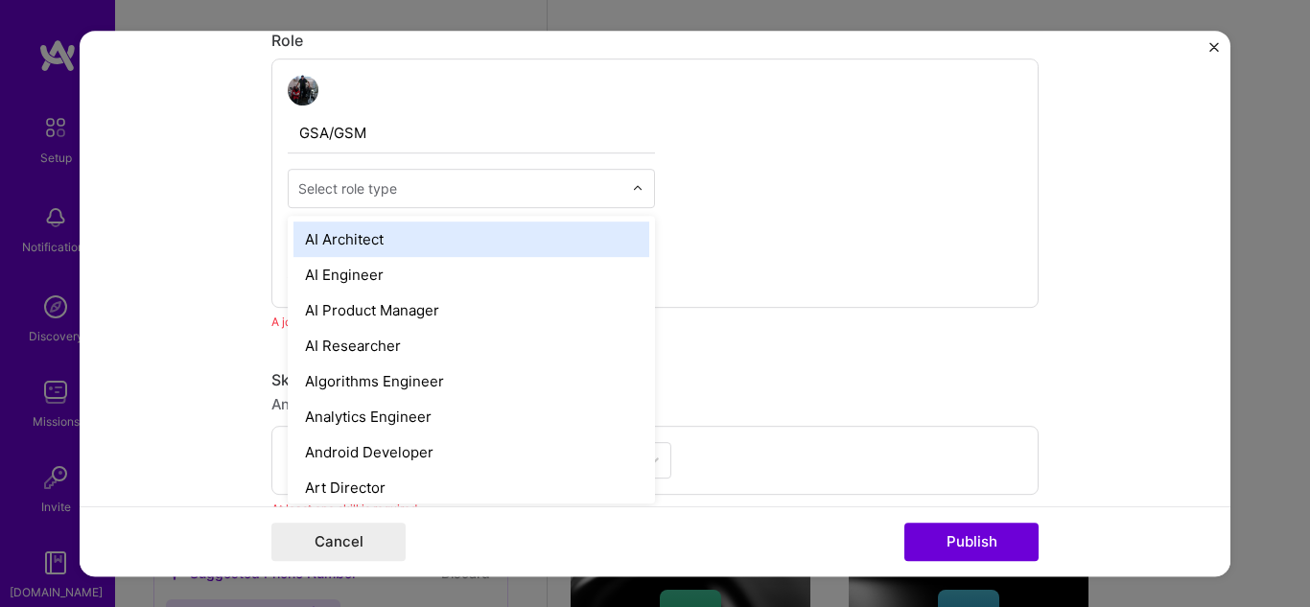
drag, startPoint x: 374, startPoint y: 193, endPoint x: 375, endPoint y: 183, distance: 9.6
click at [374, 191] on div "Select role type" at bounding box center [347, 188] width 99 height 20
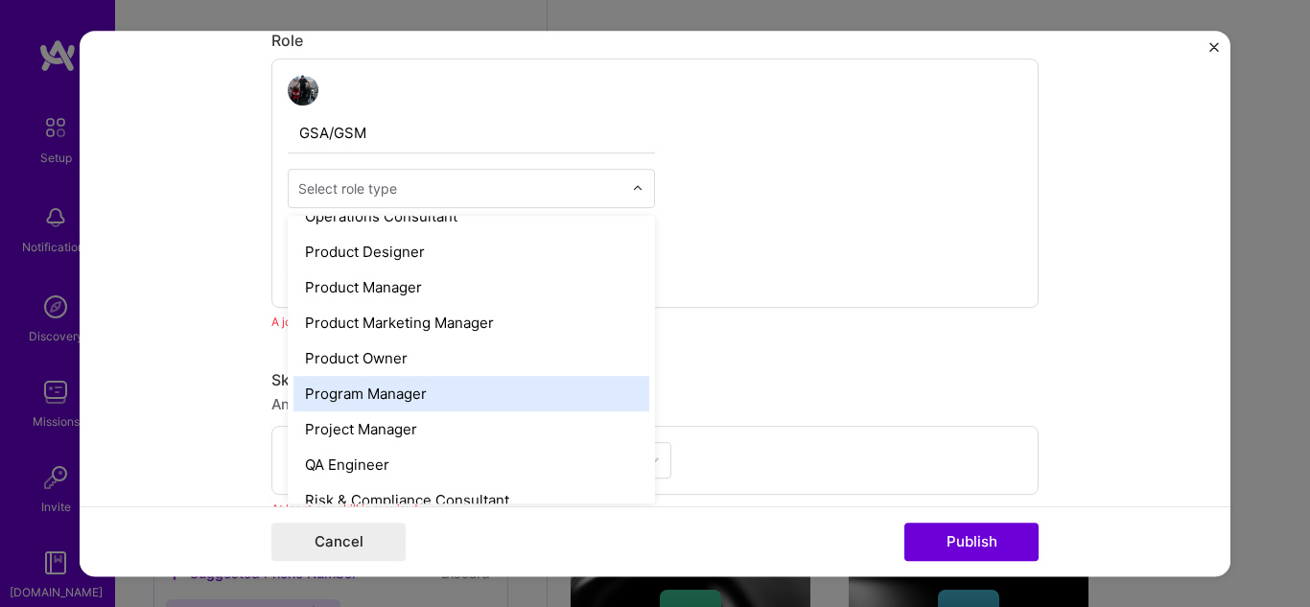
scroll to position [1822, 0]
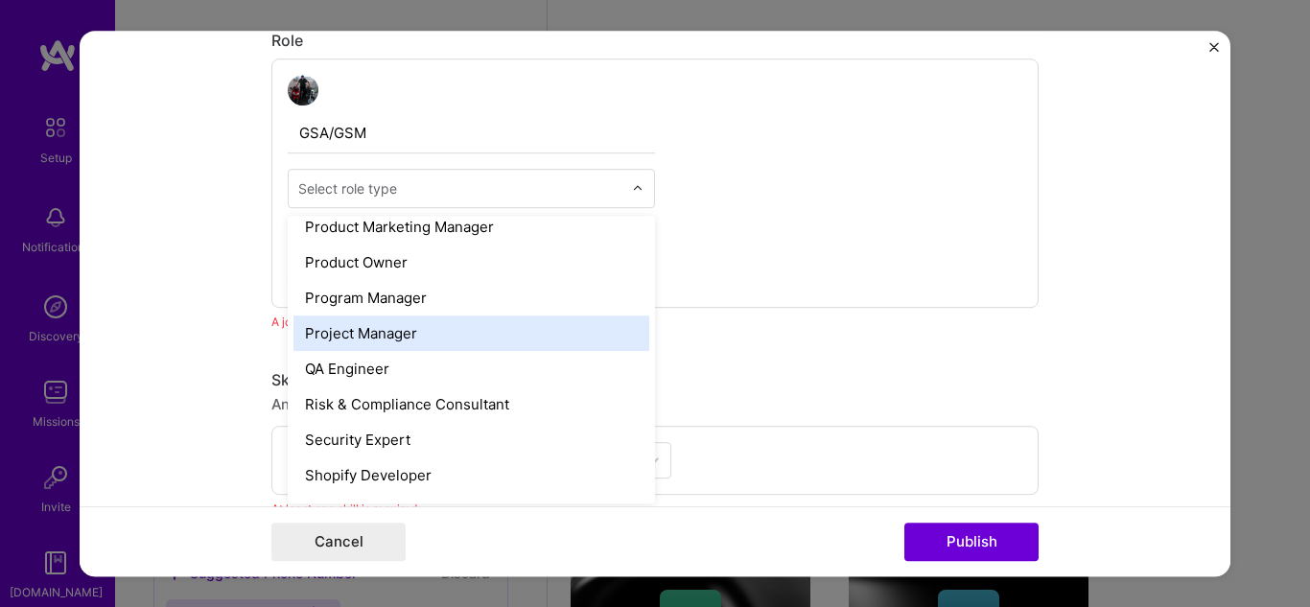
click at [489, 340] on div "Project Manager" at bounding box center [471, 333] width 356 height 35
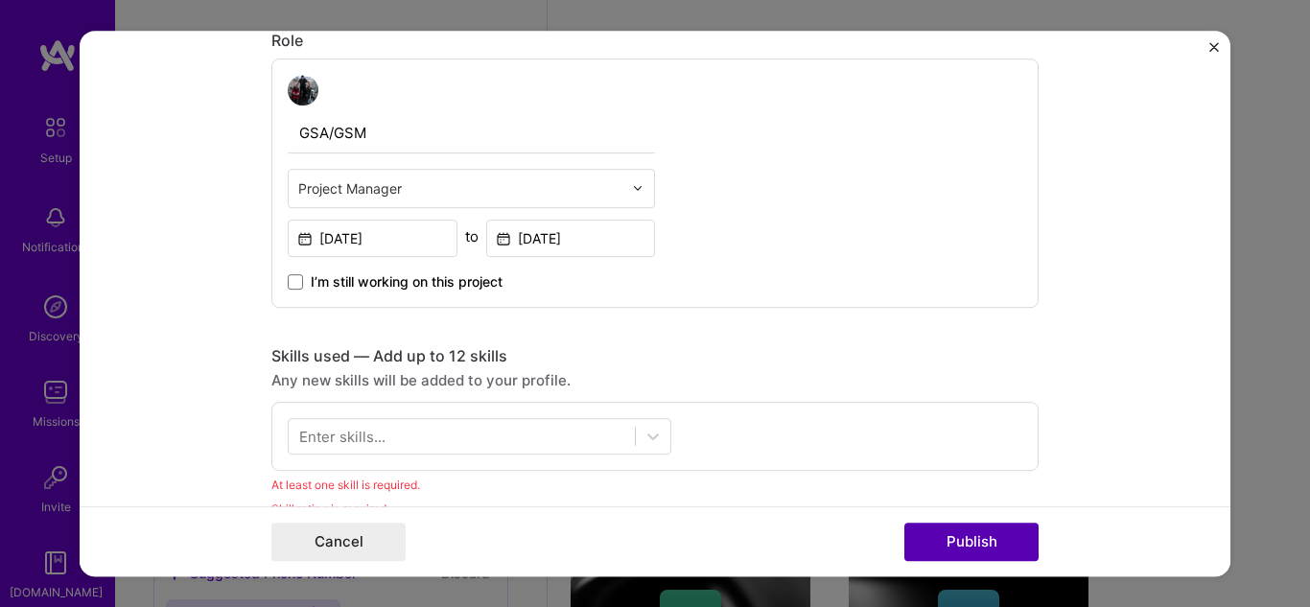
click at [960, 540] on button "Publish" at bounding box center [971, 542] width 134 height 38
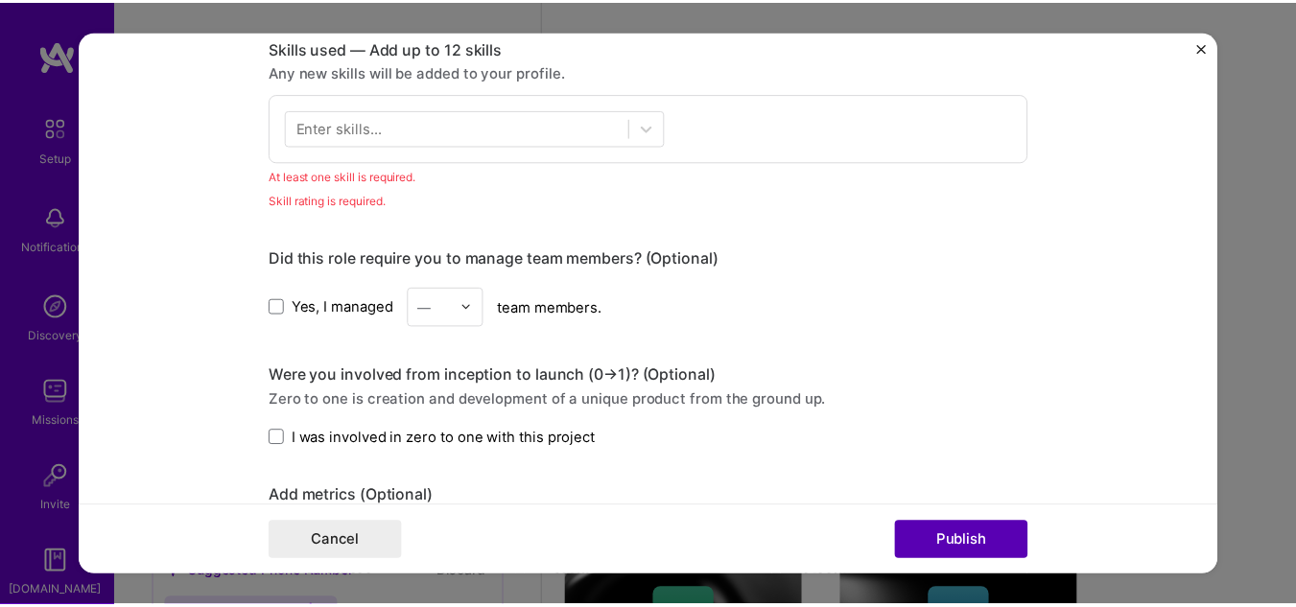
scroll to position [959, 0]
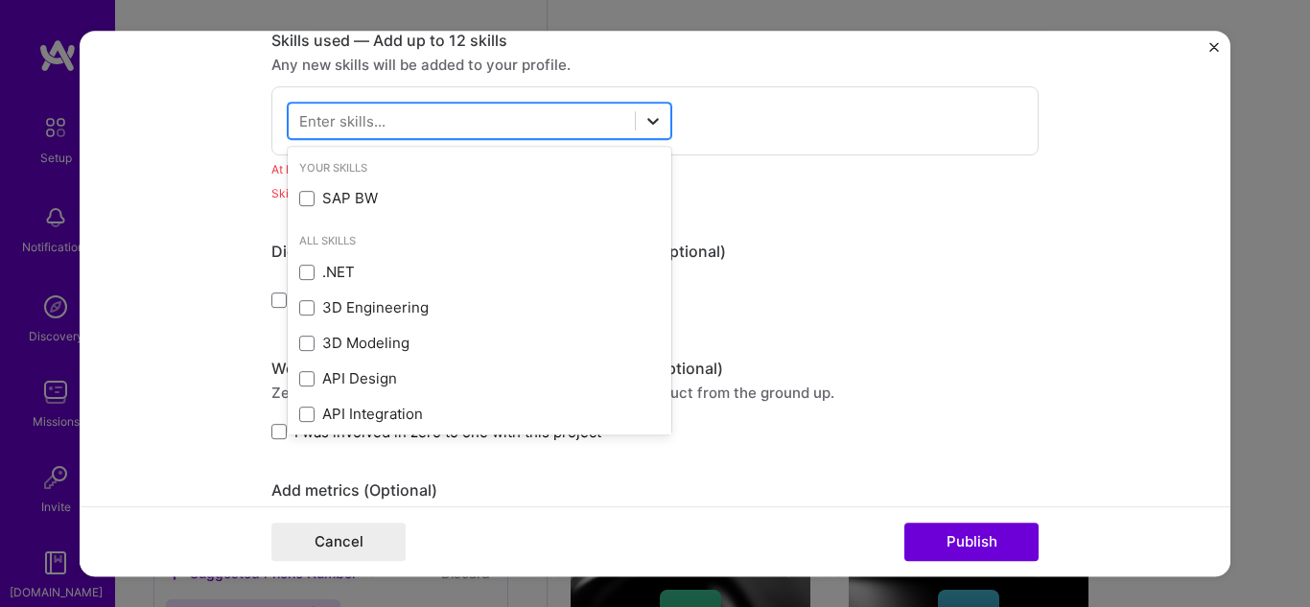
click at [648, 118] on icon at bounding box center [653, 120] width 19 height 19
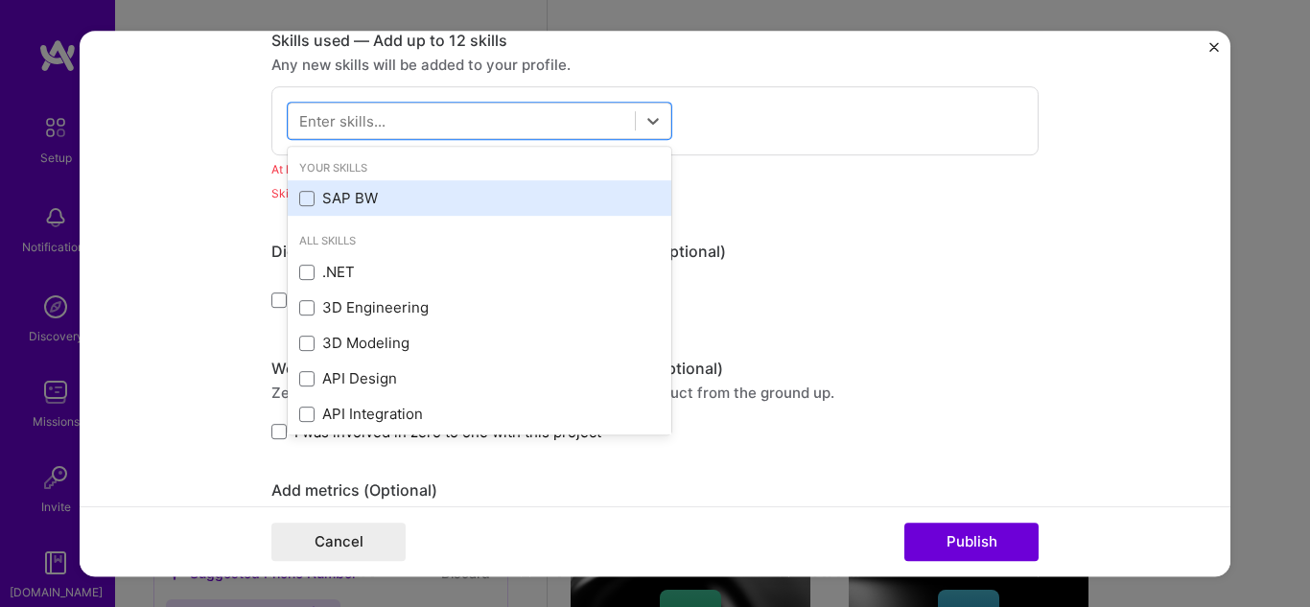
click at [505, 201] on div "SAP BW" at bounding box center [479, 198] width 361 height 20
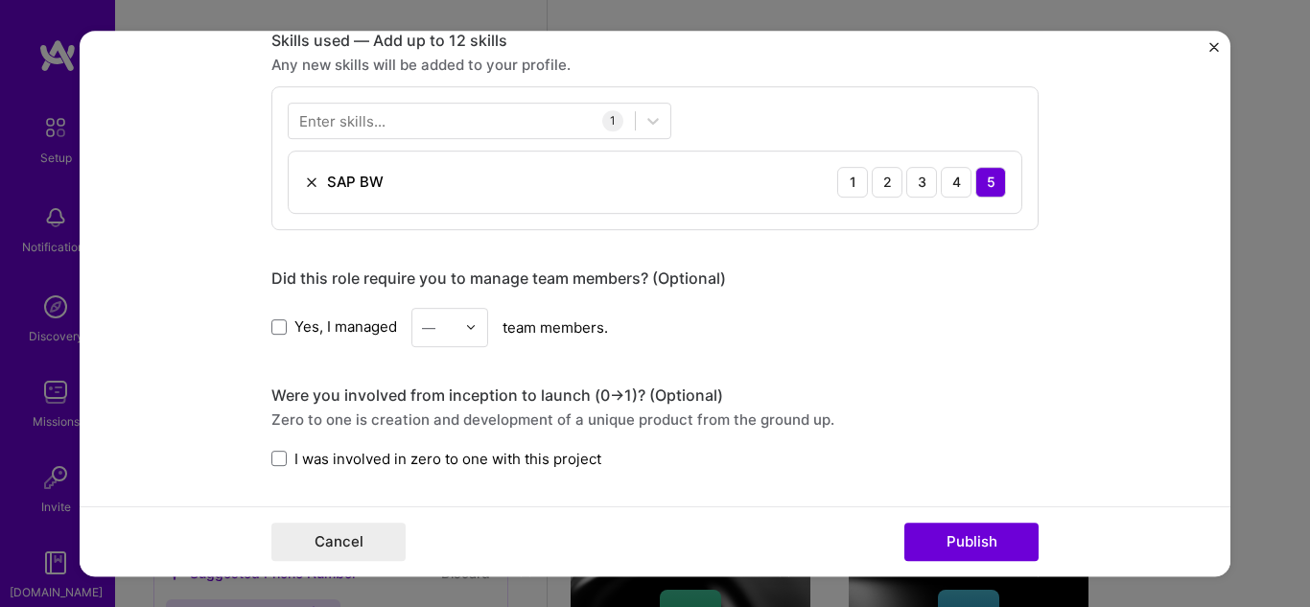
click at [991, 182] on div "5" at bounding box center [990, 182] width 31 height 31
click at [969, 537] on button "Publish" at bounding box center [971, 542] width 134 height 38
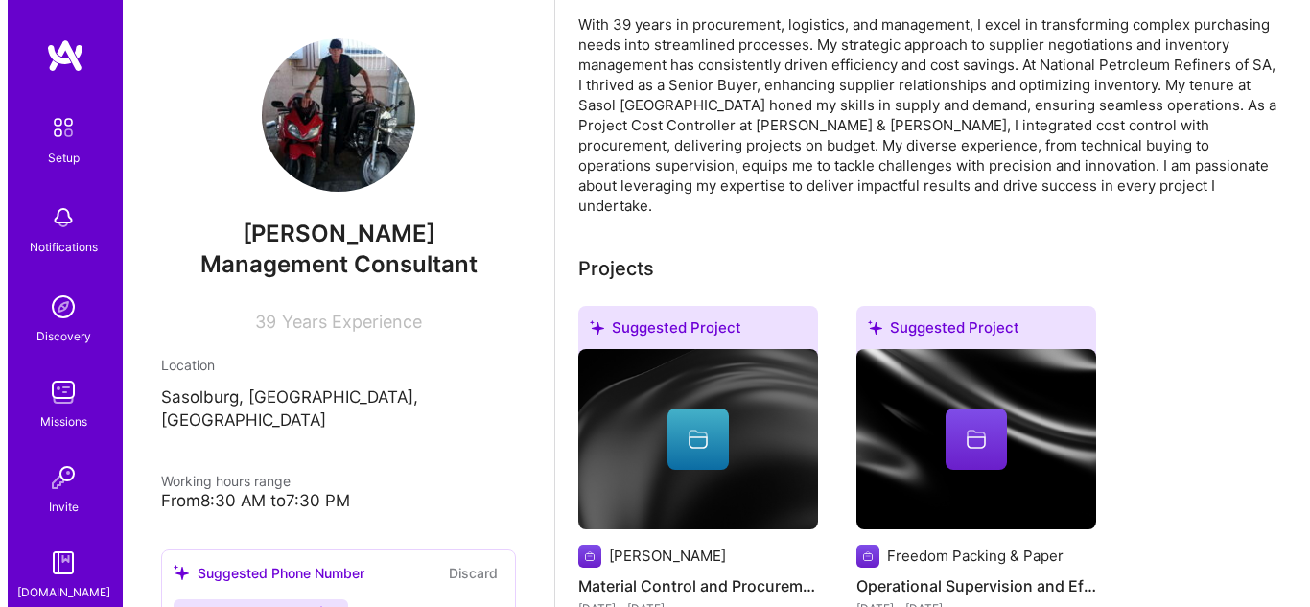
scroll to position [758, 0]
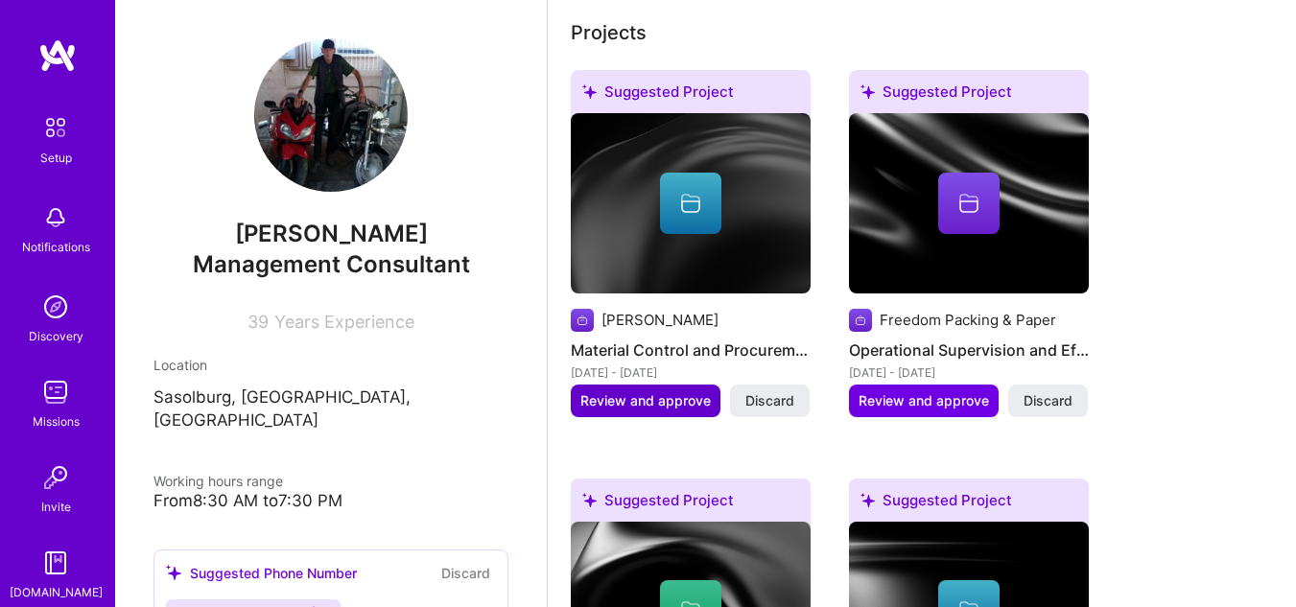
click at [650, 391] on span "Review and approve" at bounding box center [645, 400] width 130 height 19
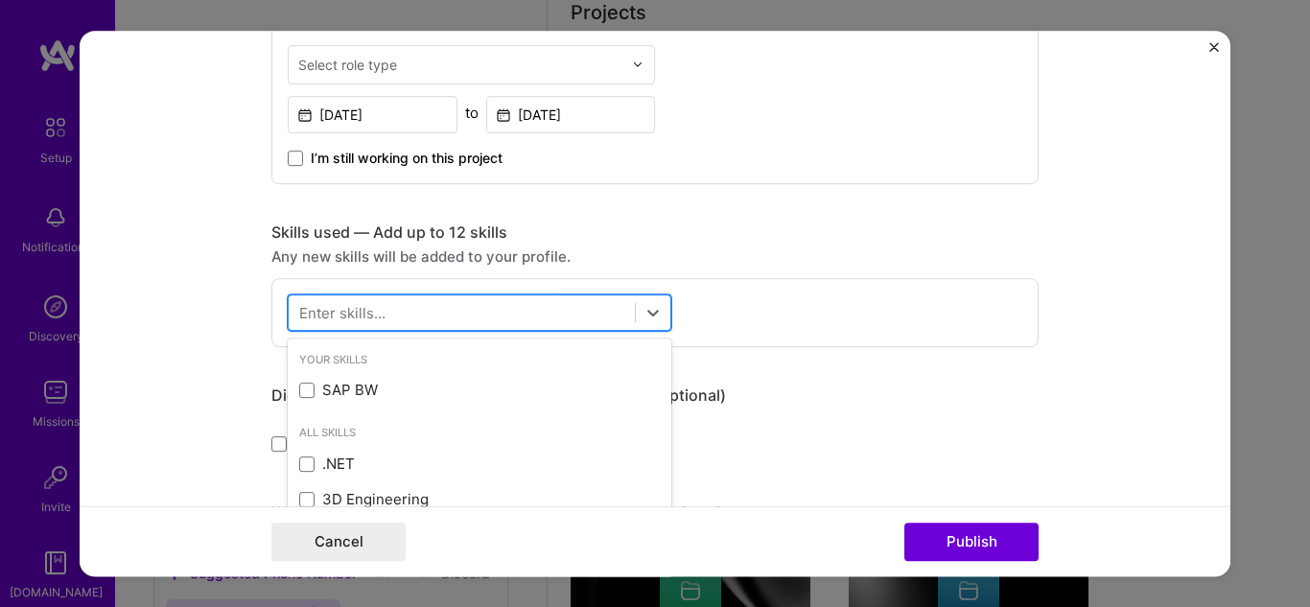
scroll to position [785, 0]
click at [386, 312] on div at bounding box center [462, 312] width 346 height 32
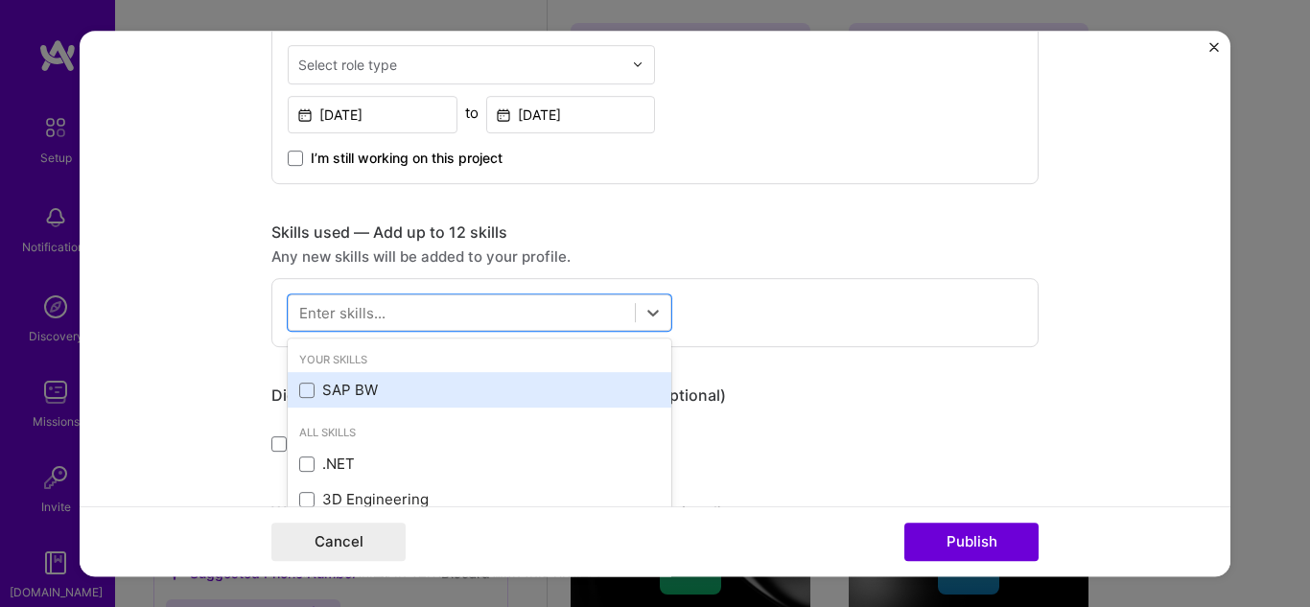
click at [373, 387] on div "SAP BW" at bounding box center [479, 390] width 361 height 20
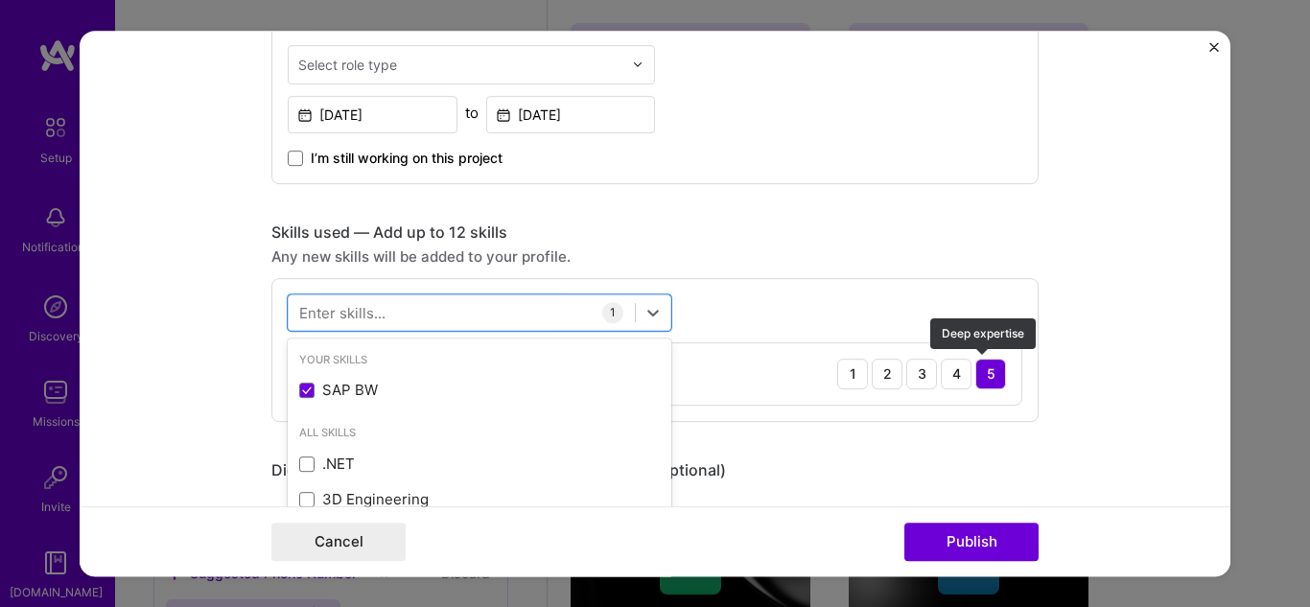
click at [976, 378] on div "5" at bounding box center [990, 374] width 31 height 31
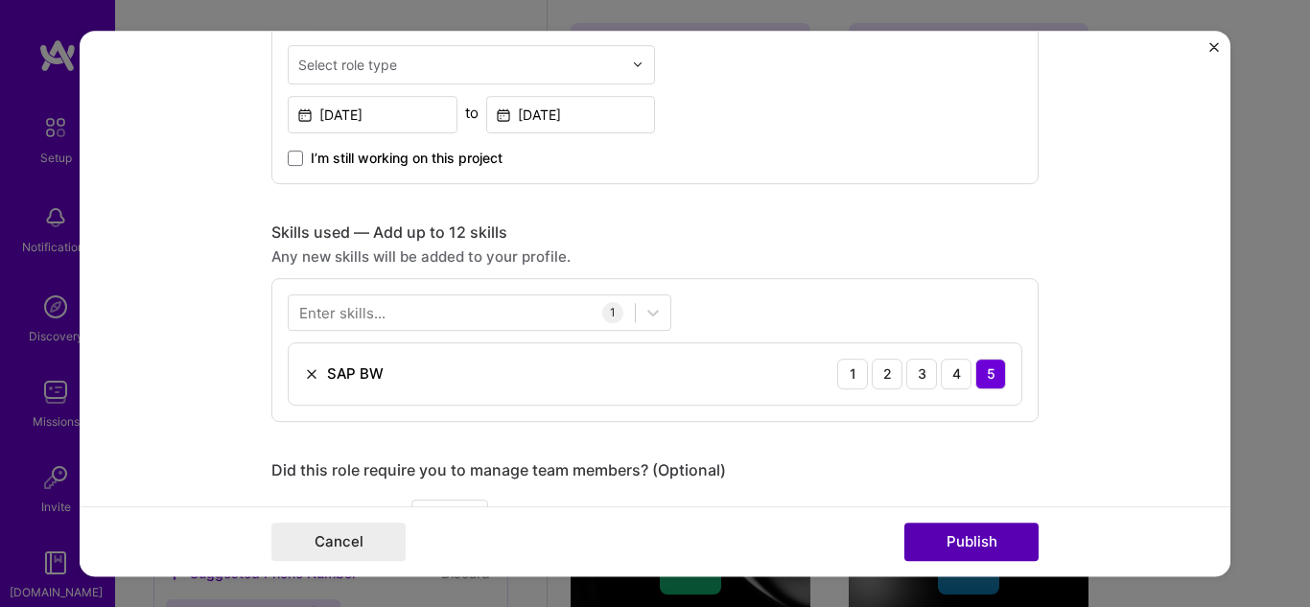
click at [970, 535] on button "Publish" at bounding box center [971, 542] width 134 height 38
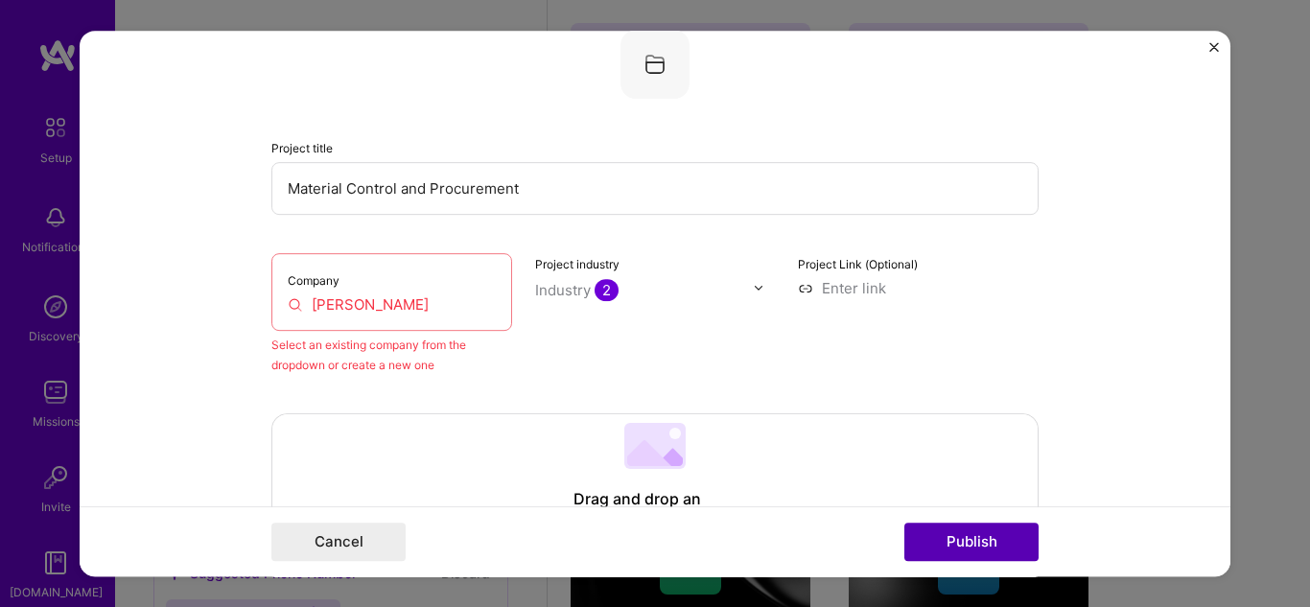
scroll to position [126, 0]
drag, startPoint x: 414, startPoint y: 316, endPoint x: 394, endPoint y: 301, distance: 24.8
click at [413, 315] on div "Company [PERSON_NAME]" at bounding box center [391, 293] width 241 height 78
drag, startPoint x: 401, startPoint y: 308, endPoint x: 351, endPoint y: 294, distance: 51.7
click at [351, 295] on input "[PERSON_NAME]" at bounding box center [392, 305] width 208 height 20
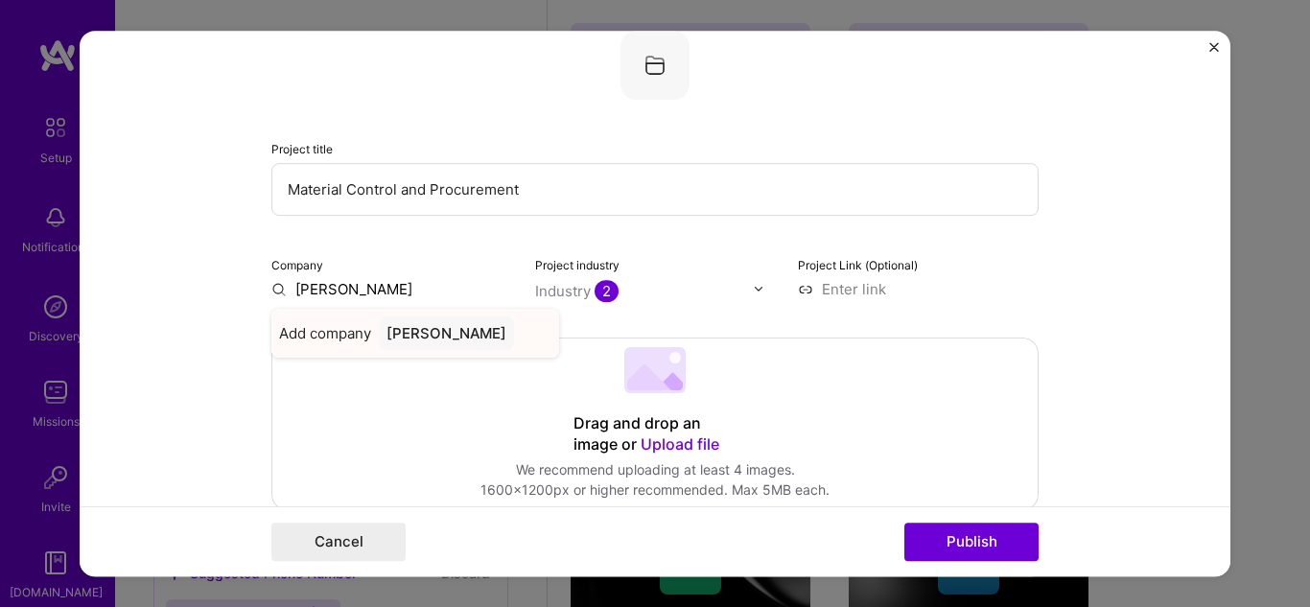
type input "[PERSON_NAME]"
click at [422, 337] on div "[PERSON_NAME]" at bounding box center [446, 334] width 135 height 34
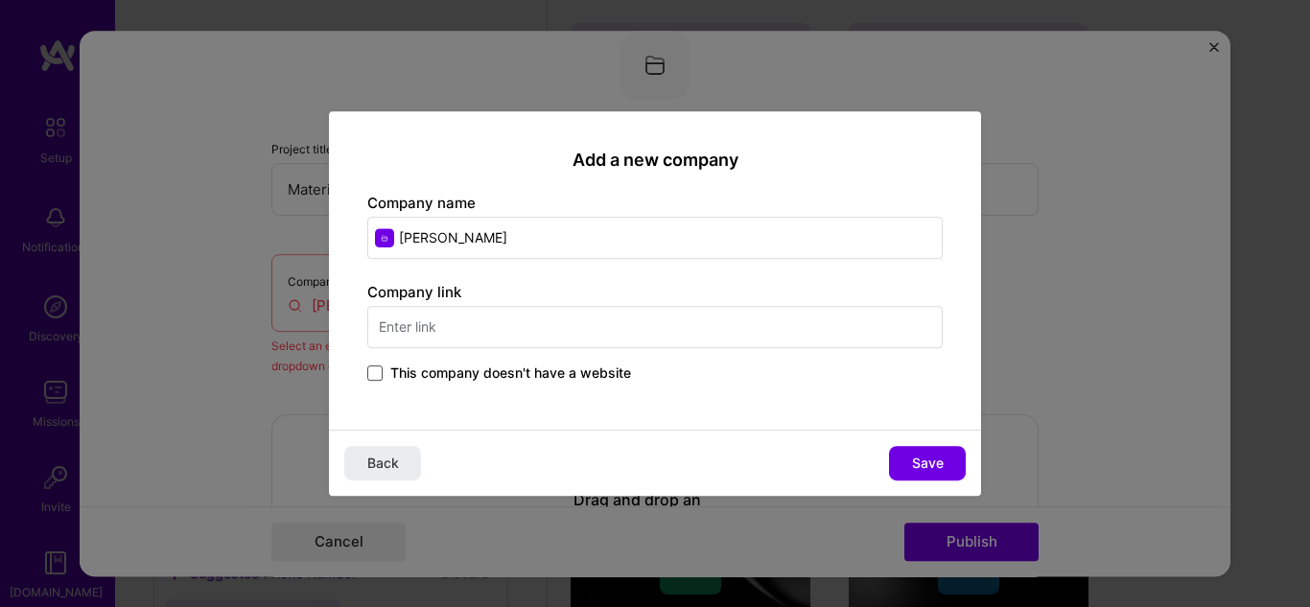
click at [378, 373] on span at bounding box center [374, 372] width 15 height 15
click at [0, 0] on input "This company doesn't have a website" at bounding box center [0, 0] width 0 height 0
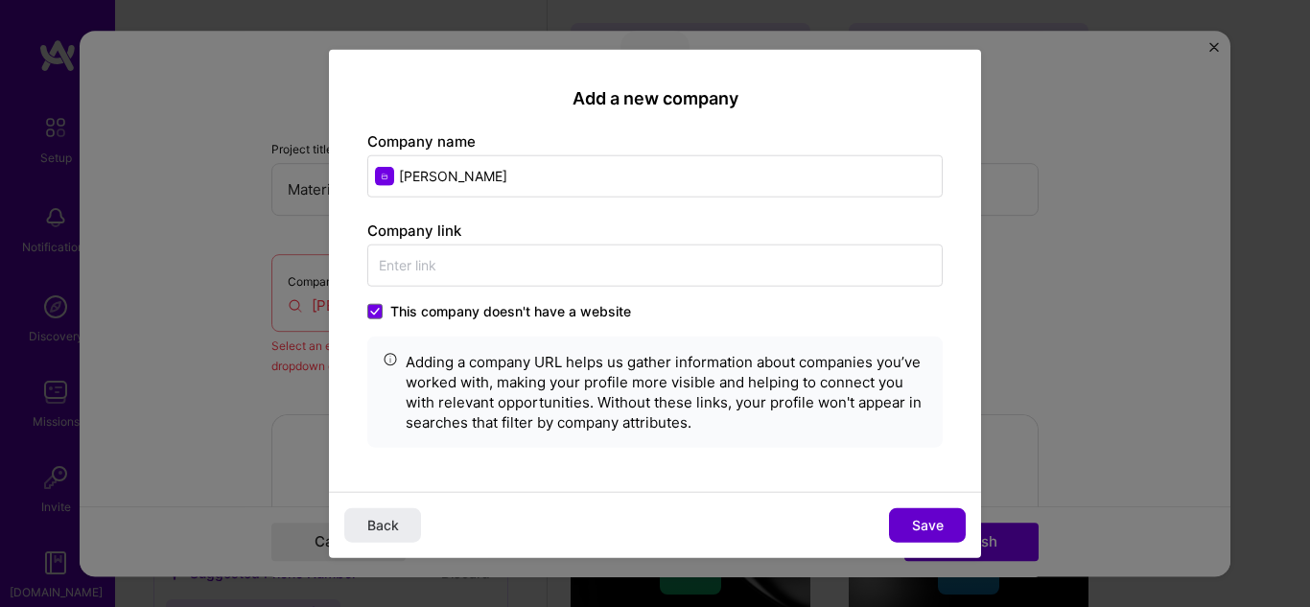
click at [927, 527] on span "Save" at bounding box center [928, 525] width 32 height 19
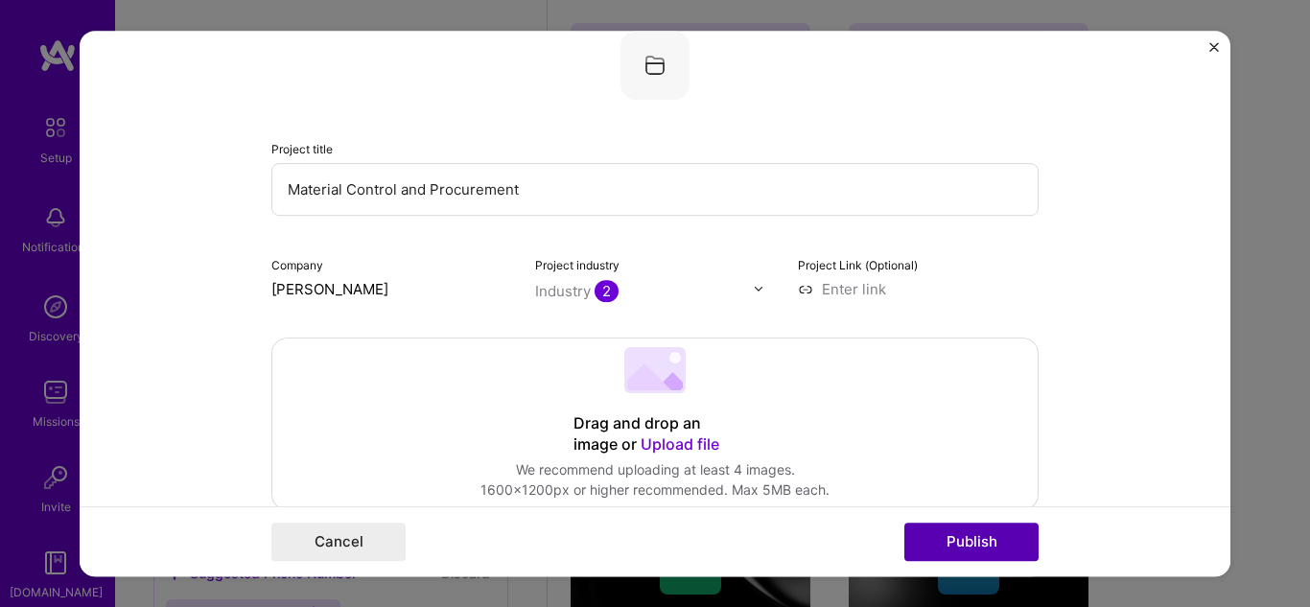
click at [969, 537] on button "Publish" at bounding box center [971, 542] width 134 height 38
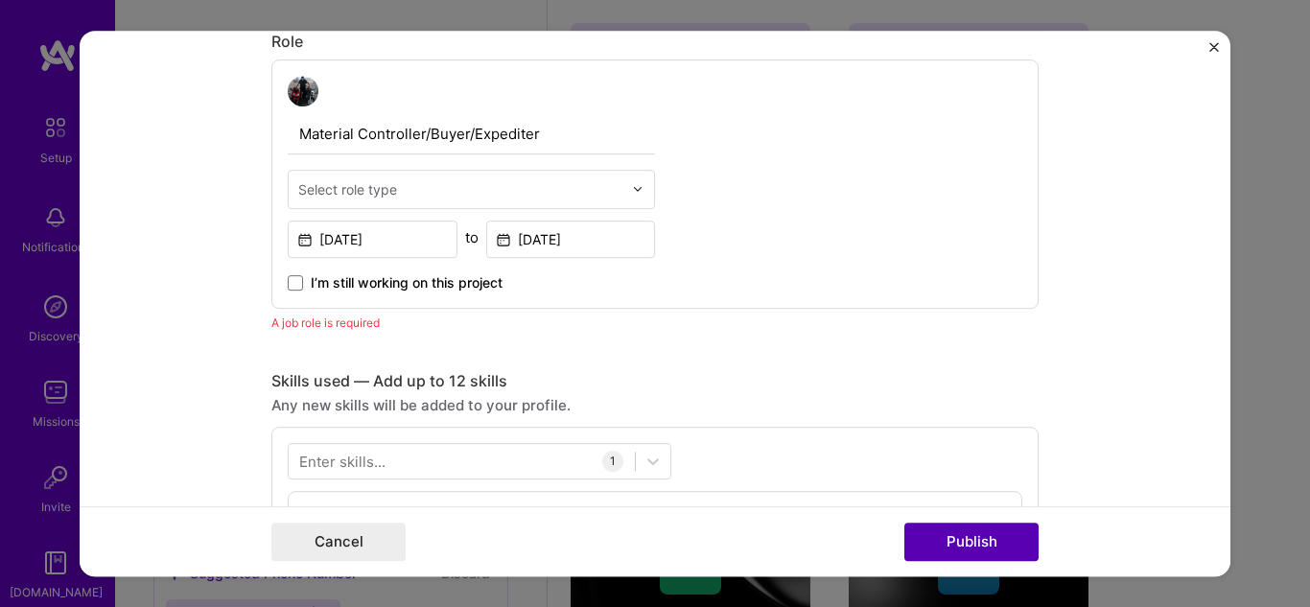
scroll to position [644, 0]
click at [408, 197] on div at bounding box center [460, 188] width 324 height 24
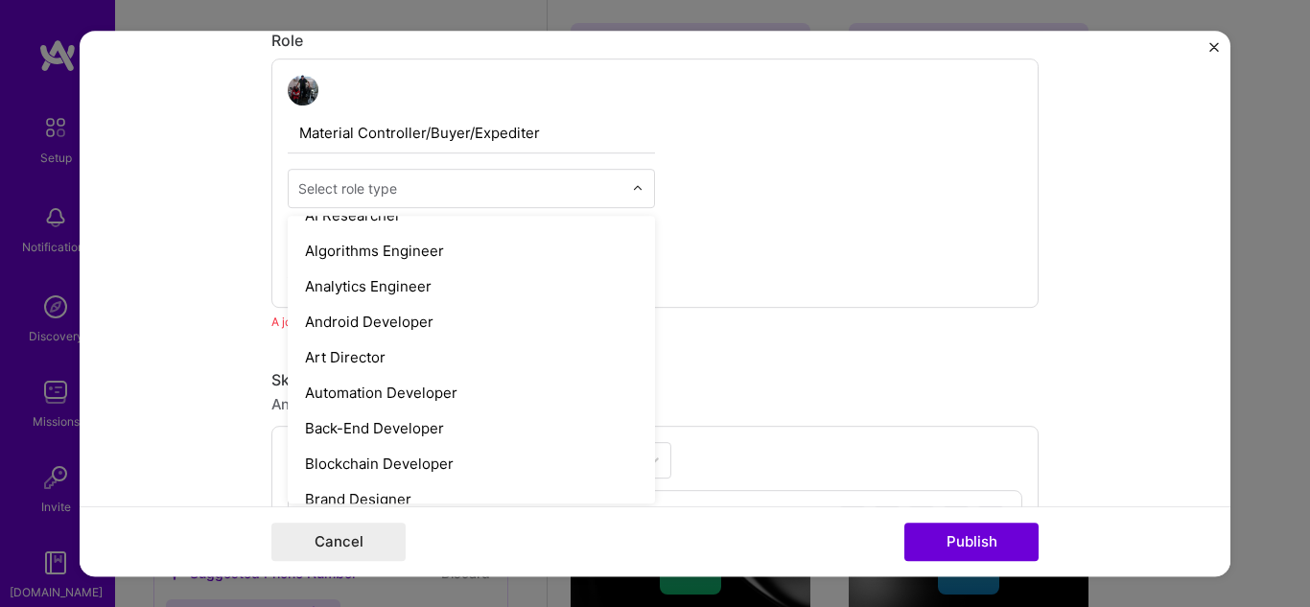
scroll to position [288, 0]
